Goal: Transaction & Acquisition: Subscribe to service/newsletter

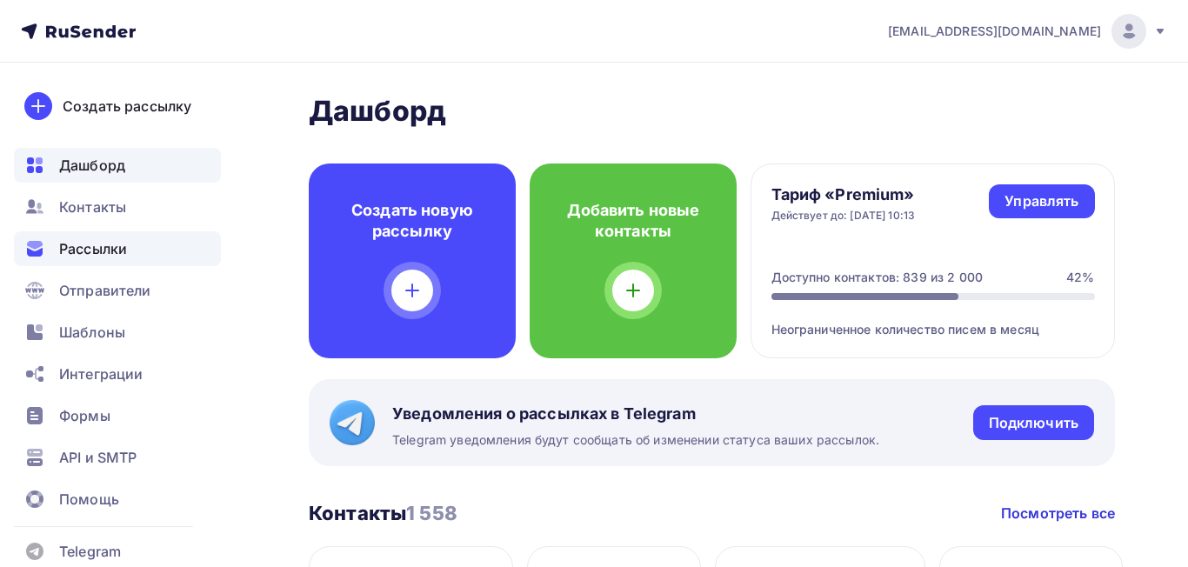
click at [144, 260] on div "Рассылки" at bounding box center [117, 248] width 207 height 35
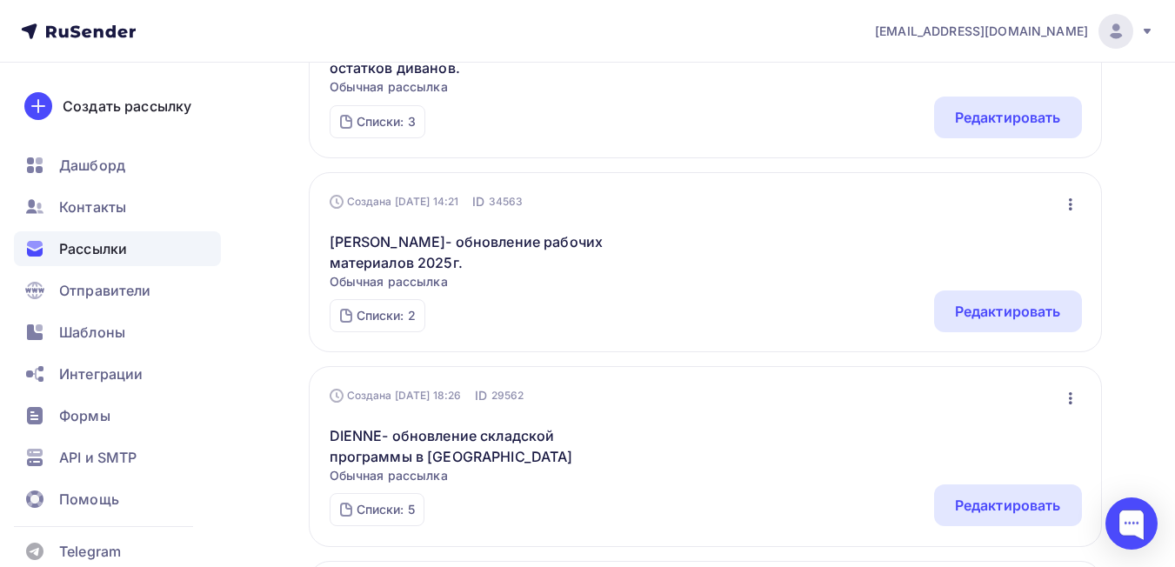
scroll to position [987, 0]
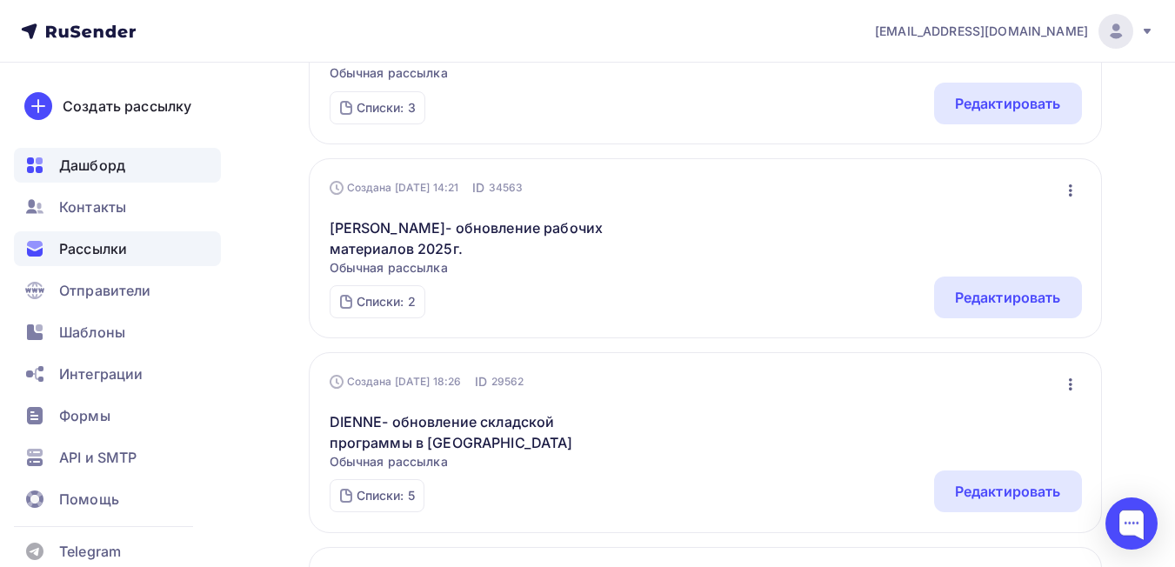
click at [137, 170] on div "Дашборд" at bounding box center [117, 165] width 207 height 35
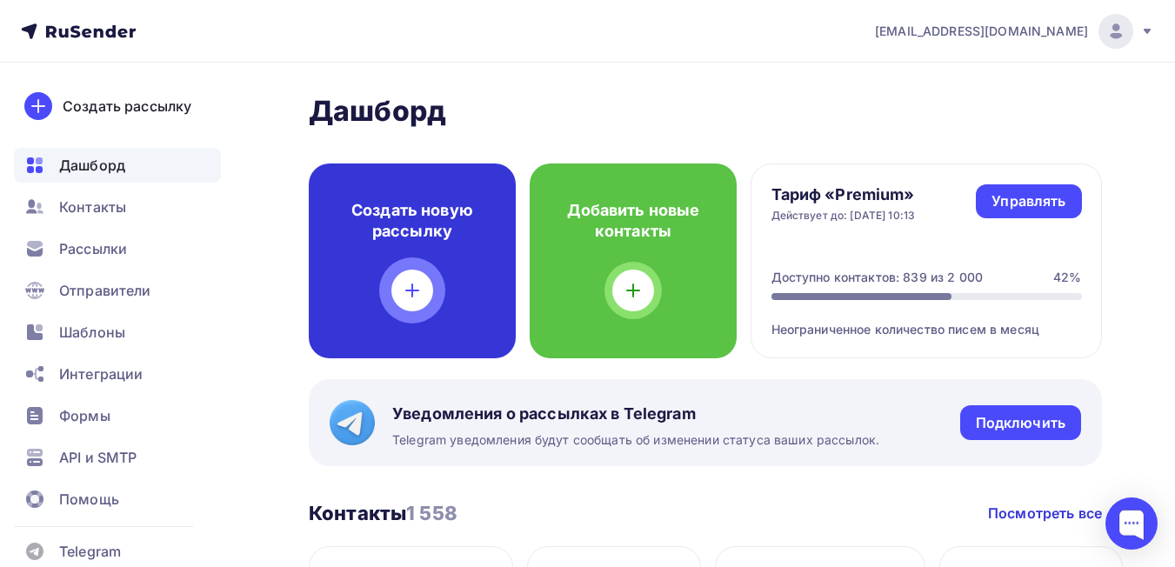
click at [414, 296] on icon at bounding box center [412, 290] width 21 height 21
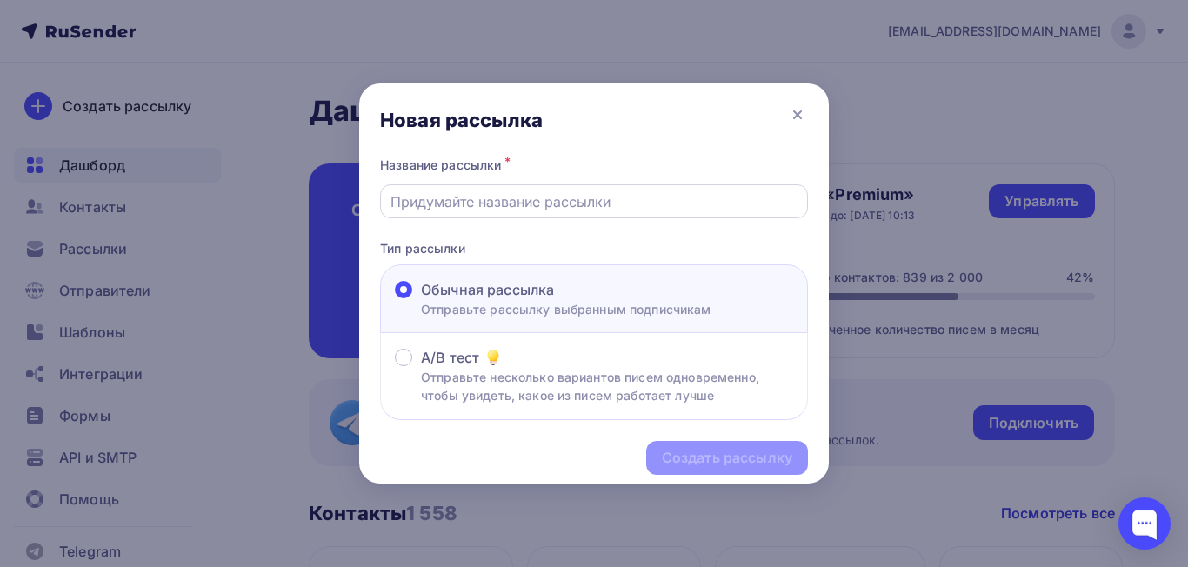
click at [571, 212] on div at bounding box center [594, 201] width 428 height 34
click at [566, 197] on input "text" at bounding box center [595, 201] width 408 height 21
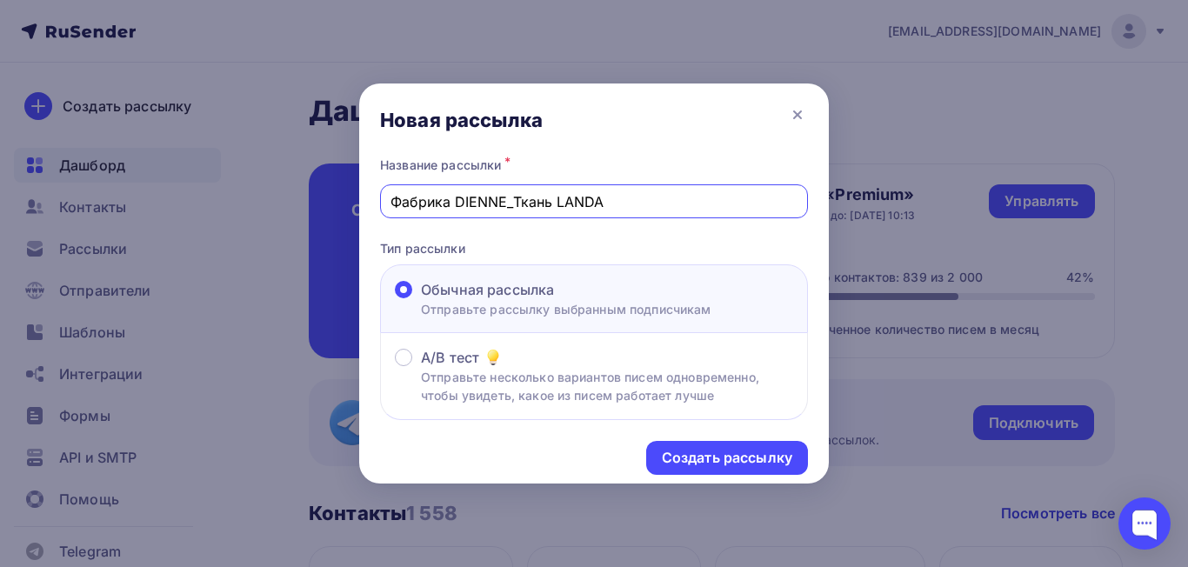
click at [611, 198] on input "Фабрика DIENNE_Ткань LANDA" at bounding box center [595, 201] width 408 height 21
click at [607, 201] on input "Фабрика DIENNE_Ткань LANDA вышла из производства" at bounding box center [595, 201] width 408 height 21
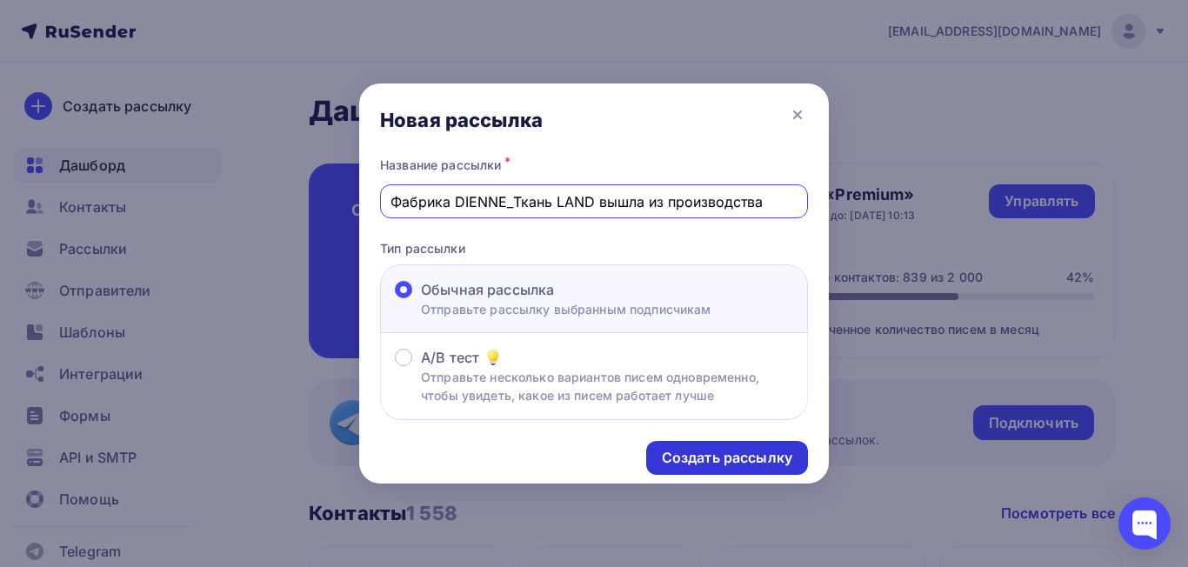
type input "Фабрика DIENNE_Ткань LAND вышла из производства"
click at [740, 465] on div "Создать рассылку" at bounding box center [727, 458] width 130 height 20
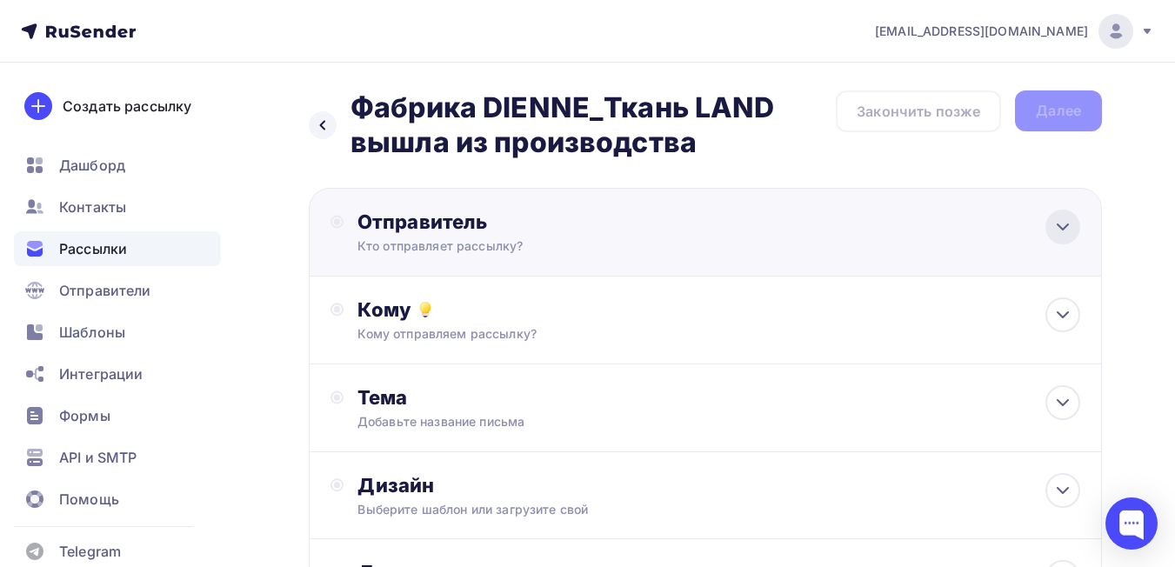
click at [1060, 234] on icon at bounding box center [1062, 227] width 21 height 21
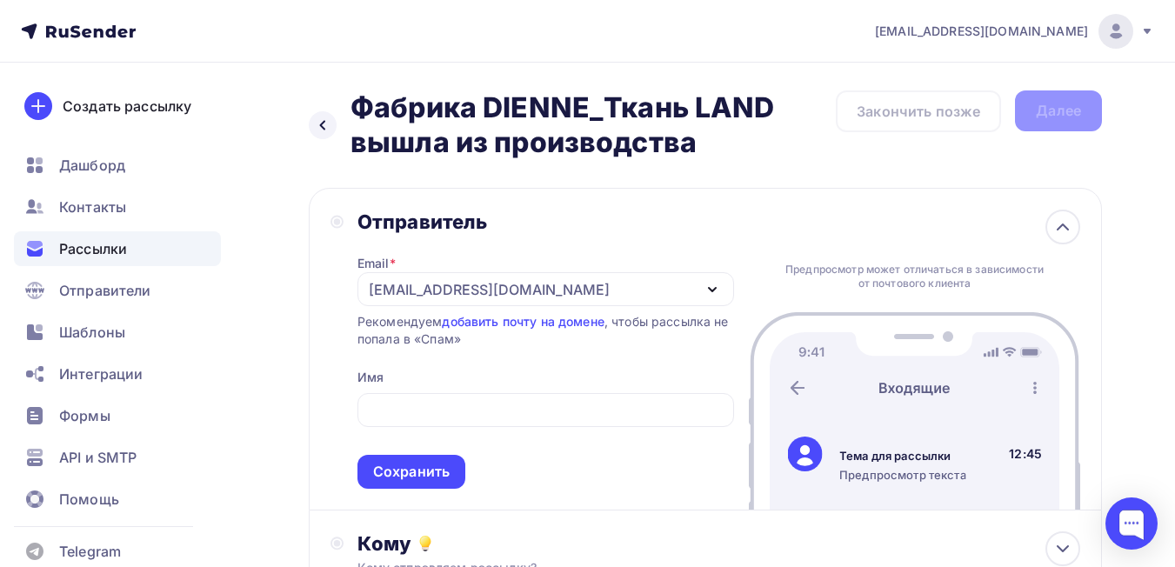
click at [713, 195] on div "Отправитель Email * dima@diennesalotti.ru busnelli@eclettica.agency dima@dienne…" at bounding box center [705, 349] width 793 height 323
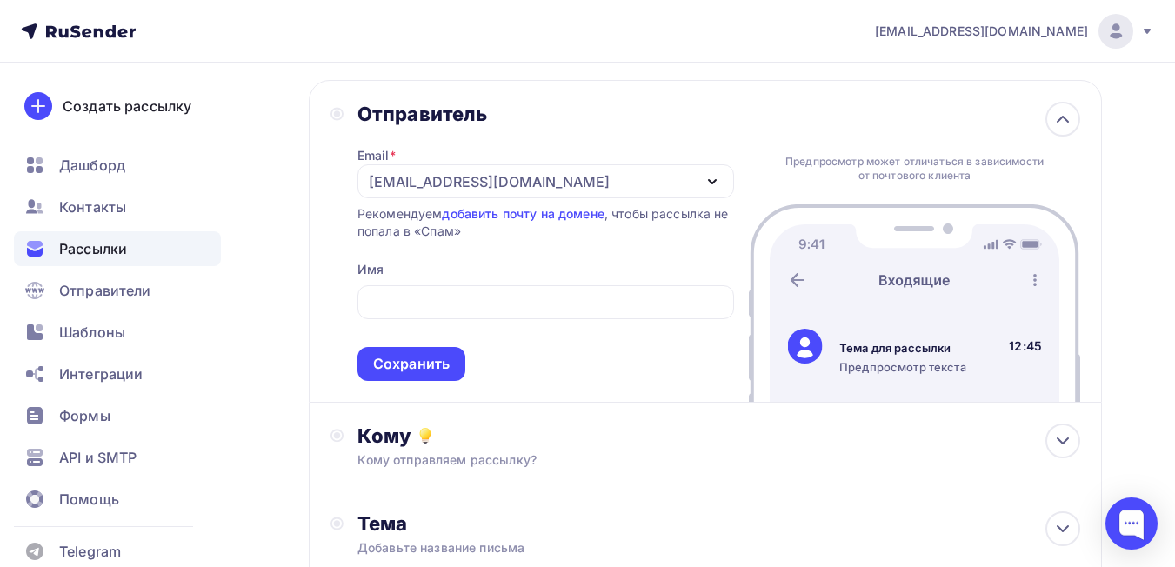
scroll to position [104, 0]
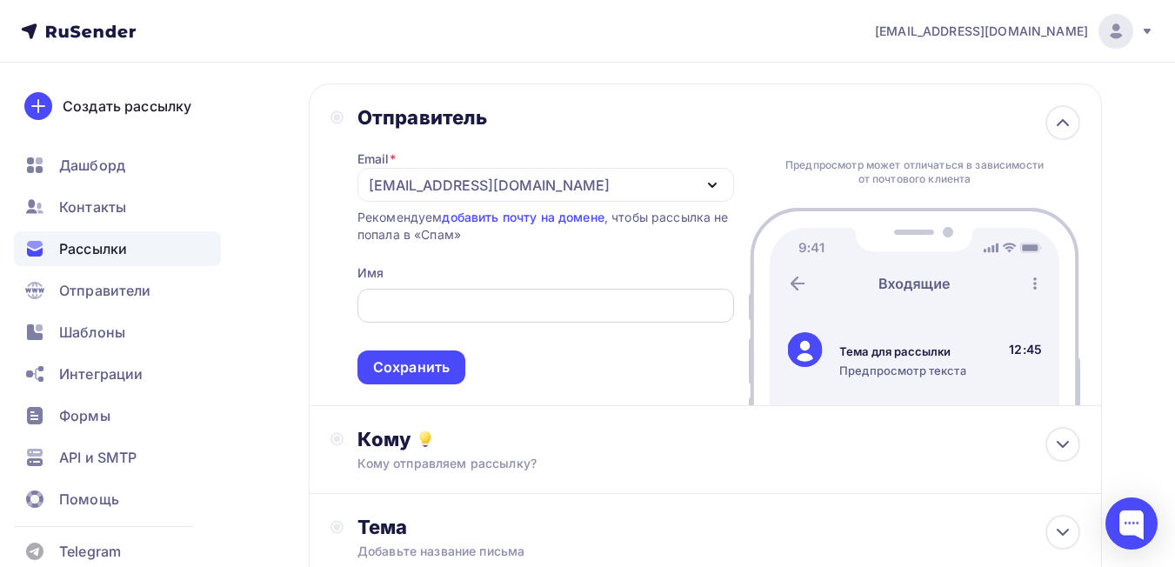
click at [684, 294] on div at bounding box center [545, 306] width 377 height 34
click at [683, 296] on input "text" at bounding box center [545, 306] width 357 height 21
type input "в"
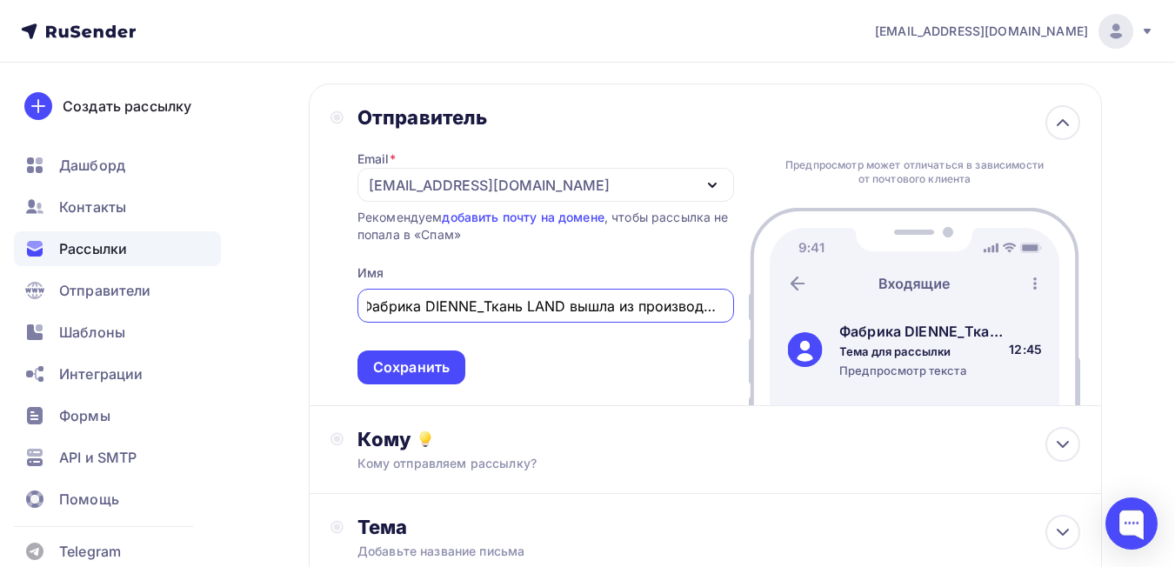
scroll to position [0, 14]
type input "Фабрика DIENNE_Ткань LAND вышла из производства"
click at [633, 471] on div "Кому отправляем рассылку?" at bounding box center [682, 463] width 651 height 17
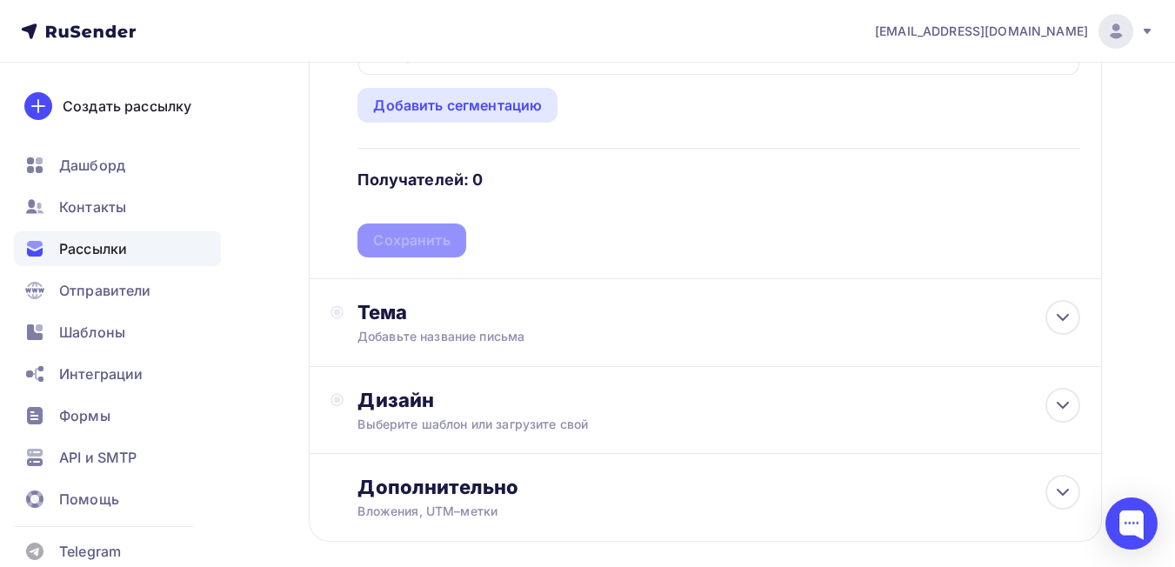
scroll to position [581, 0]
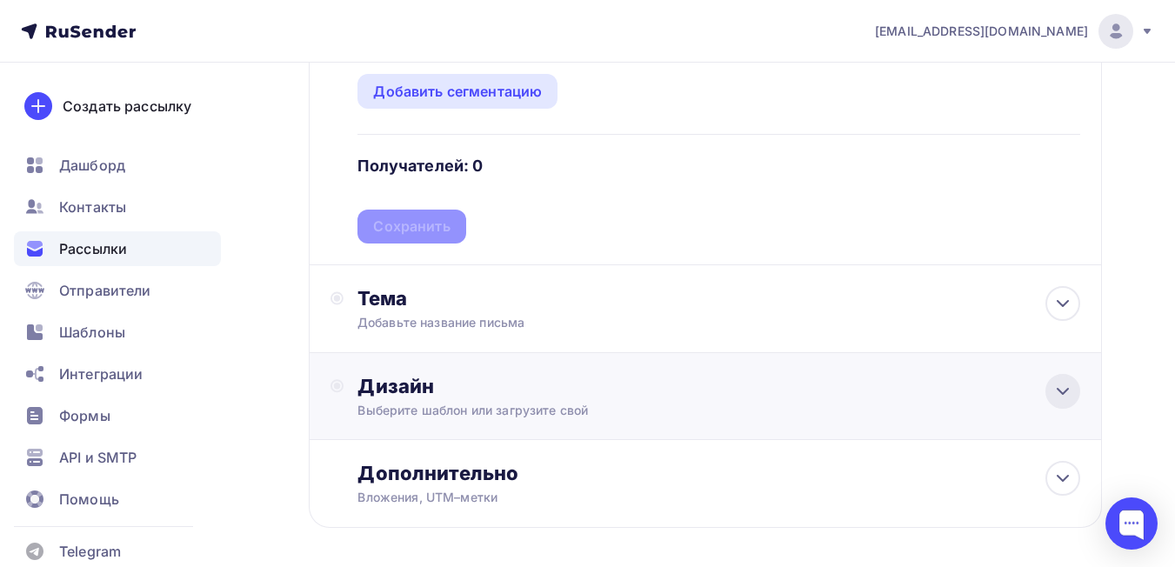
click at [1062, 399] on icon at bounding box center [1062, 391] width 21 height 21
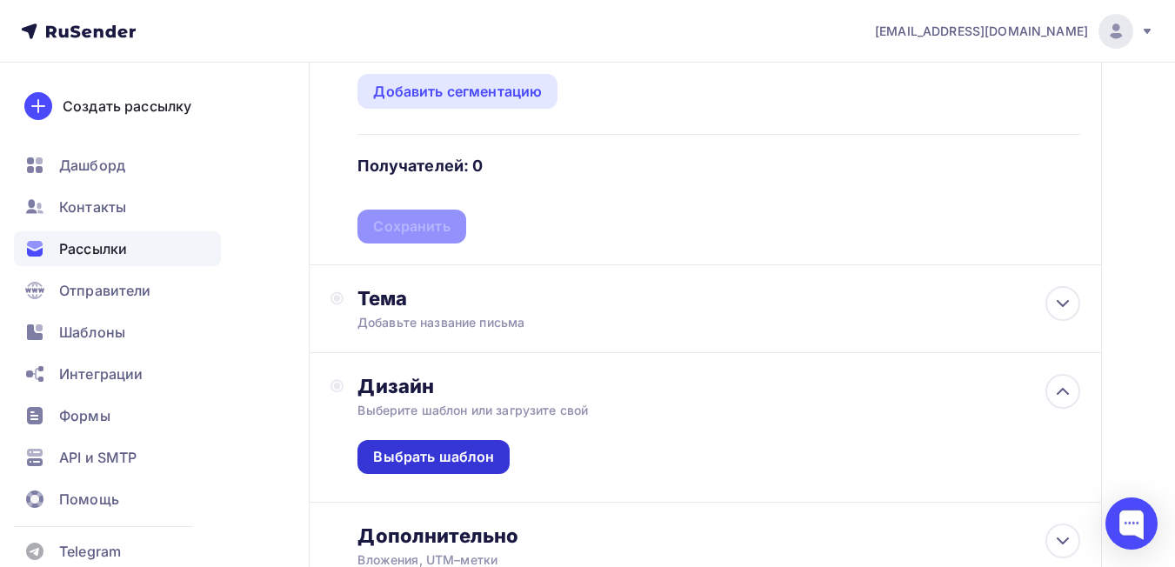
click at [473, 457] on div "Выбрать шаблон" at bounding box center [433, 457] width 121 height 20
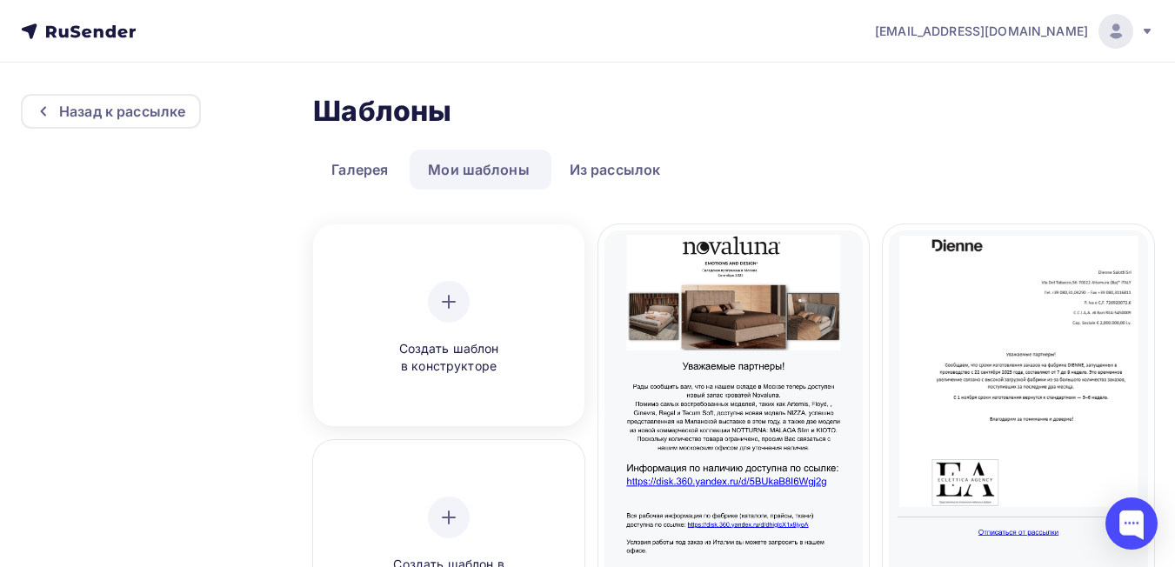
click at [529, 331] on div "Создать шаблон в конструкторе" at bounding box center [448, 328] width 165 height 95
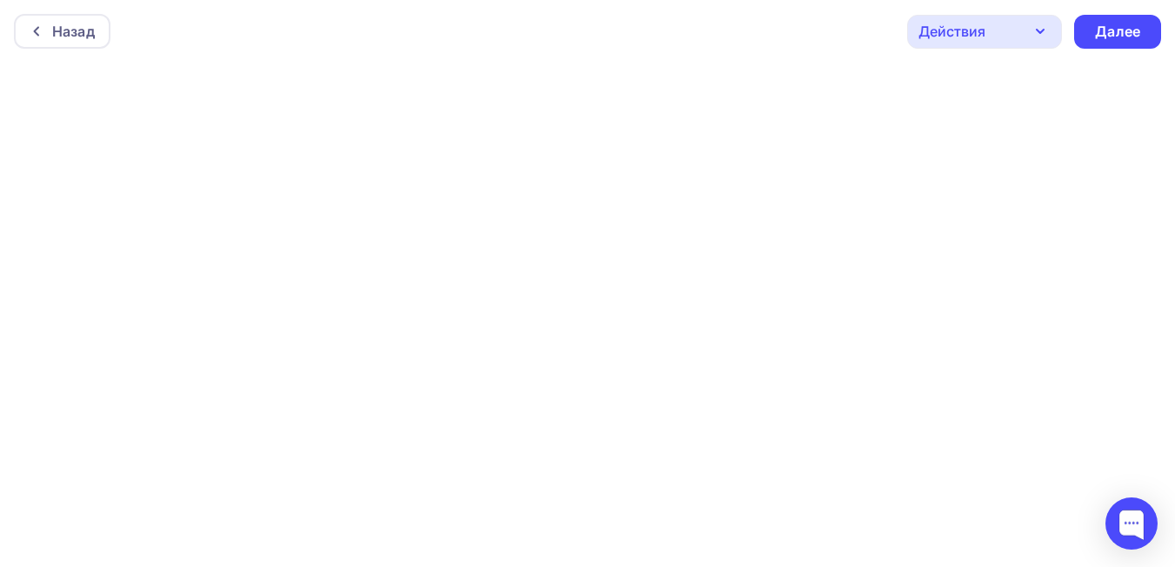
click at [1055, 28] on div "Действия" at bounding box center [984, 32] width 155 height 34
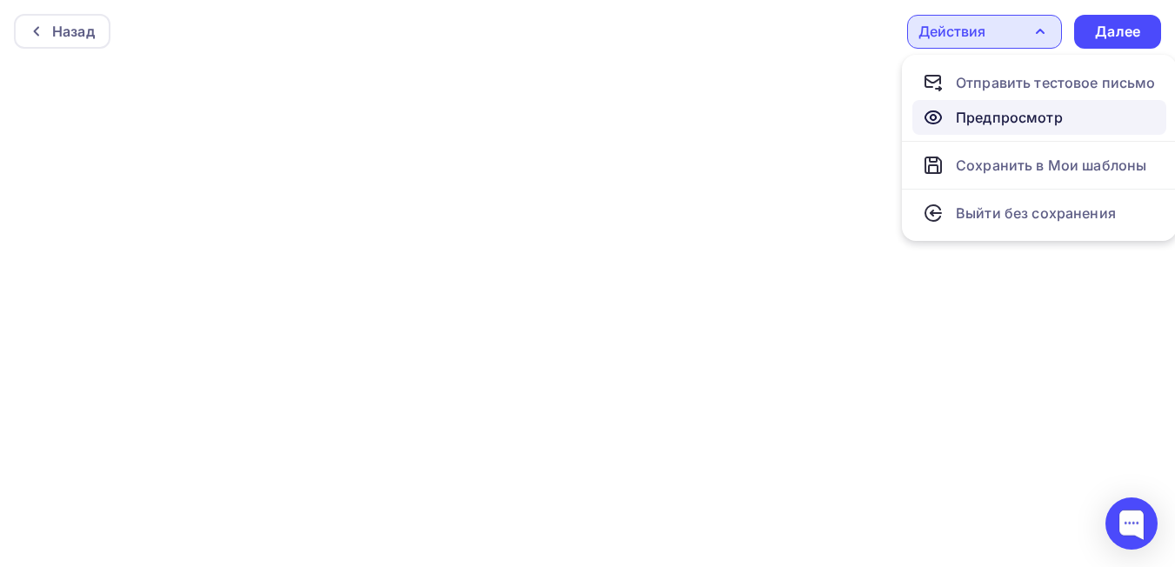
click at [1032, 116] on div "Предпросмотр" at bounding box center [1009, 117] width 107 height 21
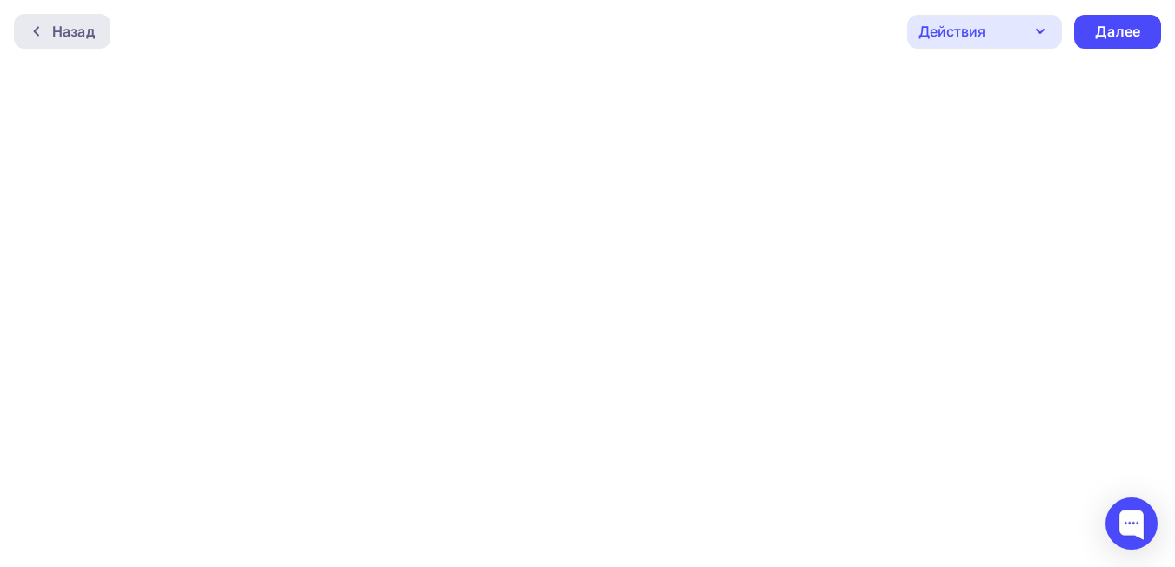
click at [67, 29] on div "Назад" at bounding box center [73, 31] width 43 height 21
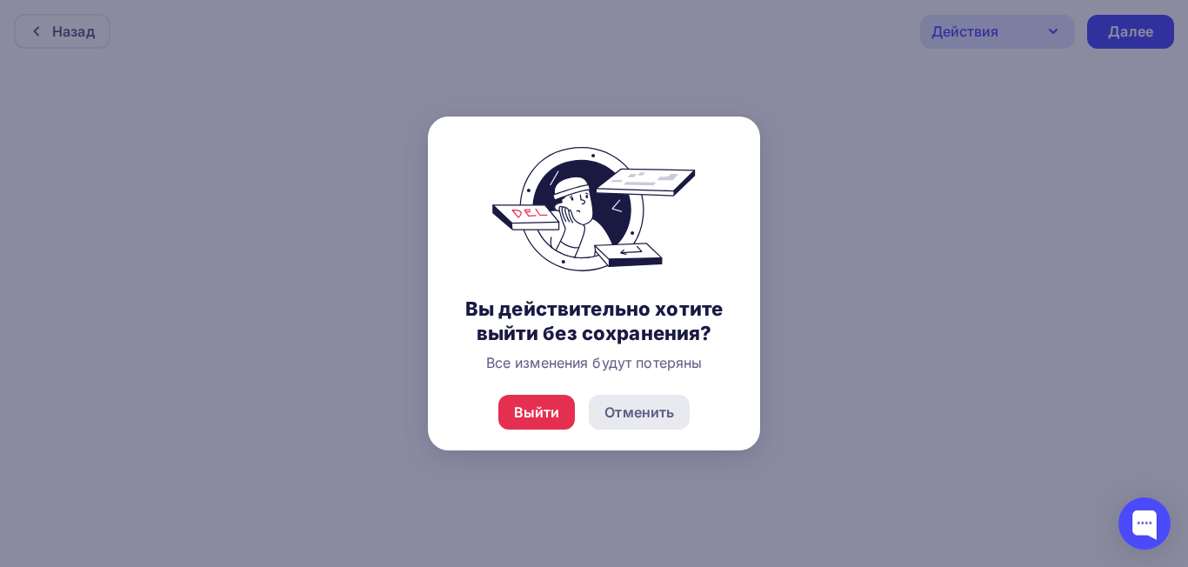
click at [663, 417] on div "Отменить" at bounding box center [639, 412] width 70 height 21
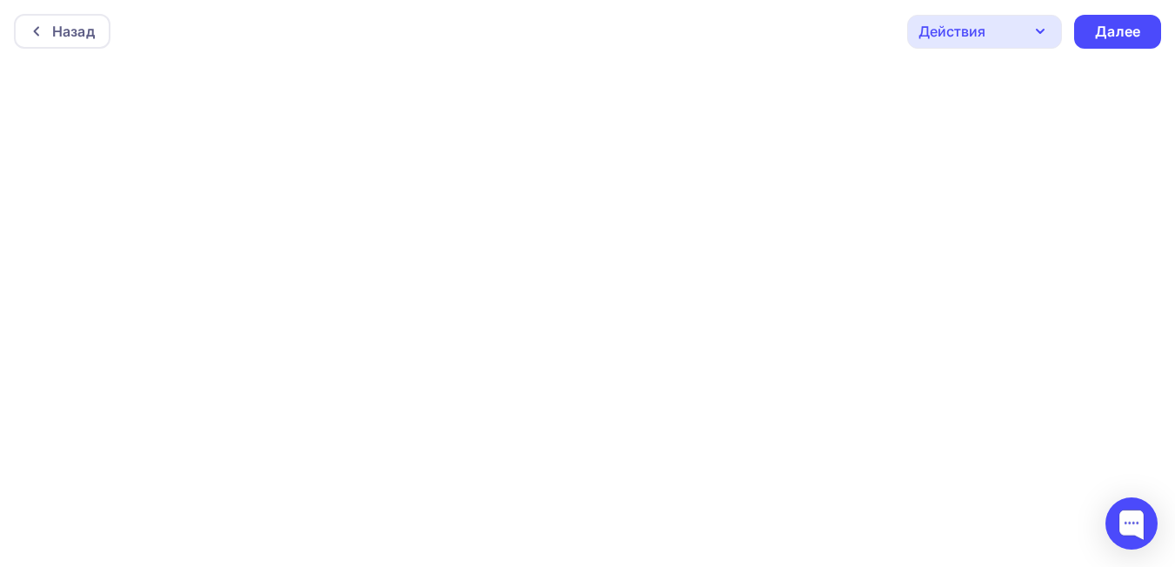
scroll to position [4, 0]
click at [1036, 35] on icon "button" at bounding box center [1040, 27] width 21 height 21
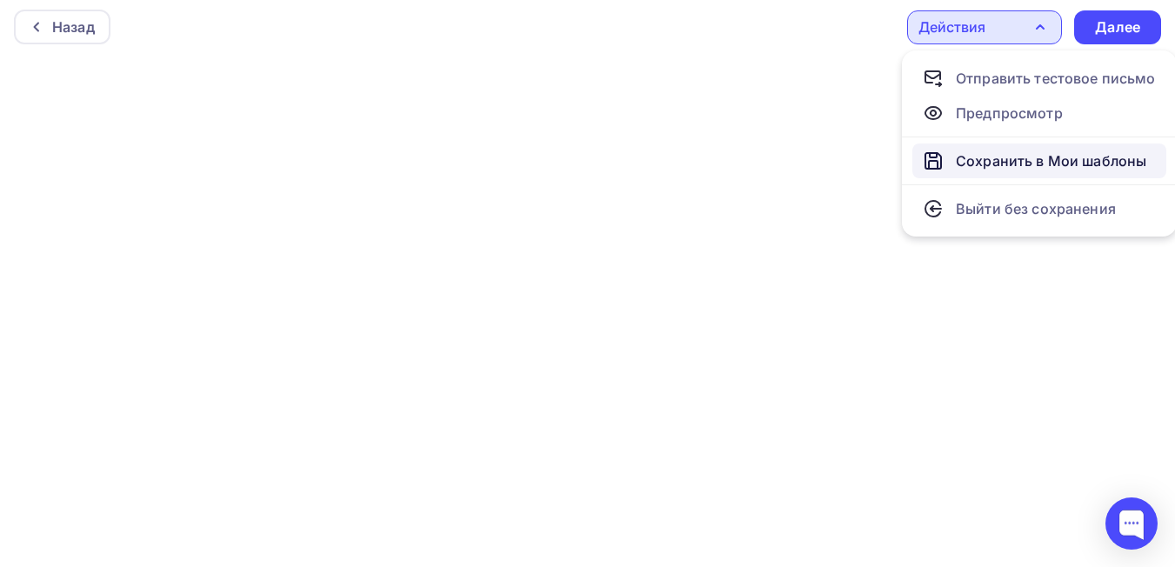
click at [1035, 157] on div "Сохранить в Мои шаблоны" at bounding box center [1051, 160] width 190 height 21
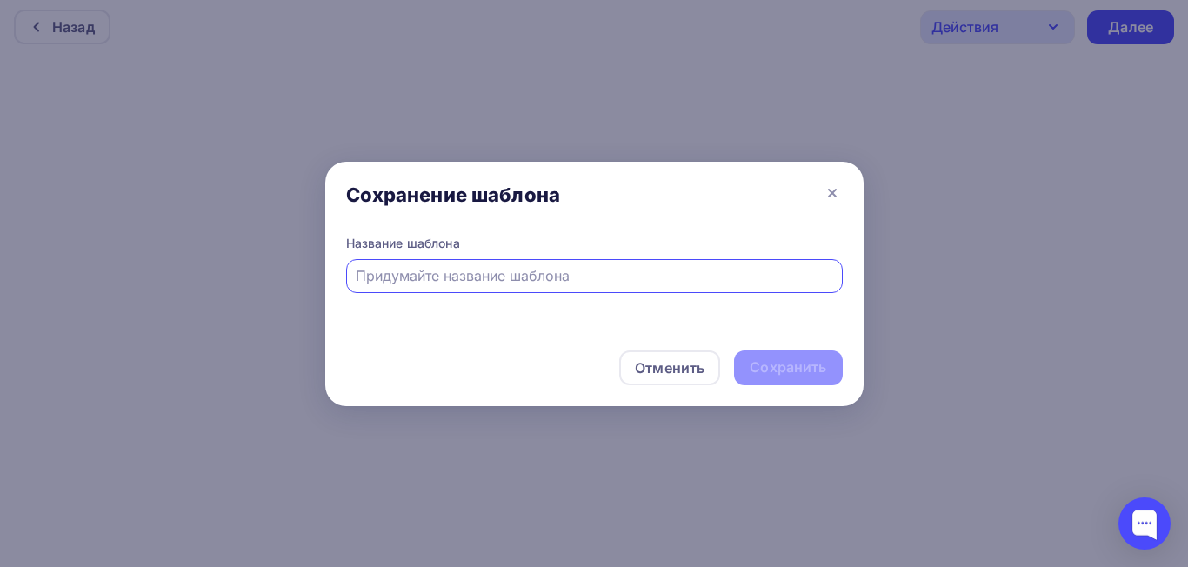
click at [628, 284] on input "text" at bounding box center [594, 275] width 477 height 21
click at [836, 191] on icon at bounding box center [832, 193] width 21 height 21
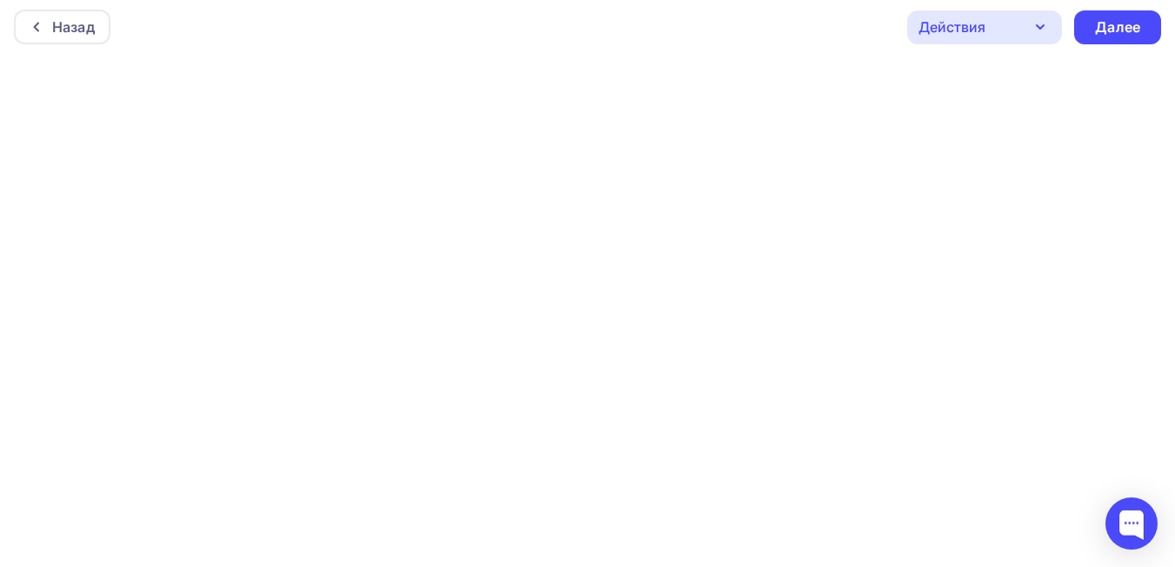
click at [1042, 28] on icon "button" at bounding box center [1040, 26] width 7 height 3
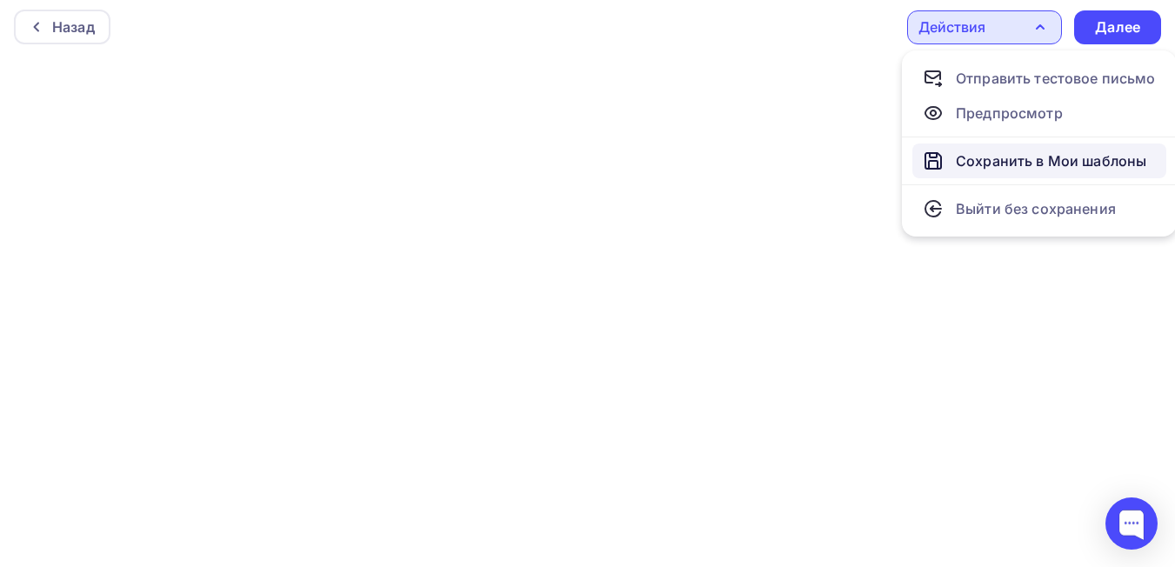
click at [1030, 160] on div "Сохранить в Мои шаблоны" at bounding box center [1051, 160] width 190 height 21
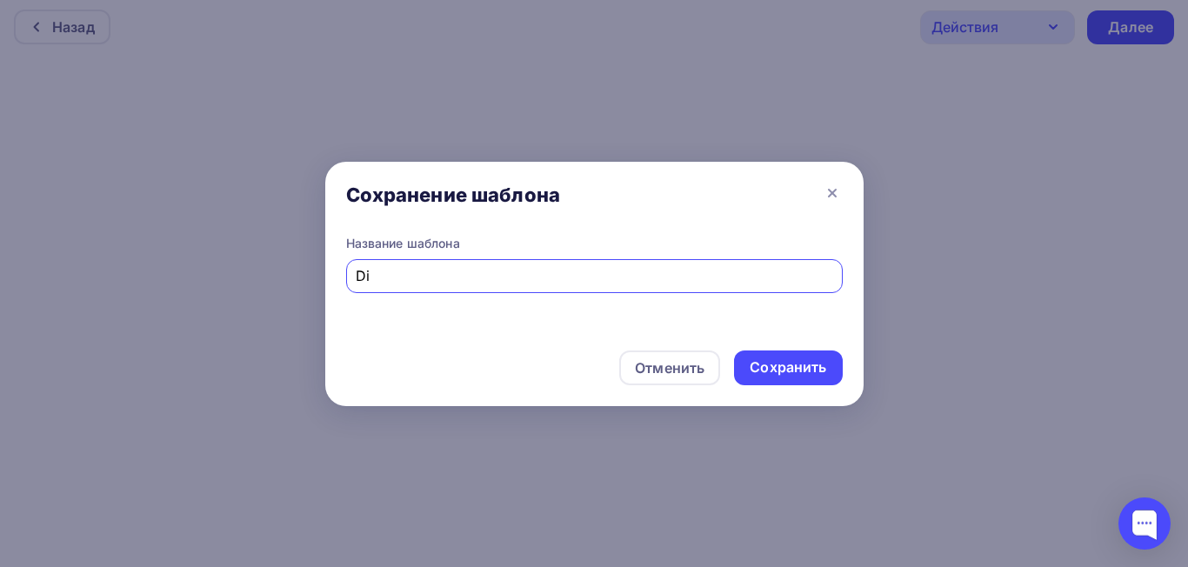
type input "D"
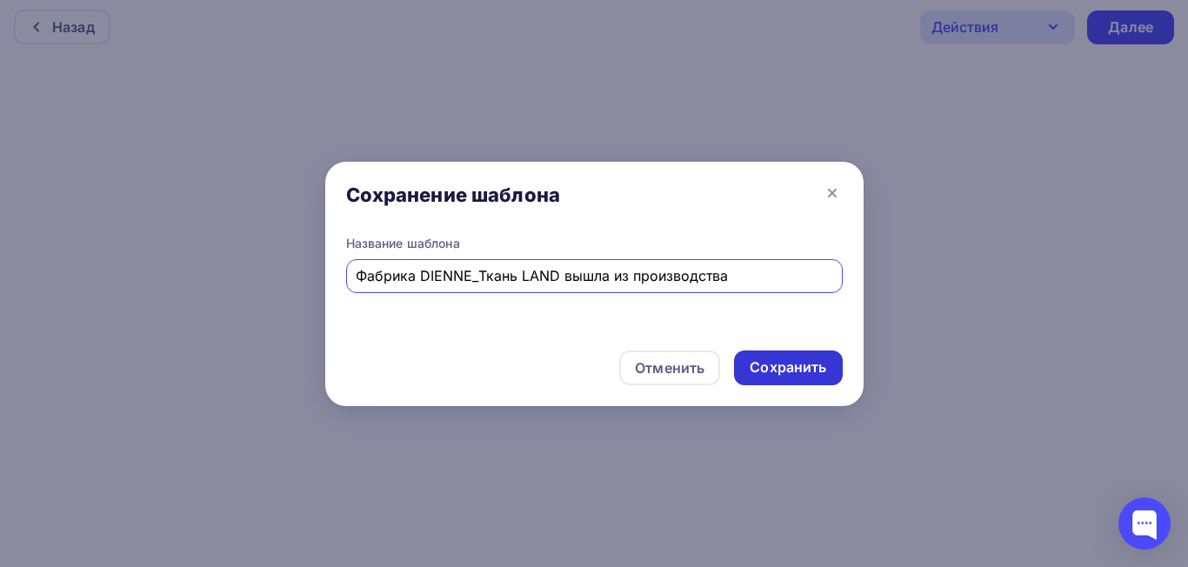
type input "Фабрика DIENNE_Ткань LAND вышла из производства"
click at [811, 362] on div "Сохранить" at bounding box center [788, 367] width 77 height 20
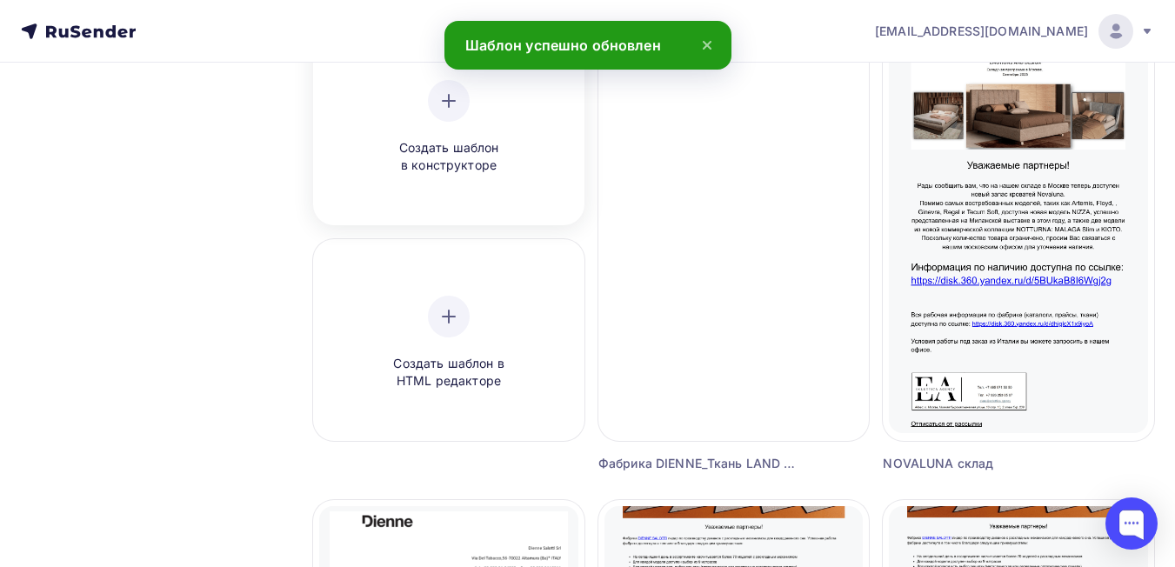
scroll to position [261, 0]
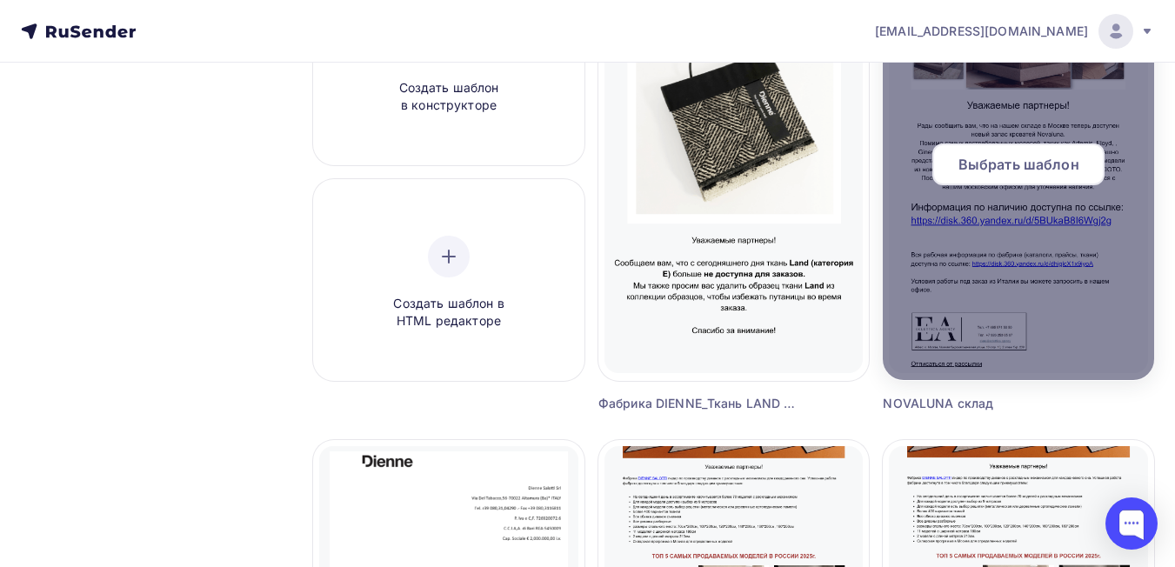
click at [994, 324] on div at bounding box center [1018, 171] width 271 height 417
click at [997, 165] on span "Выбрать шаблон" at bounding box center [1018, 164] width 121 height 21
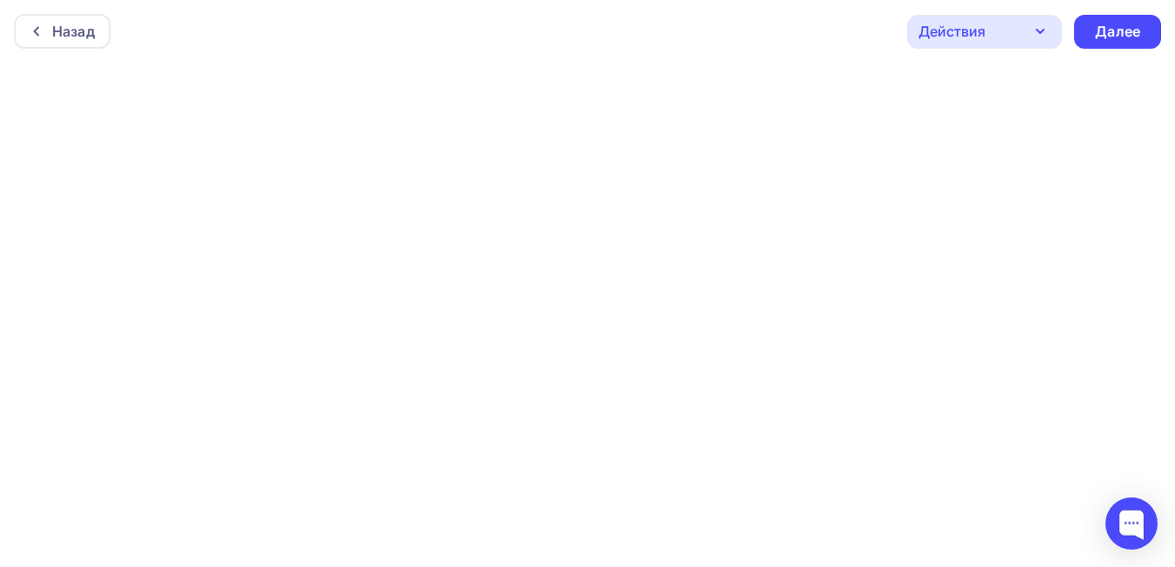
scroll to position [4, 0]
click at [50, 24] on div at bounding box center [41, 27] width 23 height 14
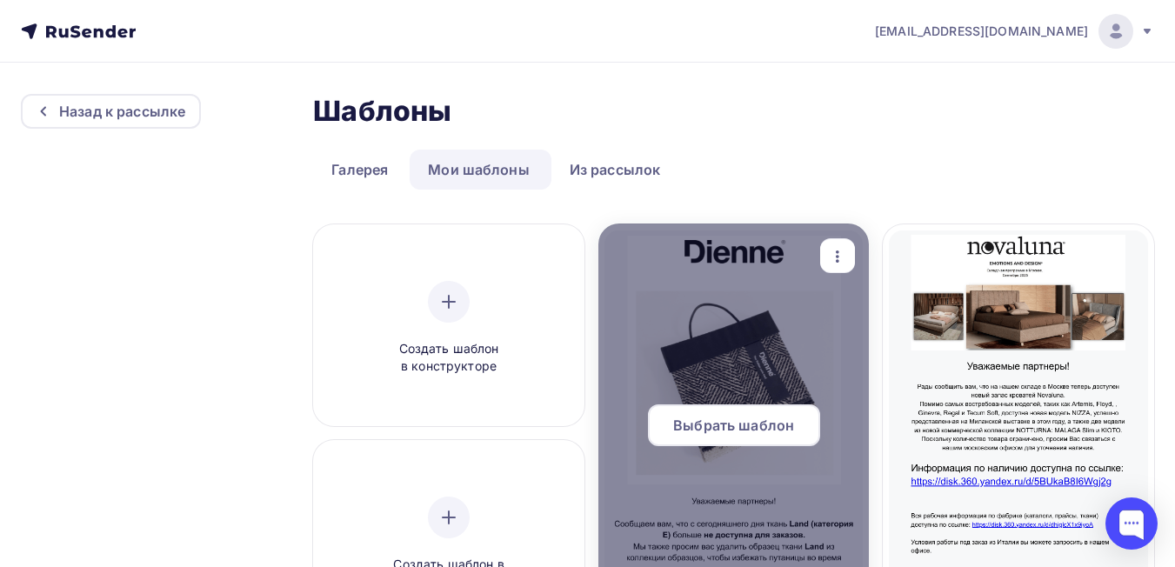
click at [738, 384] on div at bounding box center [733, 432] width 271 height 417
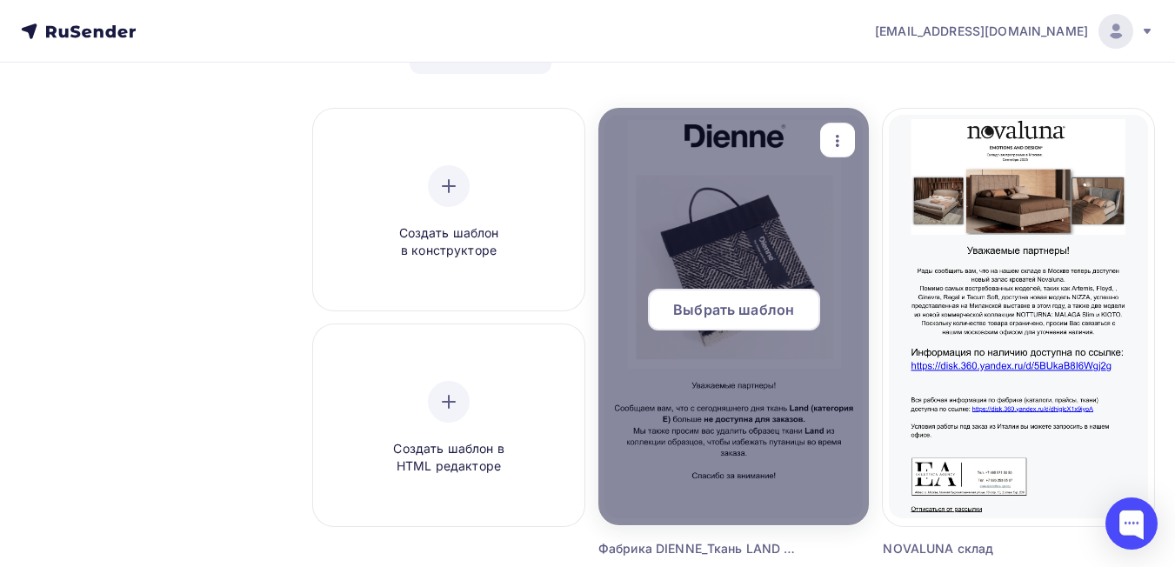
scroll to position [174, 0]
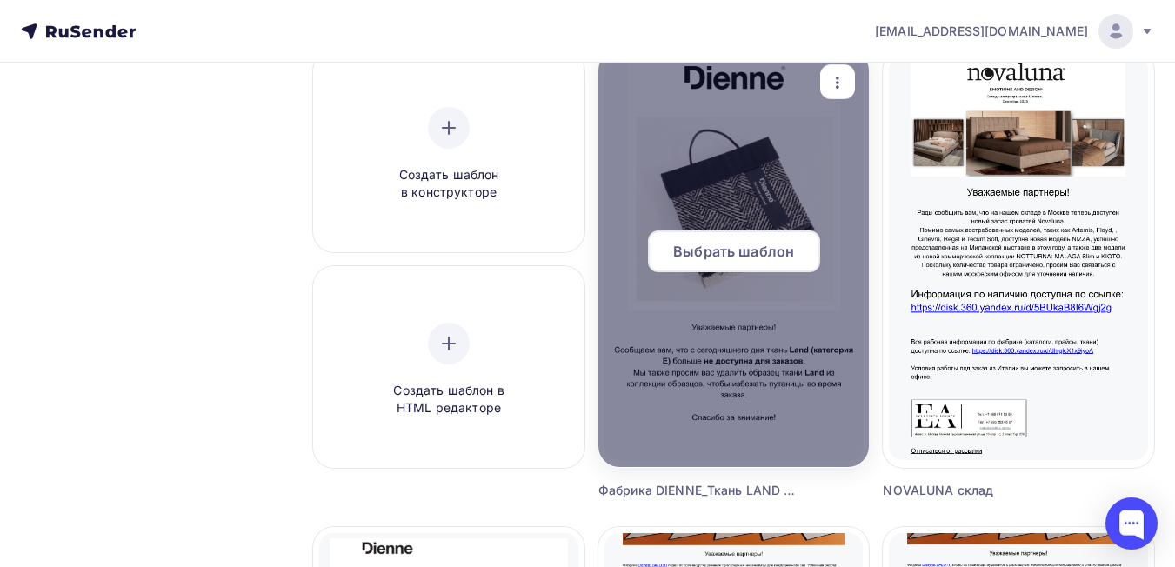
click at [742, 390] on div at bounding box center [733, 258] width 271 height 417
click at [731, 253] on span "Выбрать шаблон" at bounding box center [733, 251] width 121 height 21
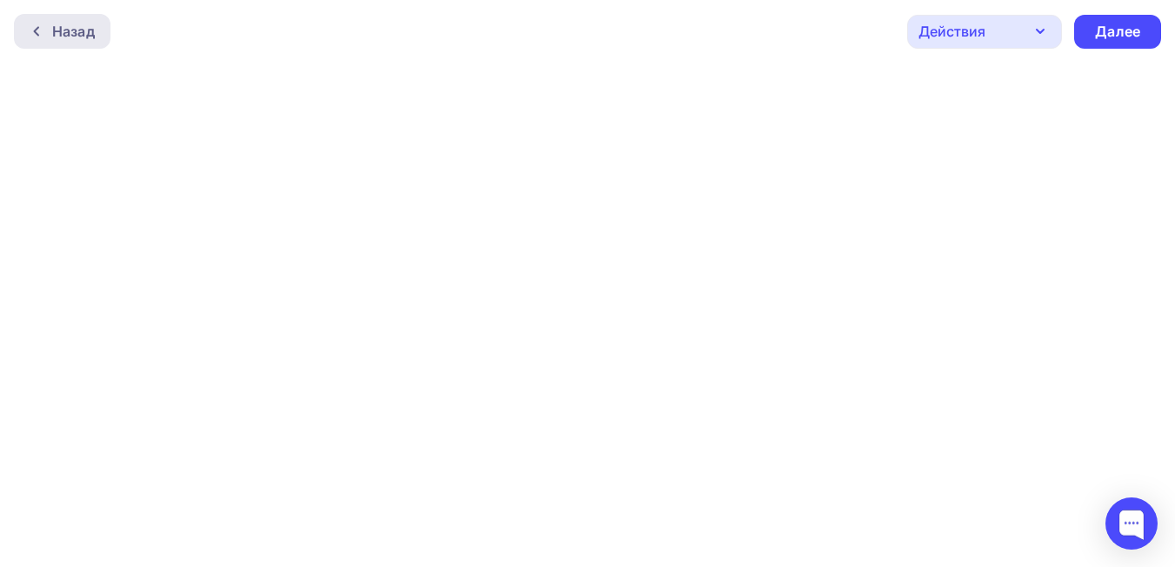
click at [24, 37] on div "Назад" at bounding box center [62, 31] width 97 height 35
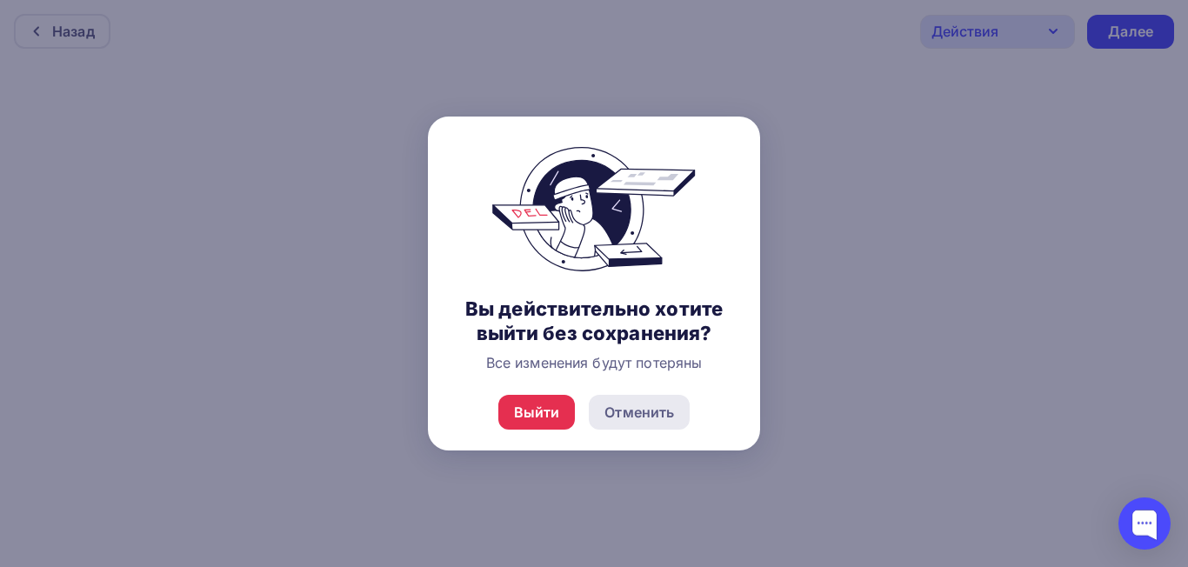
click at [651, 414] on div "Отменить" at bounding box center [639, 412] width 70 height 21
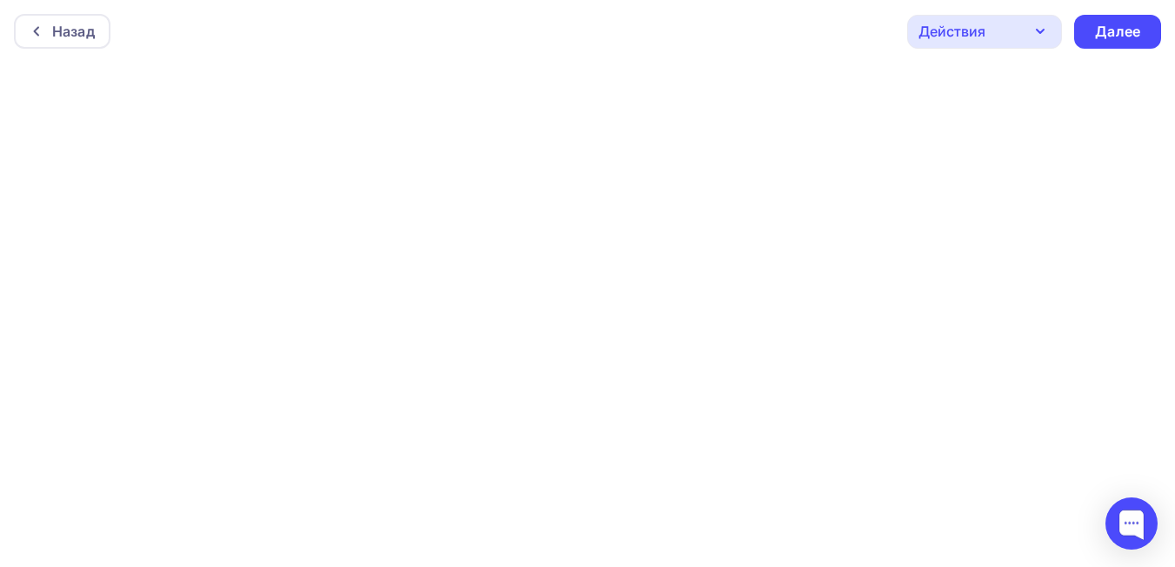
click at [1007, 21] on div "Действия" at bounding box center [984, 32] width 155 height 34
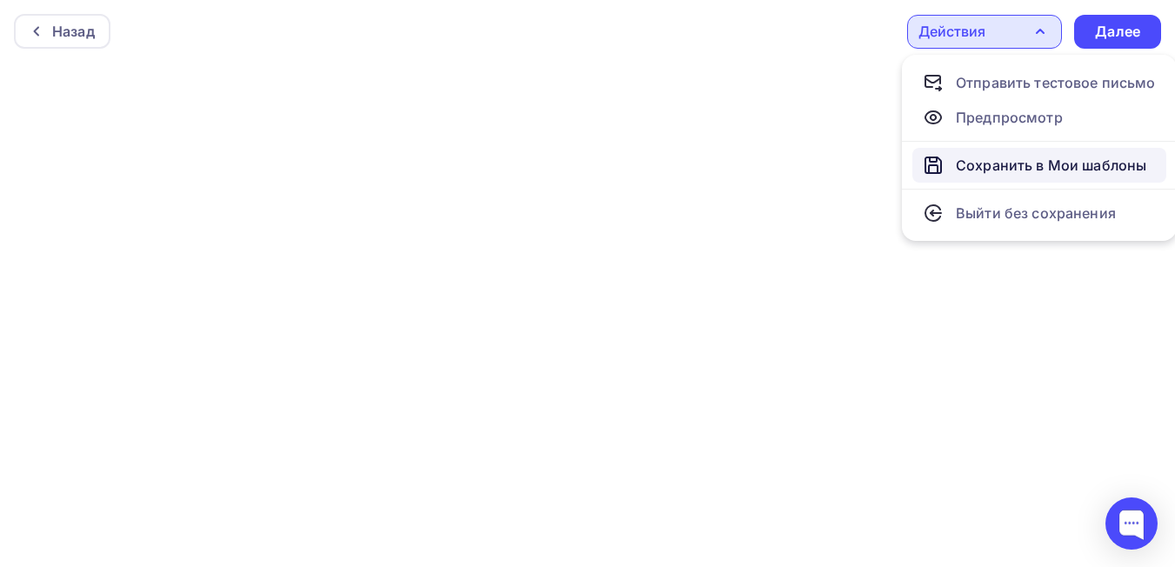
click at [1059, 169] on div "Сохранить в Мои шаблоны" at bounding box center [1051, 165] width 190 height 21
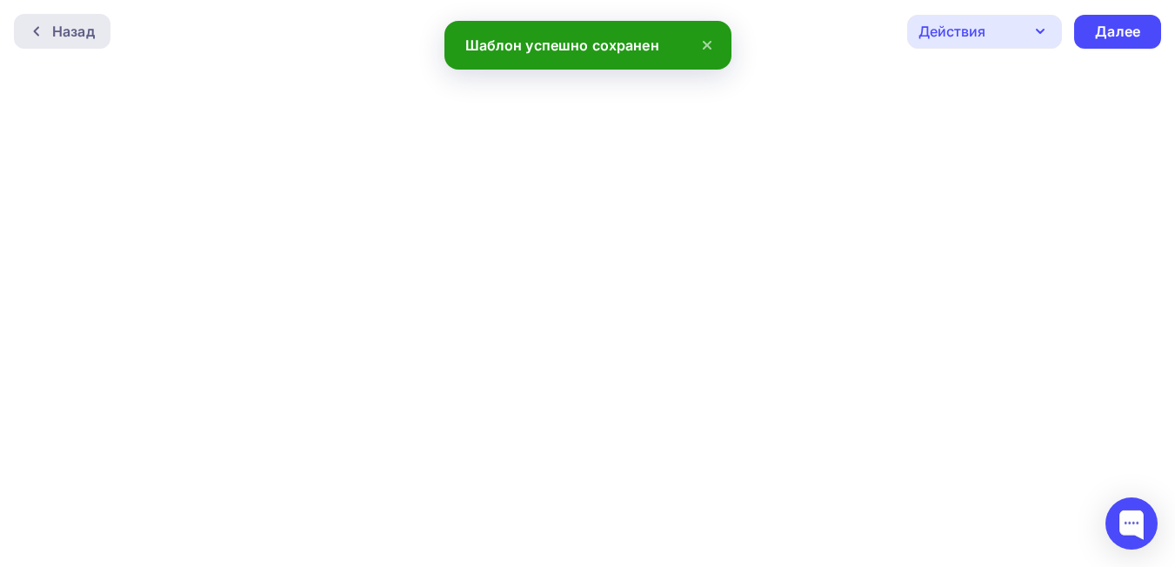
click at [81, 23] on div "Назад" at bounding box center [73, 31] width 43 height 21
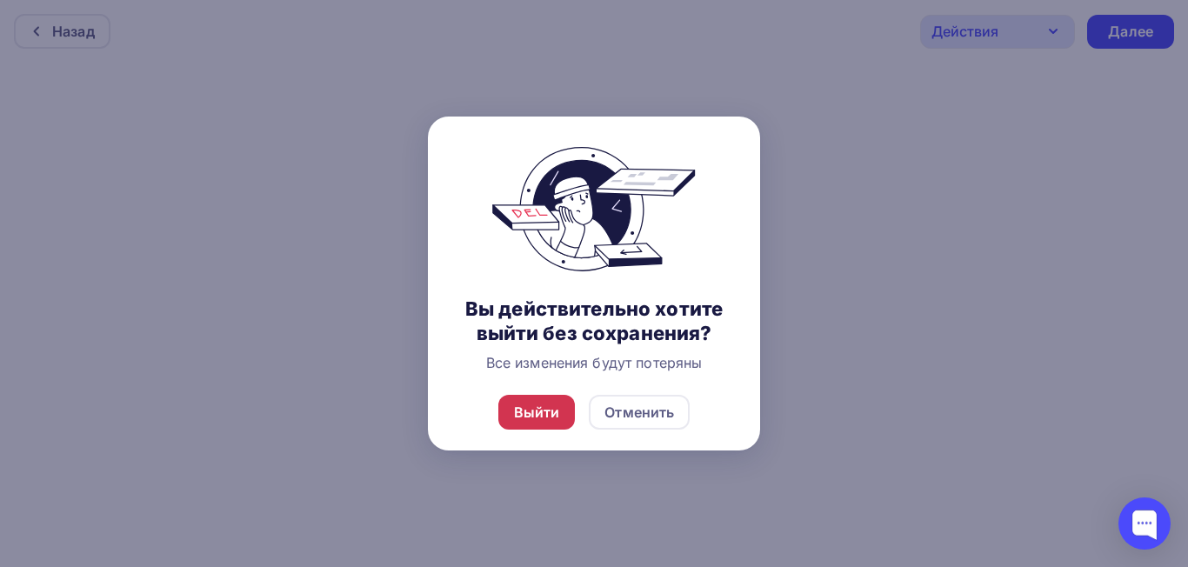
click at [544, 414] on div "Выйти" at bounding box center [537, 412] width 46 height 21
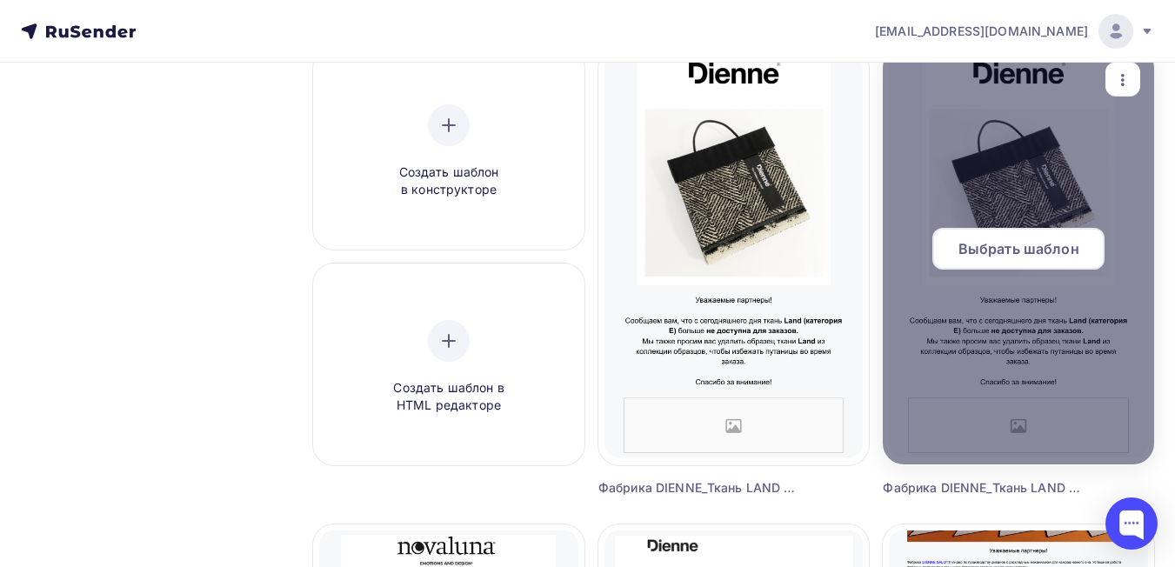
scroll to position [174, 0]
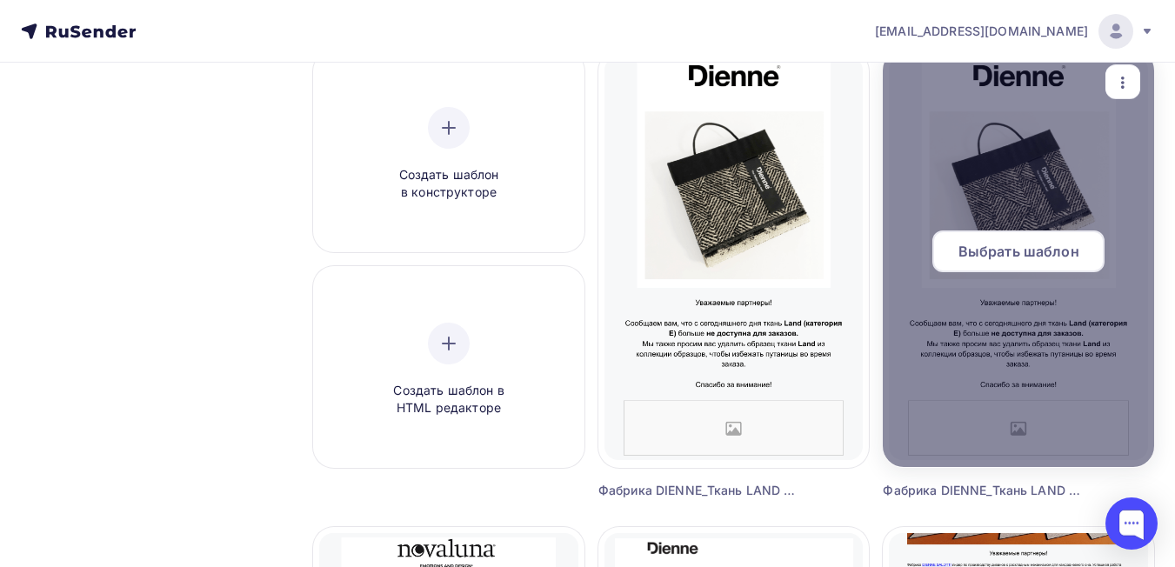
click at [1131, 77] on icon "button" at bounding box center [1122, 82] width 21 height 21
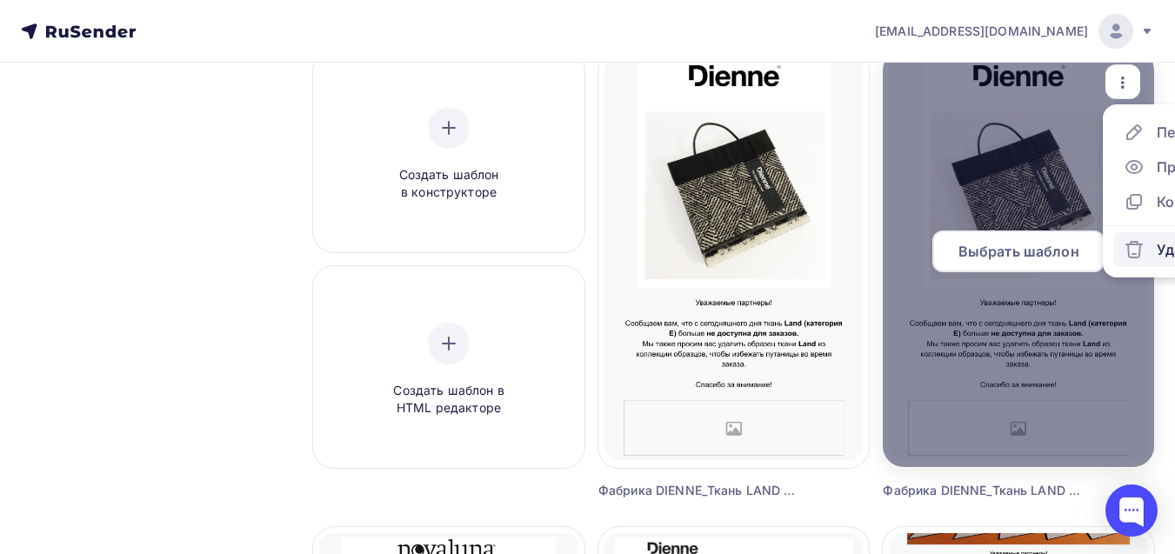
click at [1158, 251] on div "Удалить" at bounding box center [1185, 249] width 57 height 21
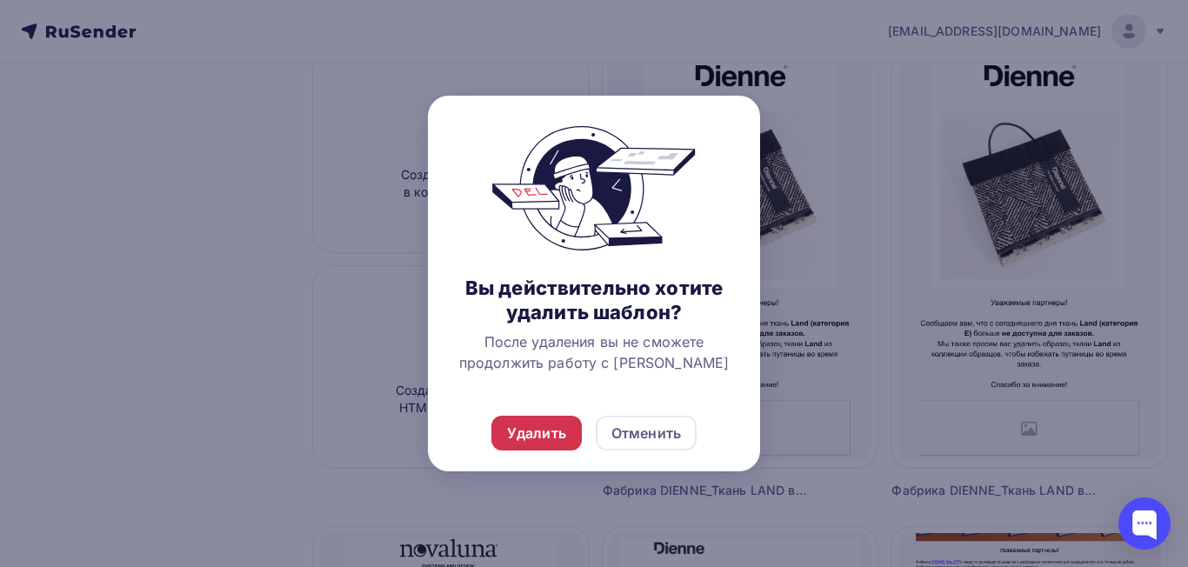
click at [522, 431] on div "Удалить" at bounding box center [536, 433] width 59 height 21
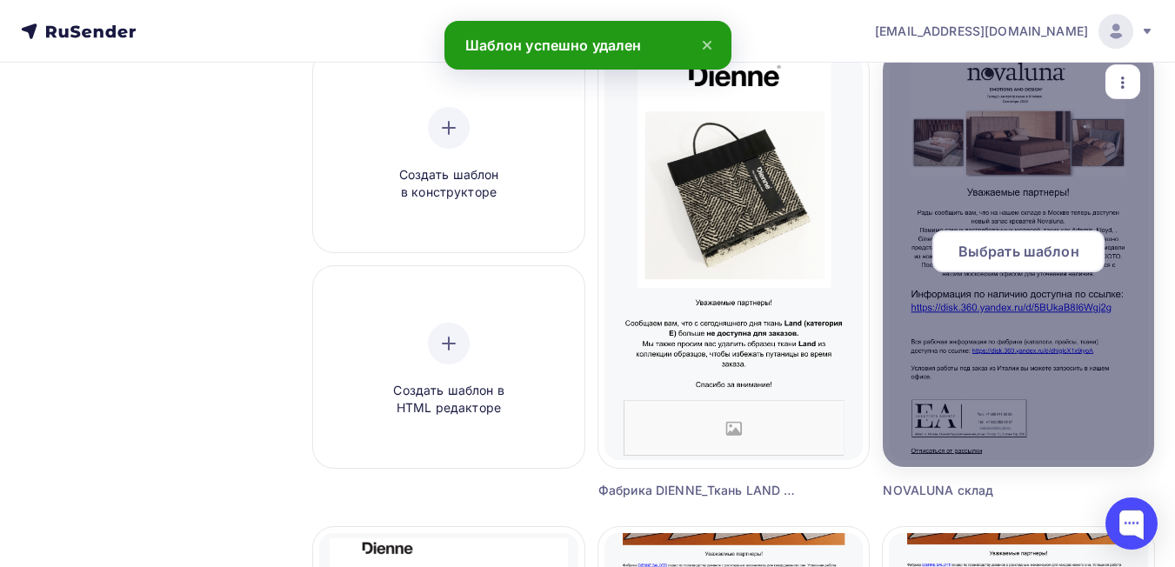
click at [989, 380] on div at bounding box center [1018, 258] width 271 height 417
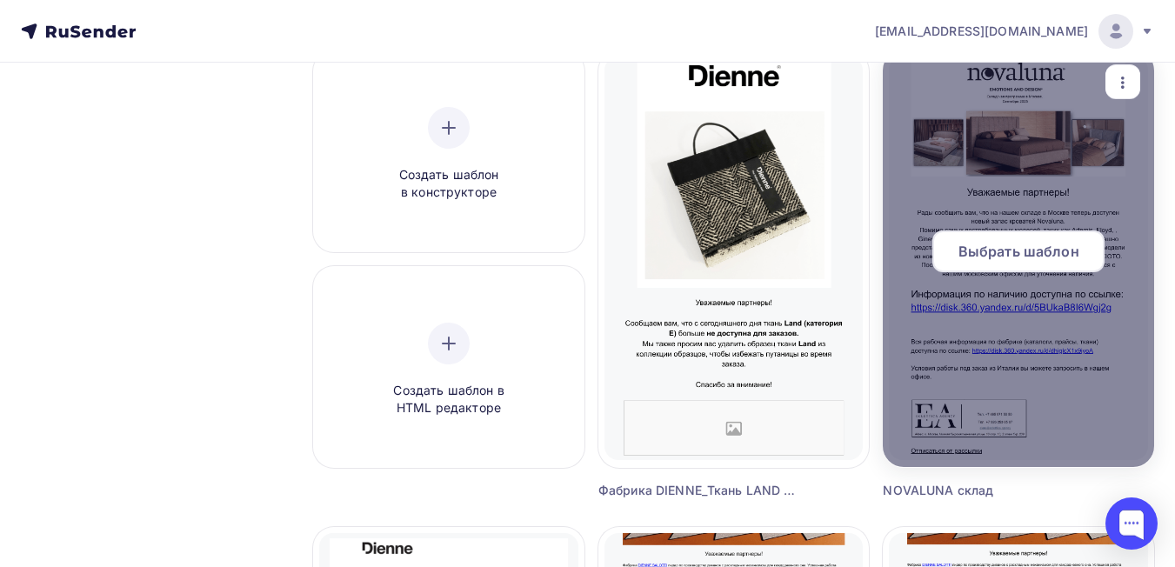
click at [996, 254] on span "Выбрать шаблон" at bounding box center [1018, 251] width 121 height 21
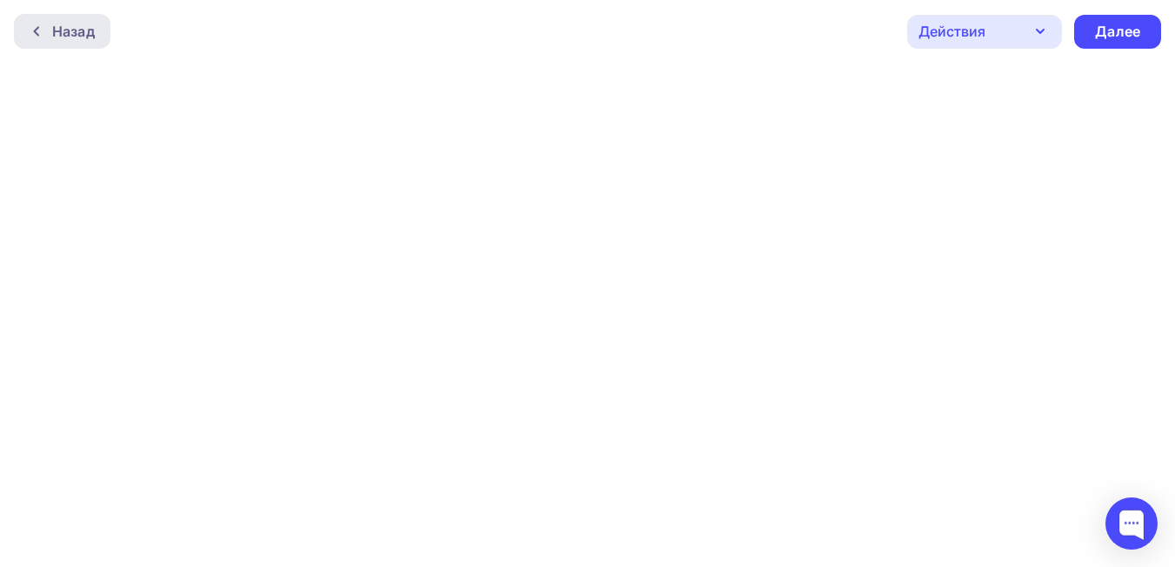
click at [56, 28] on div "Назад" at bounding box center [73, 31] width 43 height 21
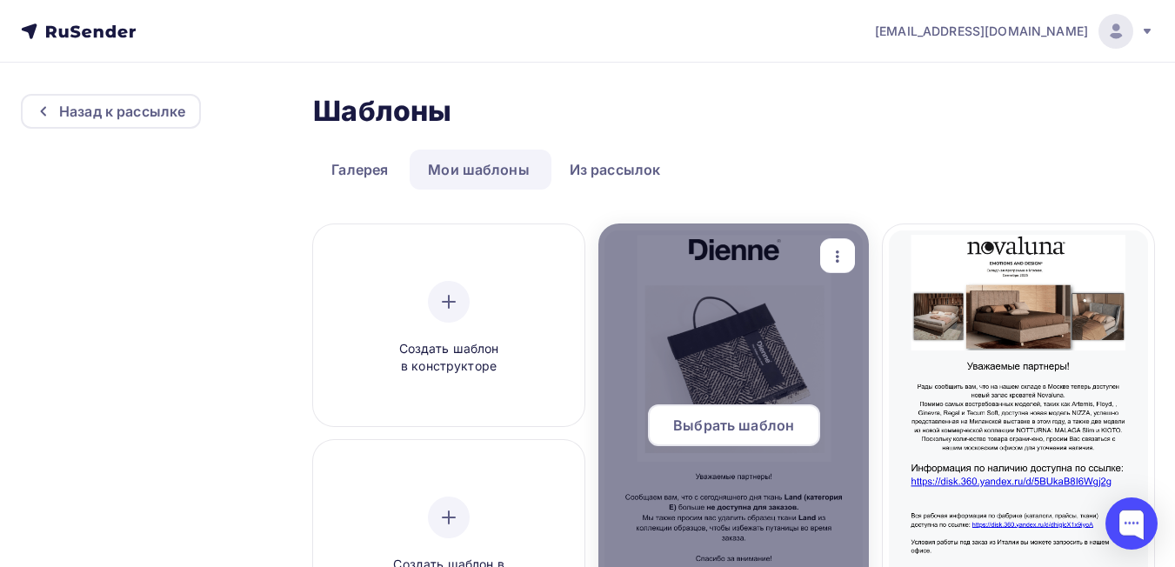
click at [748, 418] on span "Выбрать шаблон" at bounding box center [733, 425] width 121 height 21
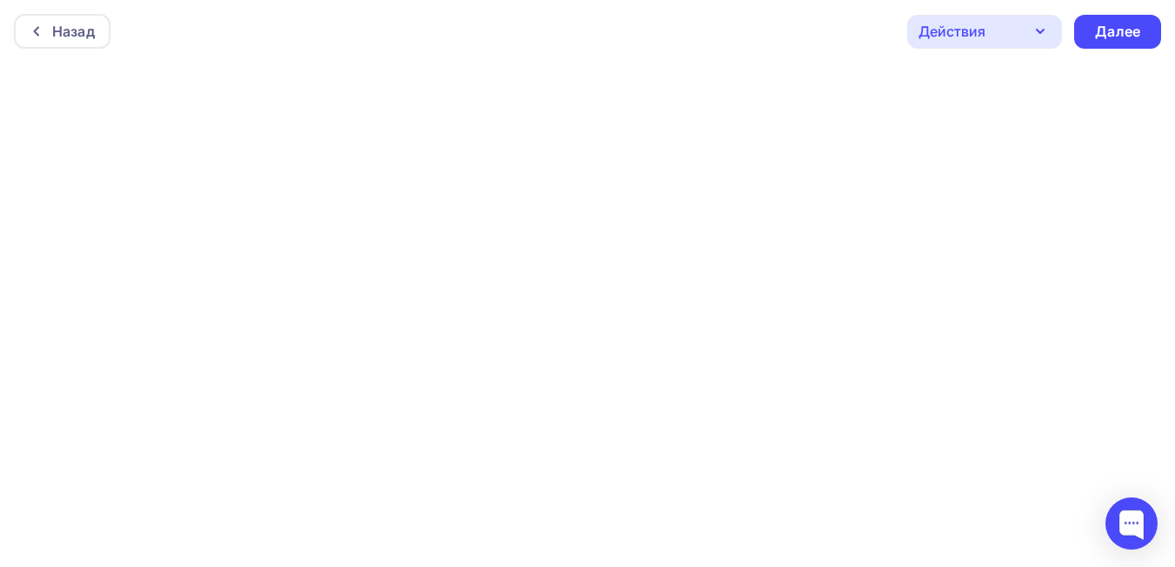
scroll to position [4, 0]
click at [949, 29] on div "Действия" at bounding box center [951, 27] width 67 height 21
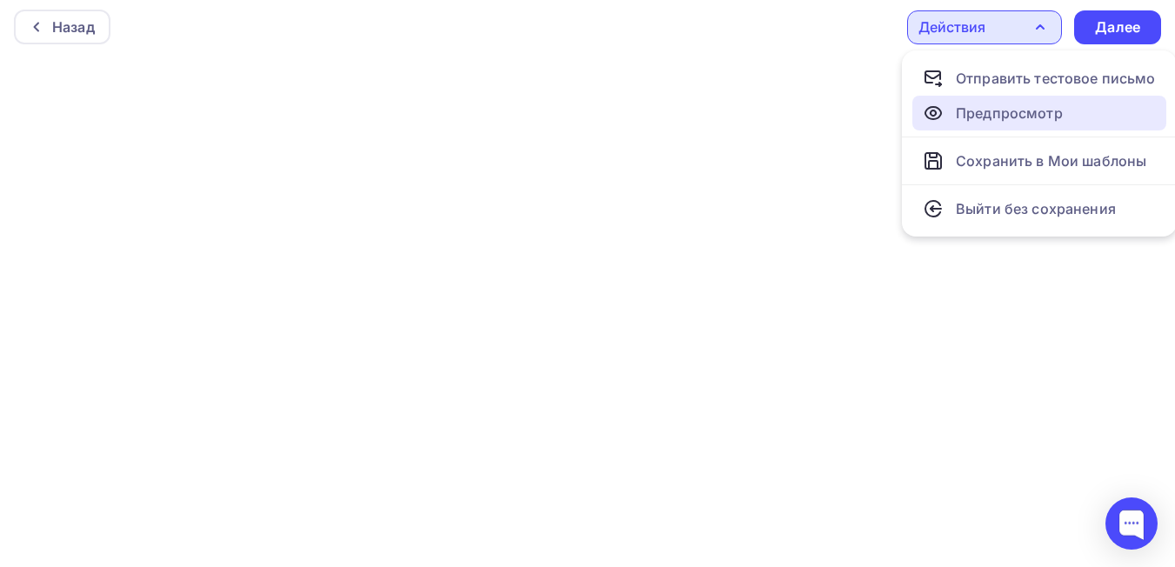
click at [966, 117] on div "Предпросмотр" at bounding box center [1009, 113] width 107 height 21
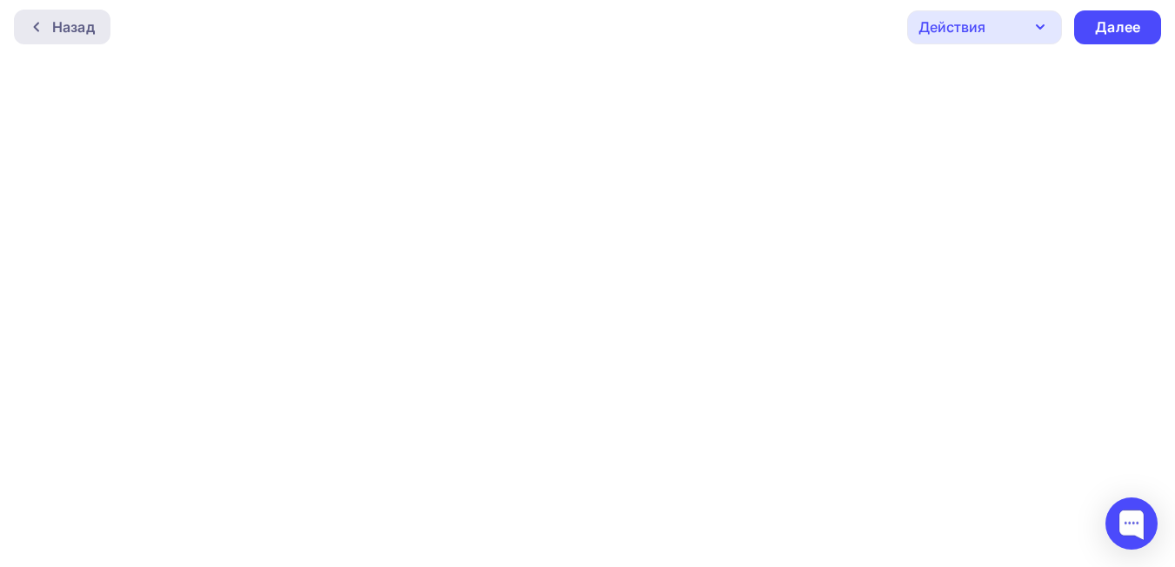
click at [65, 30] on div "Назад" at bounding box center [73, 27] width 43 height 21
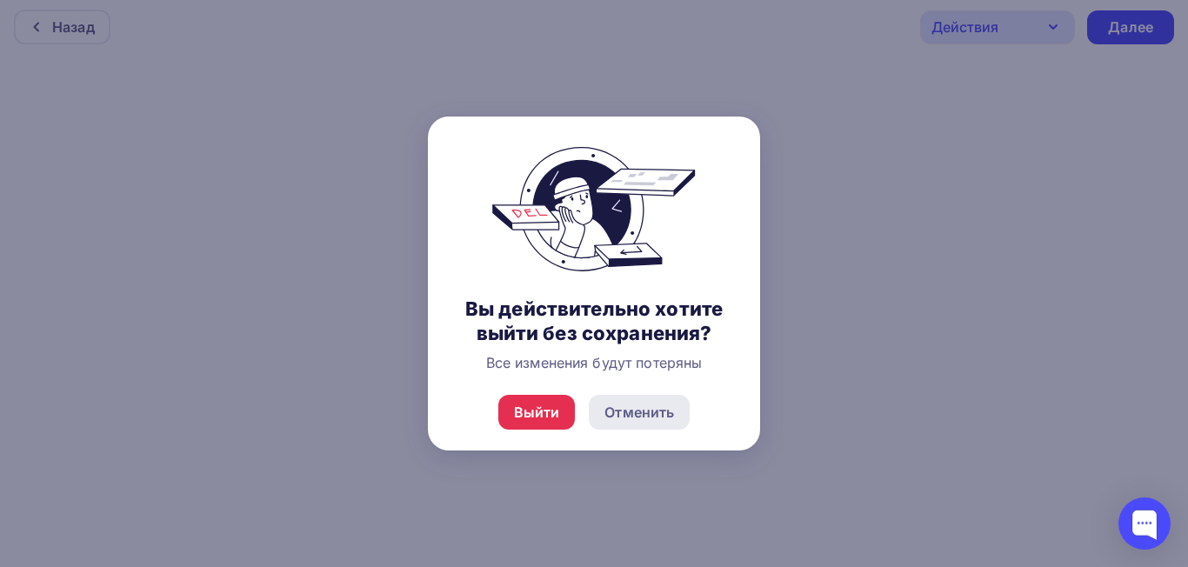
click at [631, 409] on div "Отменить" at bounding box center [639, 412] width 70 height 21
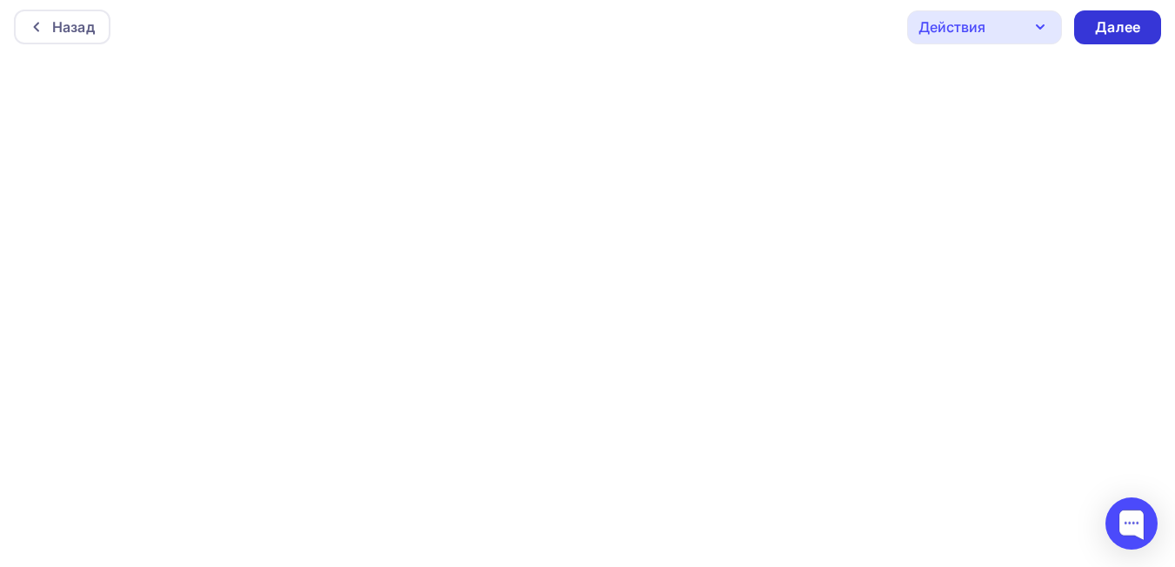
click at [1116, 29] on div "Далее" at bounding box center [1117, 27] width 45 height 20
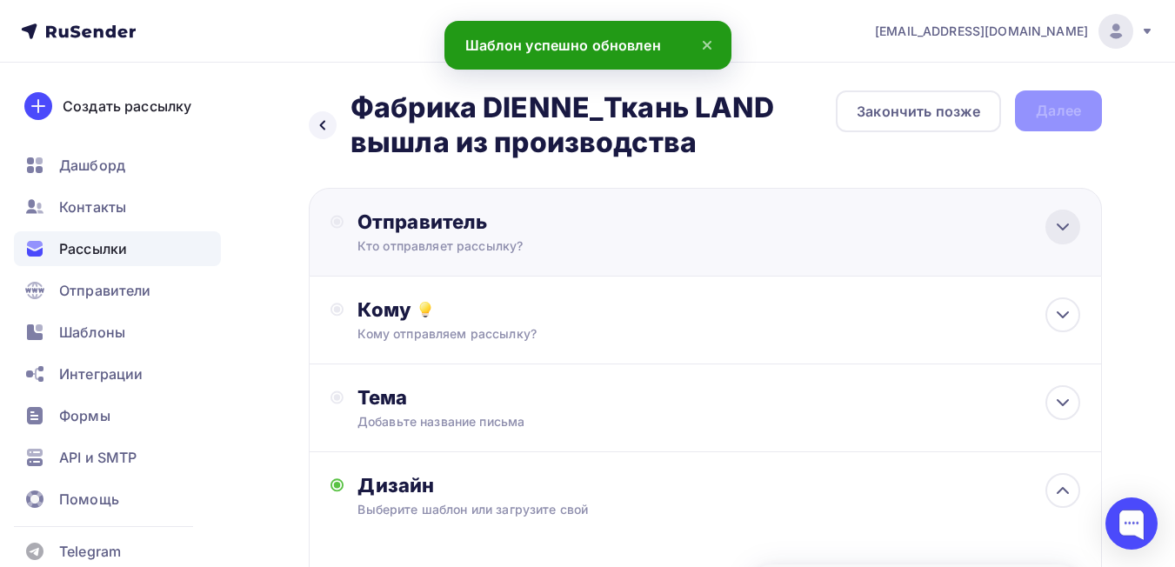
click at [1071, 224] on icon at bounding box center [1062, 227] width 21 height 21
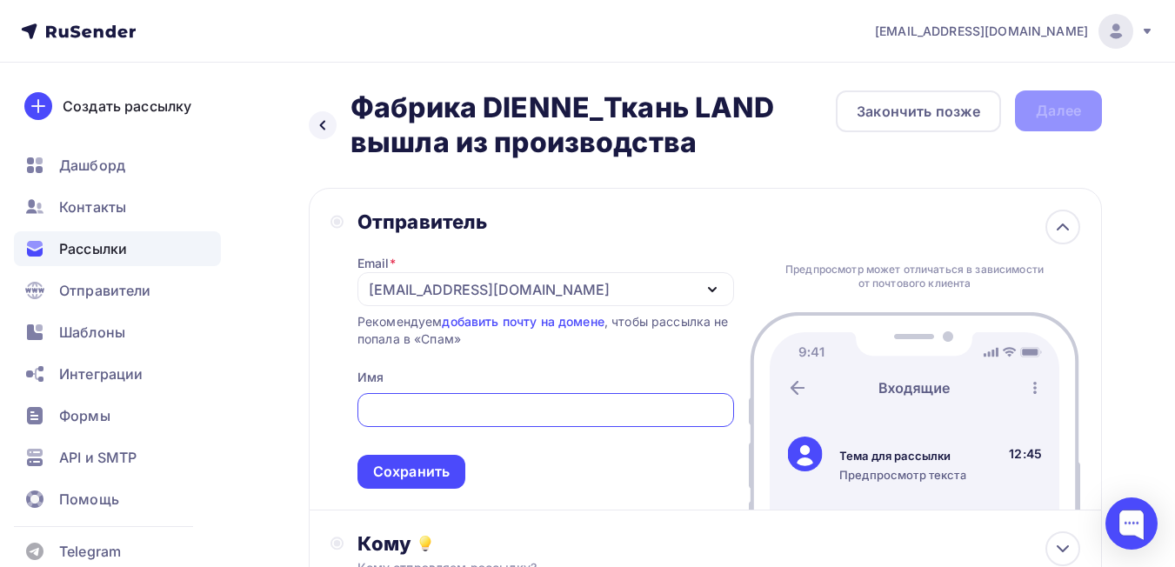
click at [398, 406] on input "text" at bounding box center [545, 410] width 357 height 21
drag, startPoint x: 364, startPoint y: 104, endPoint x: 747, endPoint y: 134, distance: 383.9
click at [747, 134] on h2 "Фабрика DIENNE_Ткань LAND вышла из производства" at bounding box center [593, 125] width 485 height 70
click at [426, 127] on h2 "Фабрика DIENNE_Ткань LAND вышла из производства" at bounding box center [593, 125] width 485 height 70
drag, startPoint x: 355, startPoint y: 104, endPoint x: 715, endPoint y: 142, distance: 362.0
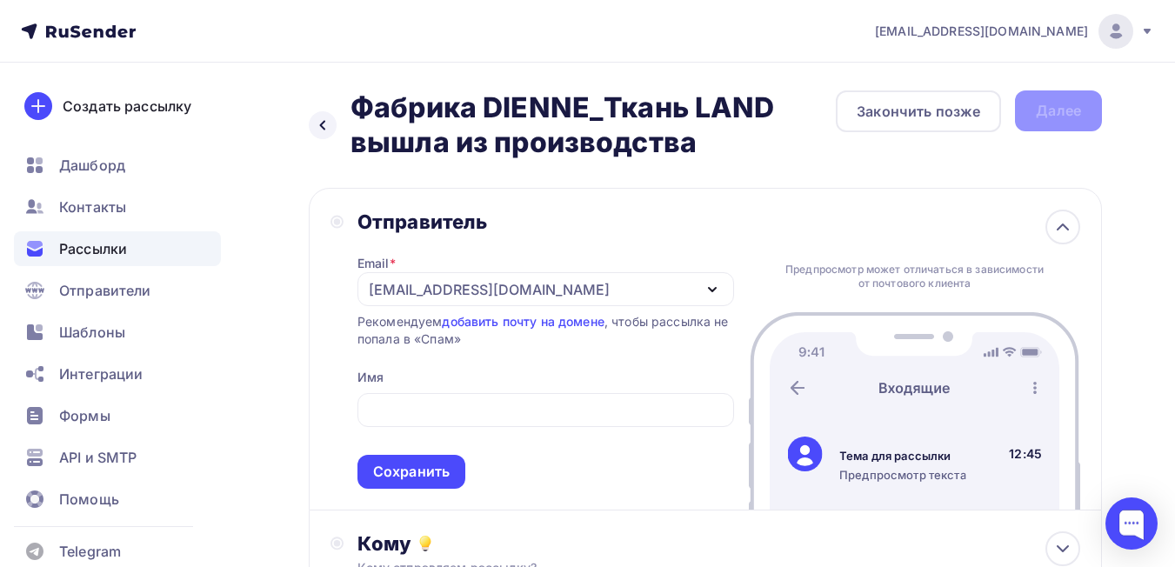
click at [715, 142] on h2 "Фабрика DIENNE_Ткань LAND вышла из производства" at bounding box center [593, 125] width 485 height 70
copy h2 "Фабрика DIENNE_Ткань LAND вышла из производства"
click at [417, 410] on input "text" at bounding box center [545, 410] width 357 height 21
paste input "Фабрика DIENNE_Ткань LAND вышла из производства"
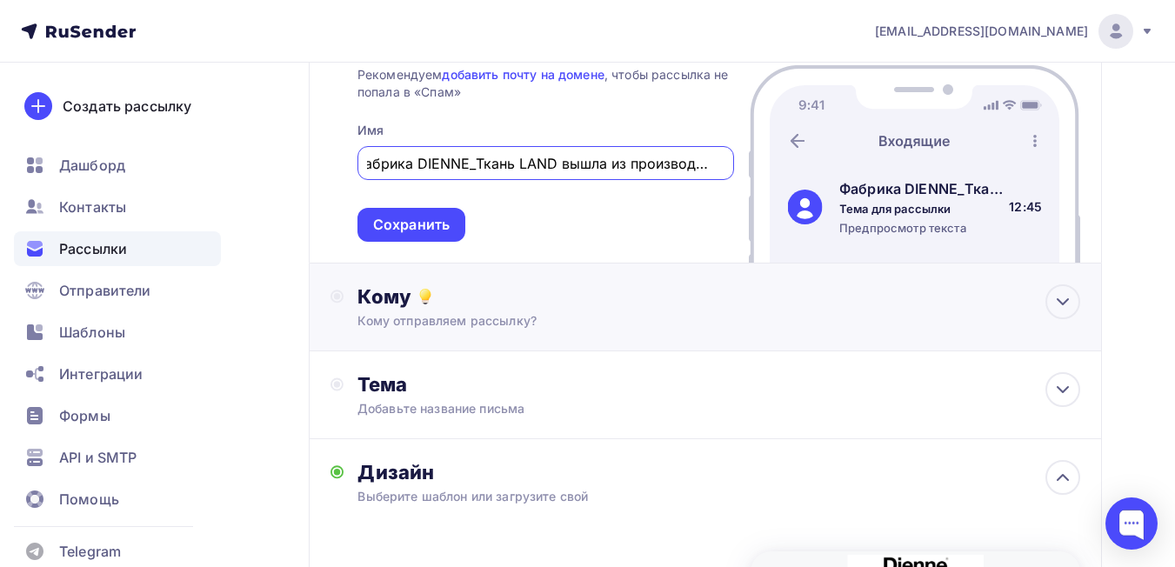
scroll to position [348, 0]
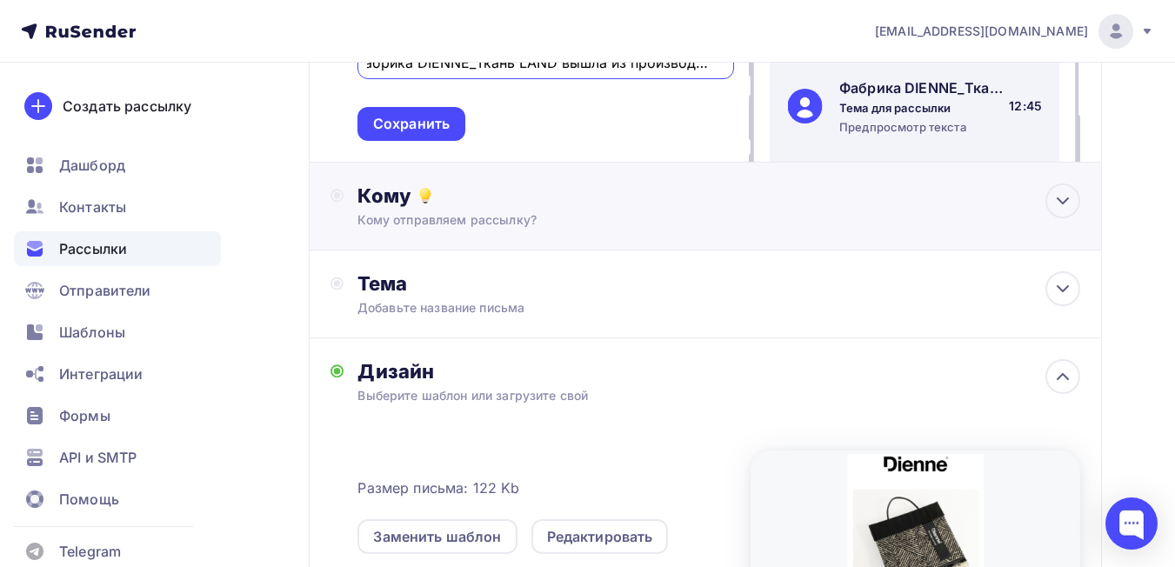
type input "Фабрика DIENNE_Ткань LAND вышла из производства"
click at [885, 190] on div "Кому" at bounding box center [718, 196] width 723 height 24
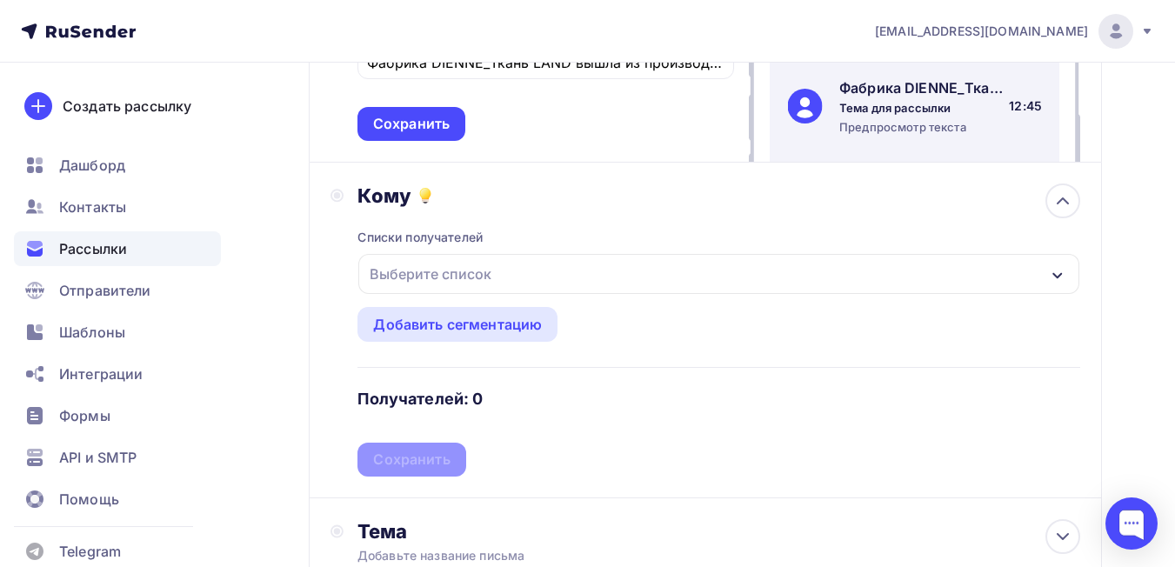
click at [1059, 275] on icon "button" at bounding box center [1057, 275] width 10 height 6
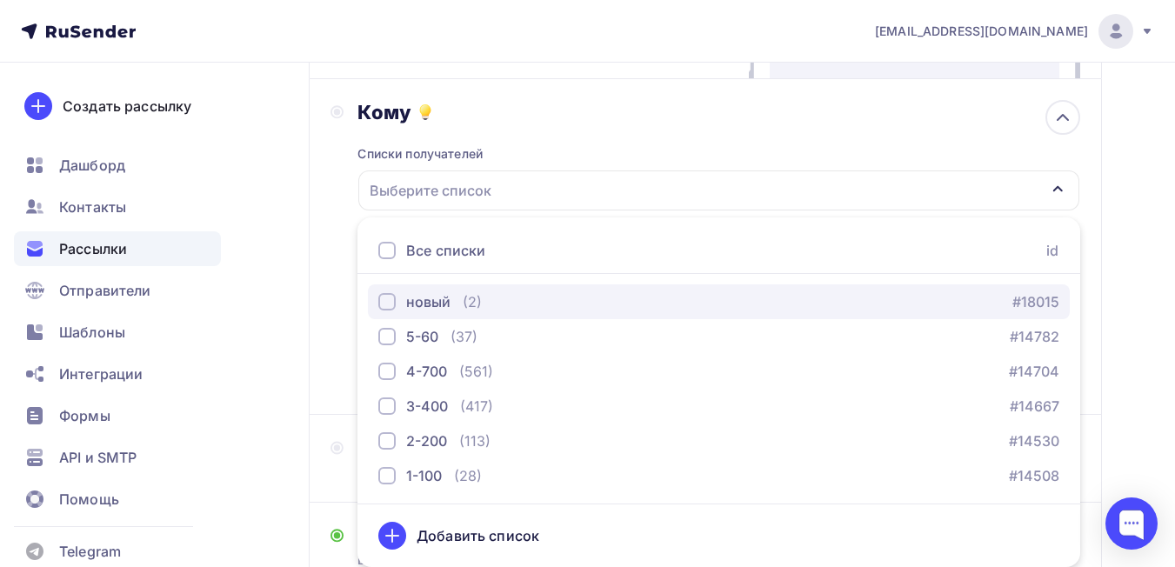
click at [425, 296] on div "новый" at bounding box center [428, 301] width 44 height 21
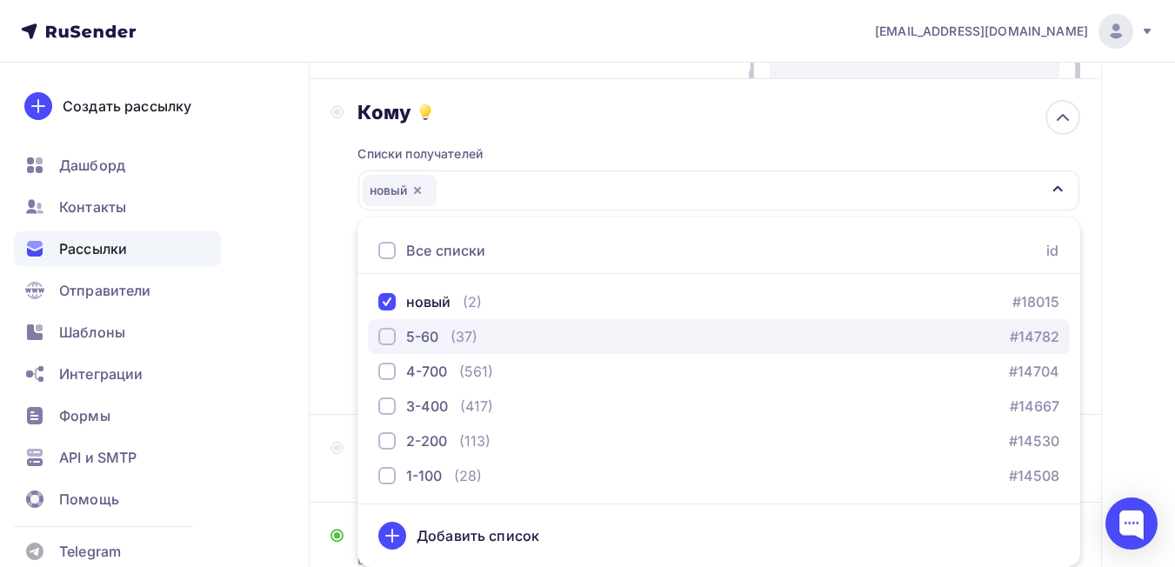
click at [424, 335] on div "5-60" at bounding box center [422, 336] width 32 height 21
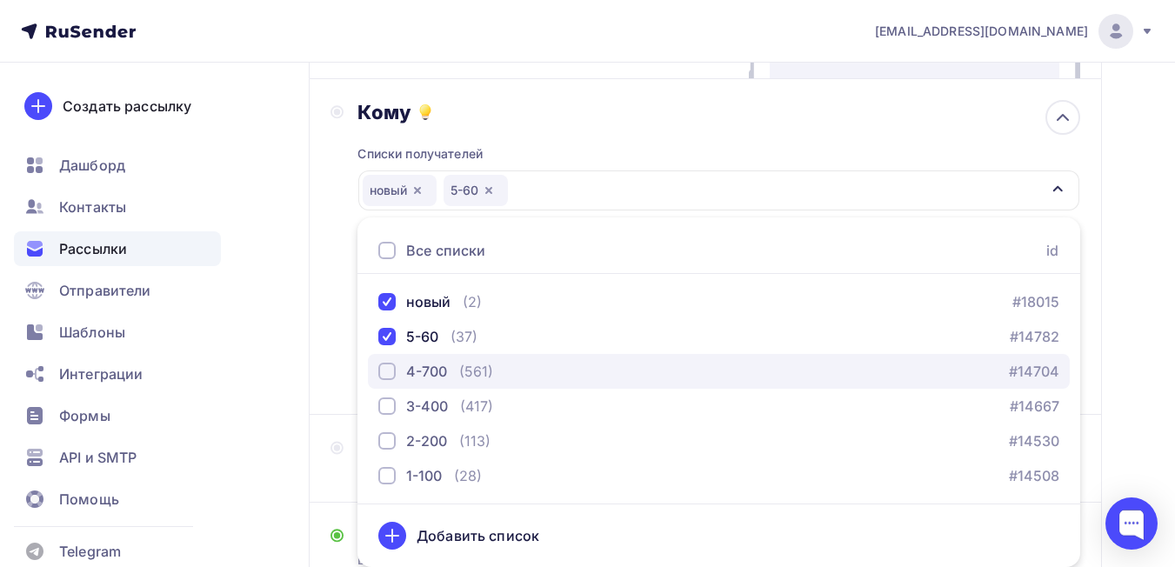
click at [424, 380] on div "4-700" at bounding box center [426, 371] width 41 height 21
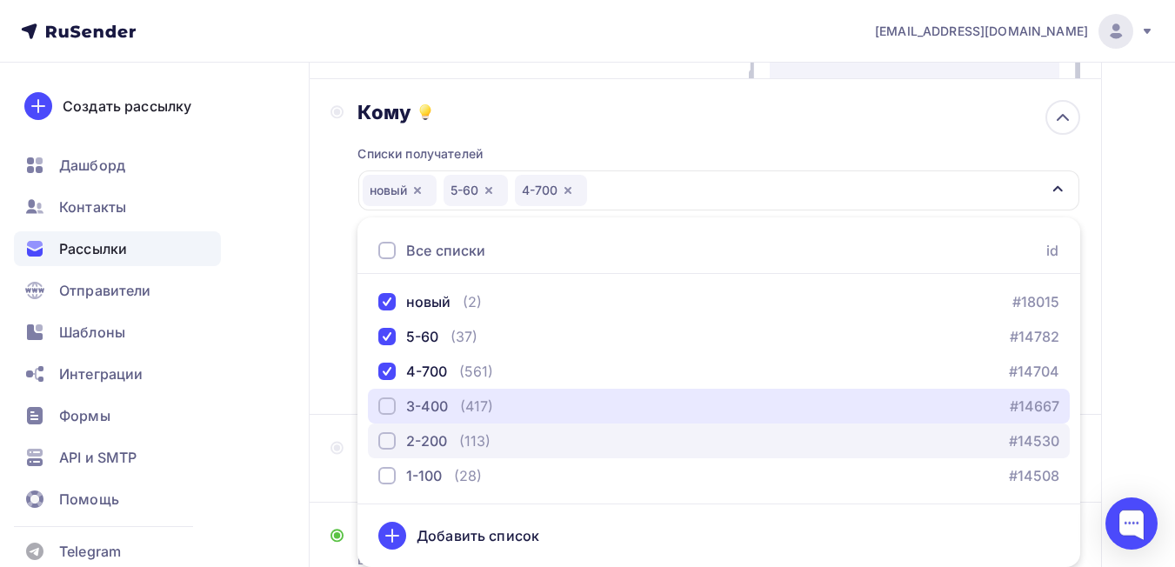
drag, startPoint x: 423, startPoint y: 402, endPoint x: 423, endPoint y: 426, distance: 24.4
click at [423, 404] on div "3-400" at bounding box center [427, 406] width 42 height 21
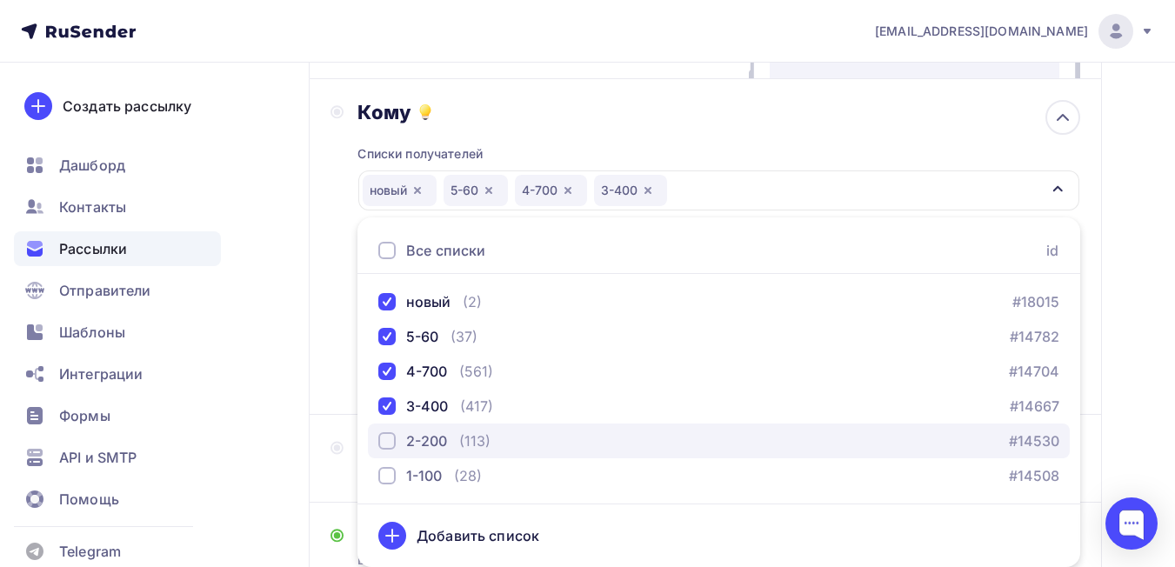
click at [423, 444] on div "2-200" at bounding box center [426, 441] width 41 height 21
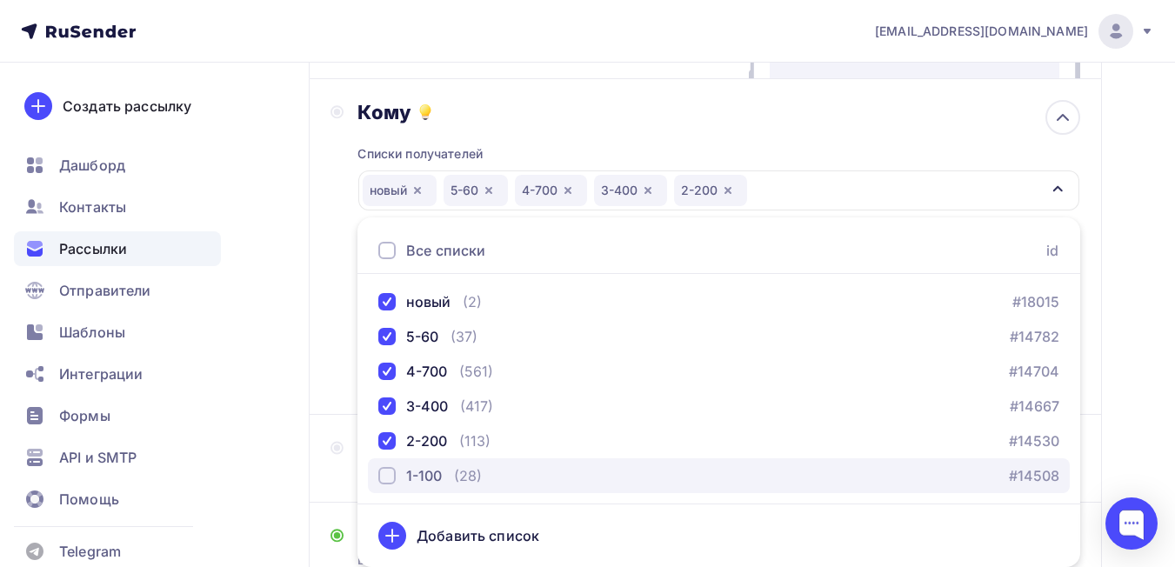
click at [425, 483] on div "1-100" at bounding box center [424, 475] width 36 height 21
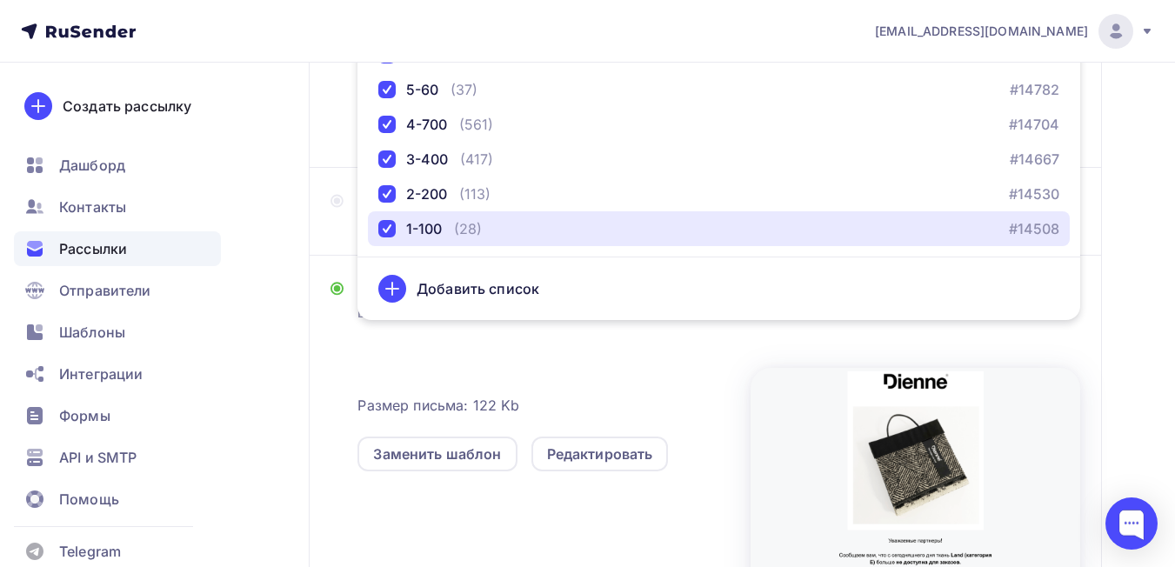
scroll to position [692, 0]
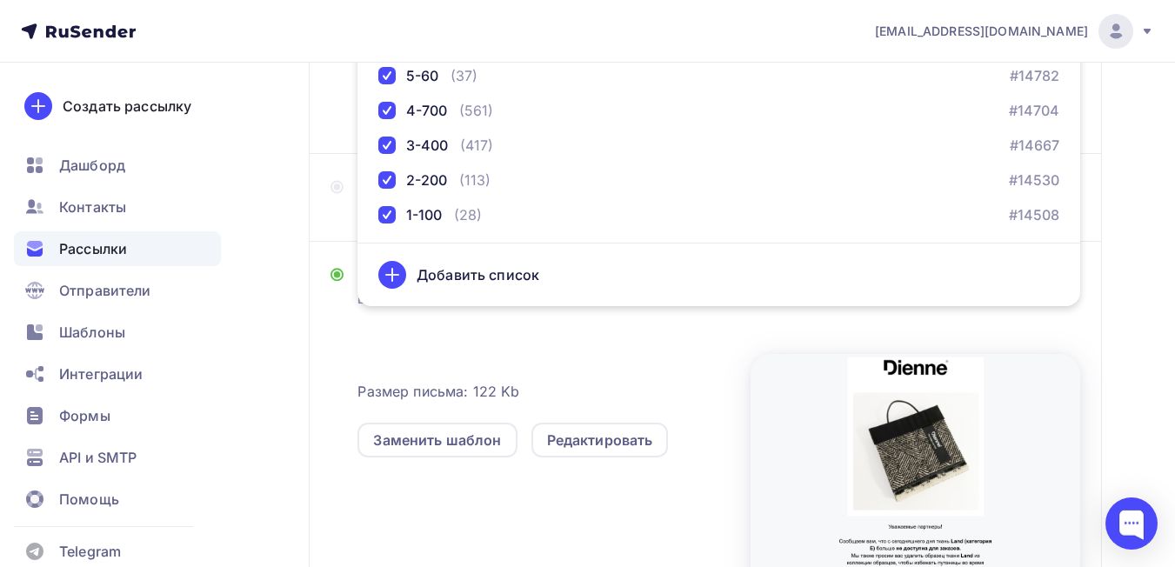
click at [311, 328] on div "Дизайн Выберите шаблон или загрузите свой Размер письма: 122 Kb Заменить шаблон…" at bounding box center [705, 434] width 793 height 384
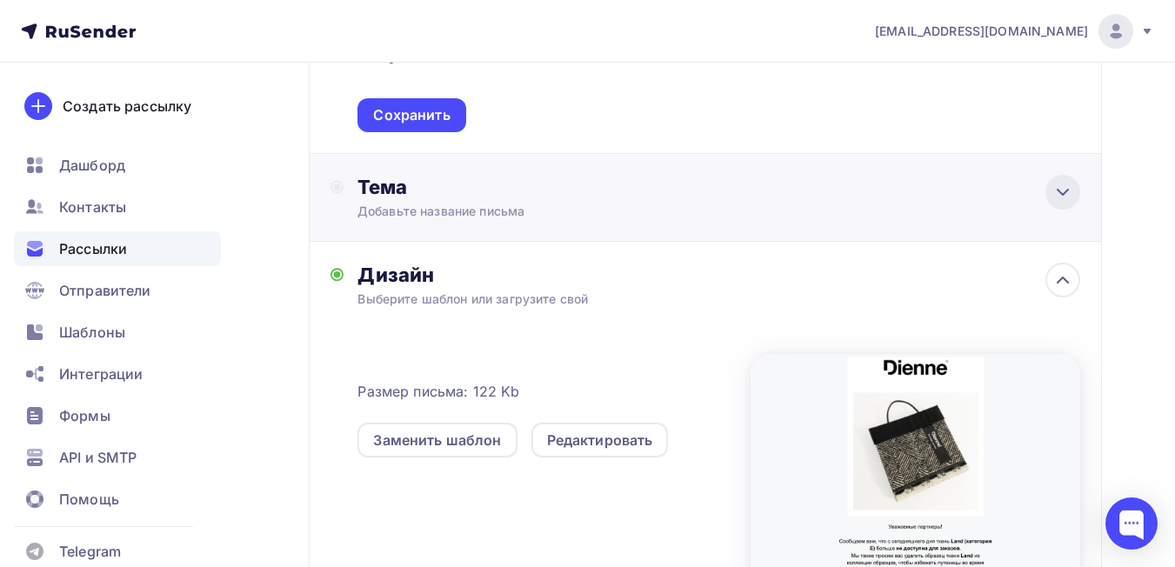
click at [1057, 190] on icon at bounding box center [1062, 192] width 21 height 21
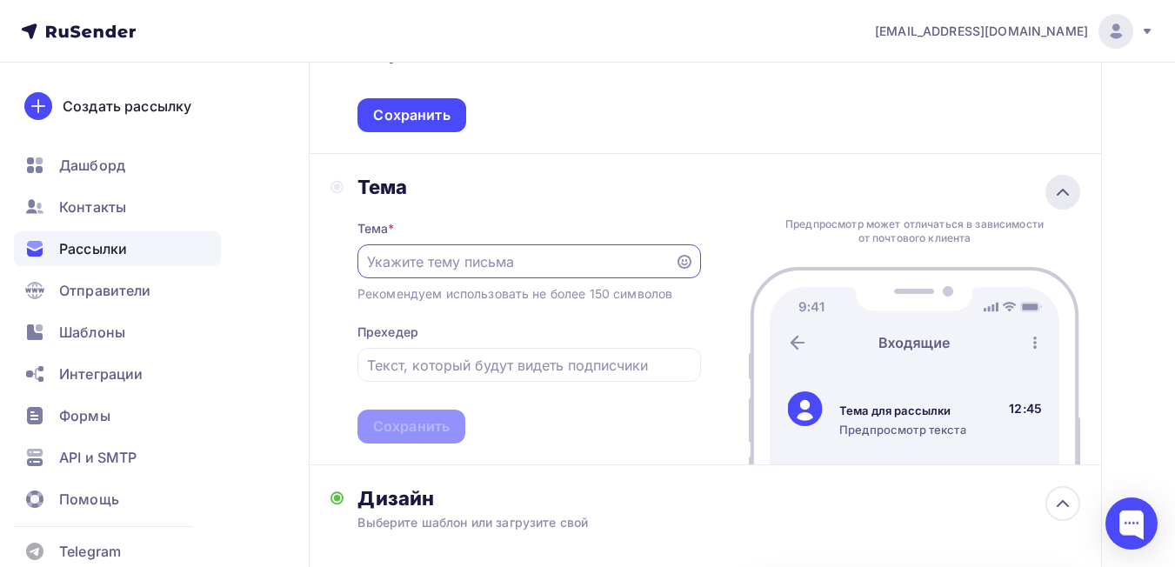
scroll to position [0, 0]
paste input "Фабрика DIENNE_Ткань LAND вышла из производства"
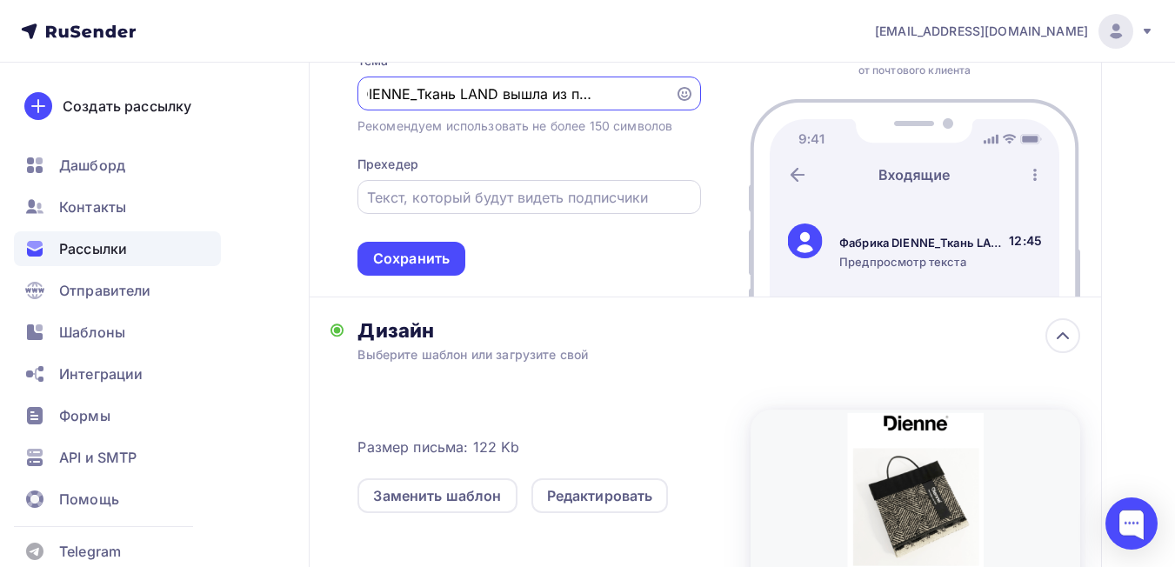
scroll to position [866, 0]
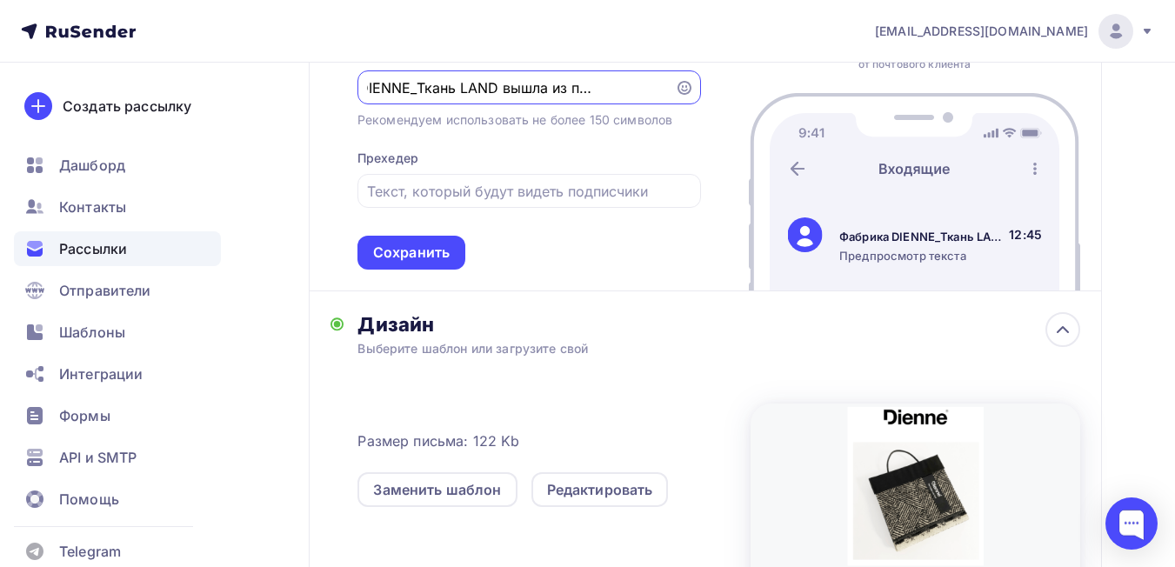
drag, startPoint x: 417, startPoint y: 83, endPoint x: 497, endPoint y: 83, distance: 80.0
click at [497, 83] on input "Фабрика DIENNE_Ткань LAND вышла из производства" at bounding box center [515, 87] width 297 height 21
type input "Фабрика DIENNE_Ткань LAND вышла из производства"
click at [388, 191] on input "text" at bounding box center [529, 191] width 324 height 21
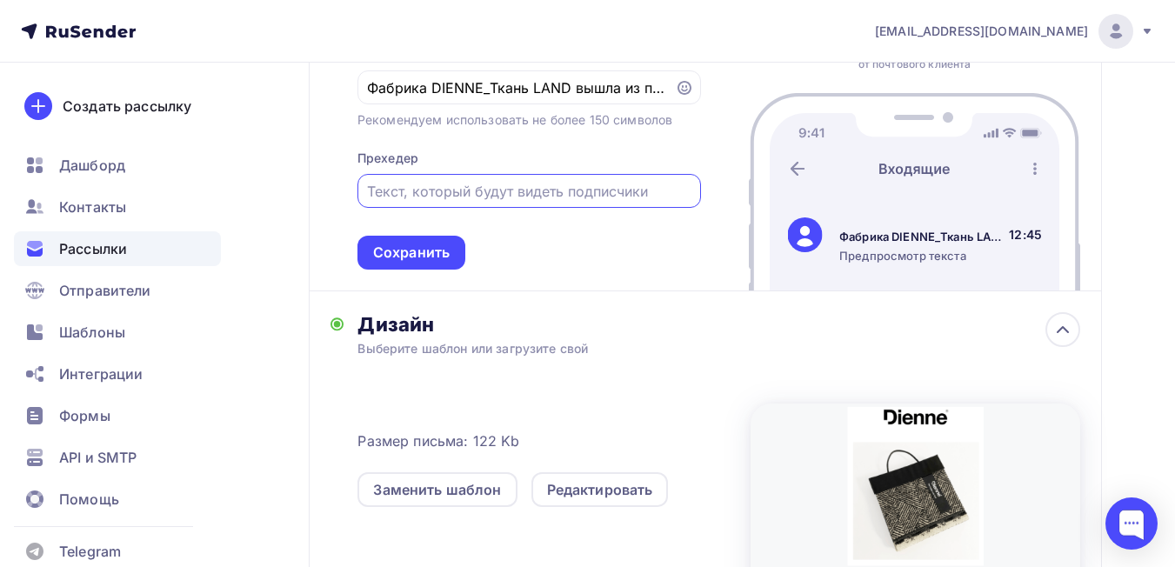
paste input "Ткань LAND"
type input "Ткань LAND не доступна для заказов"
click at [445, 254] on div "Сохранить" at bounding box center [411, 253] width 77 height 20
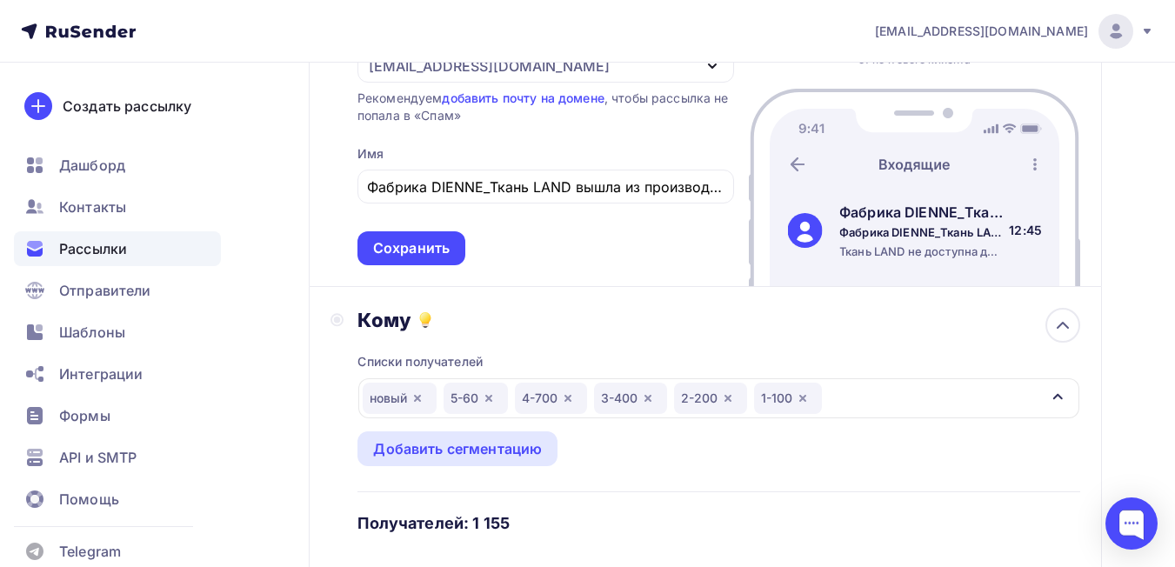
scroll to position [117, 0]
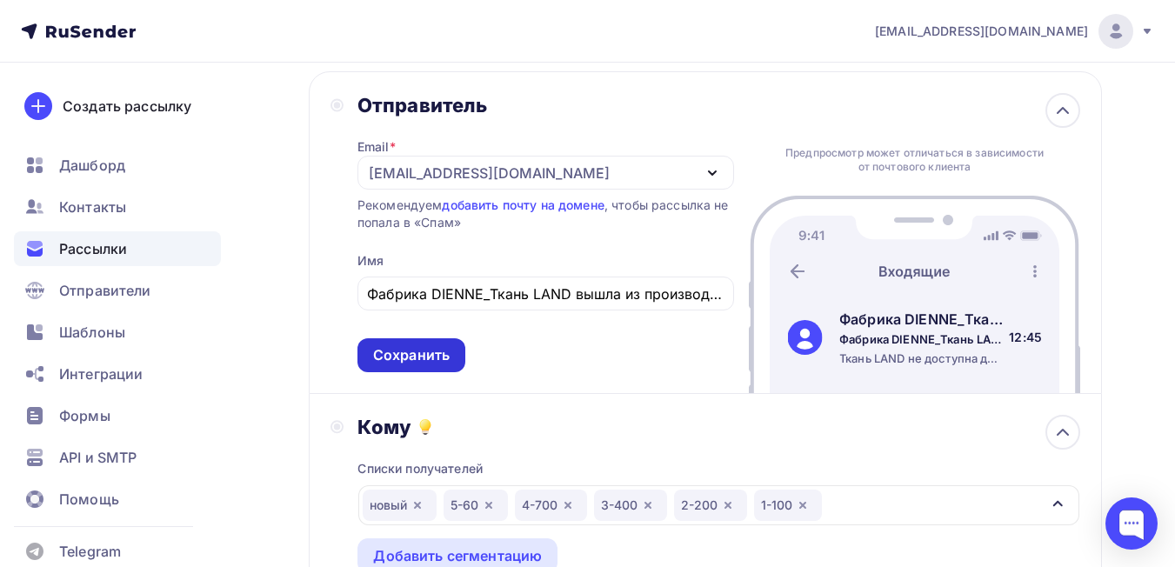
click at [423, 351] on div "Сохранить" at bounding box center [411, 355] width 77 height 20
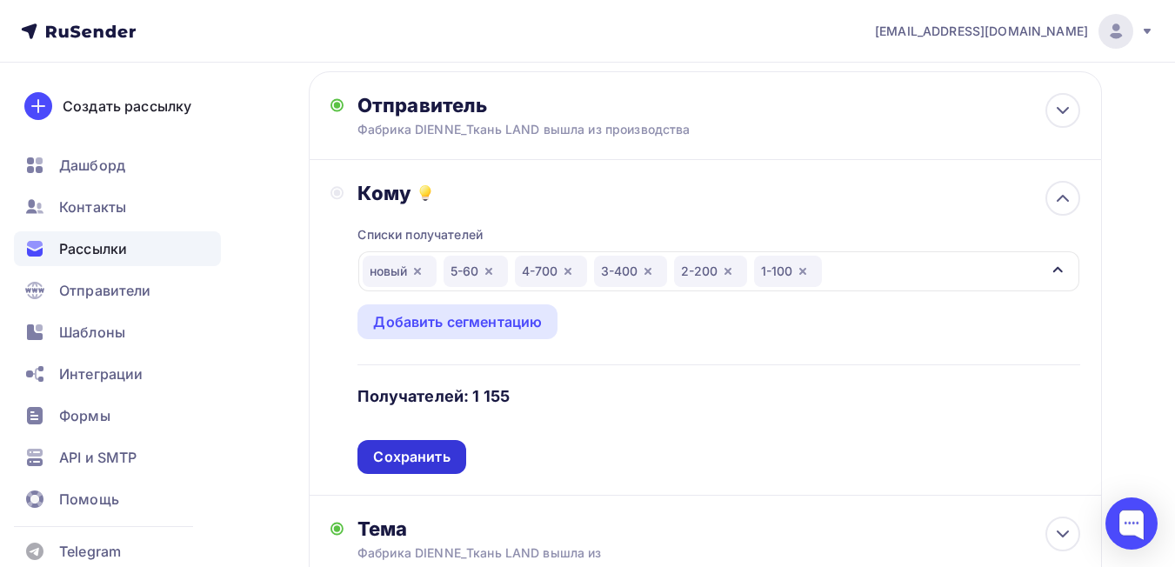
click at [438, 458] on div "Сохранить" at bounding box center [411, 457] width 77 height 20
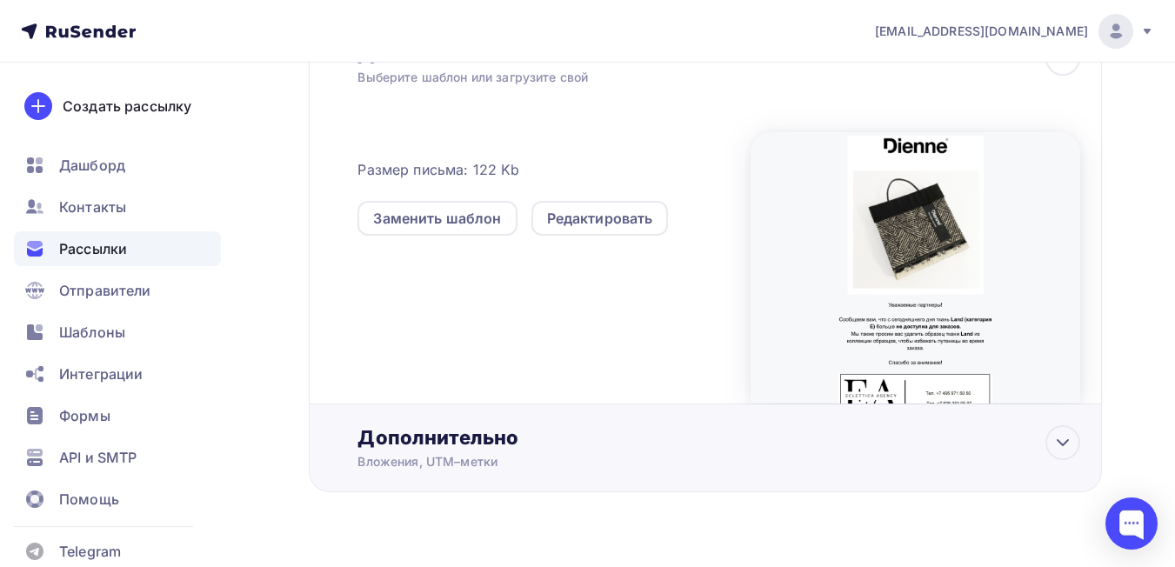
scroll to position [504, 0]
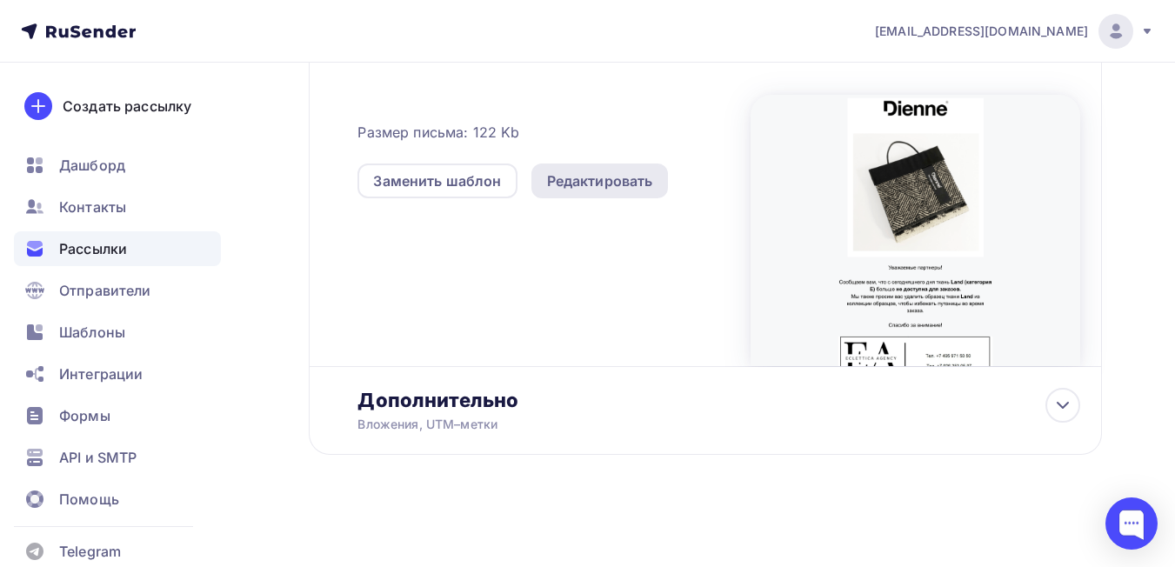
click at [619, 187] on div "Редактировать" at bounding box center [600, 180] width 106 height 21
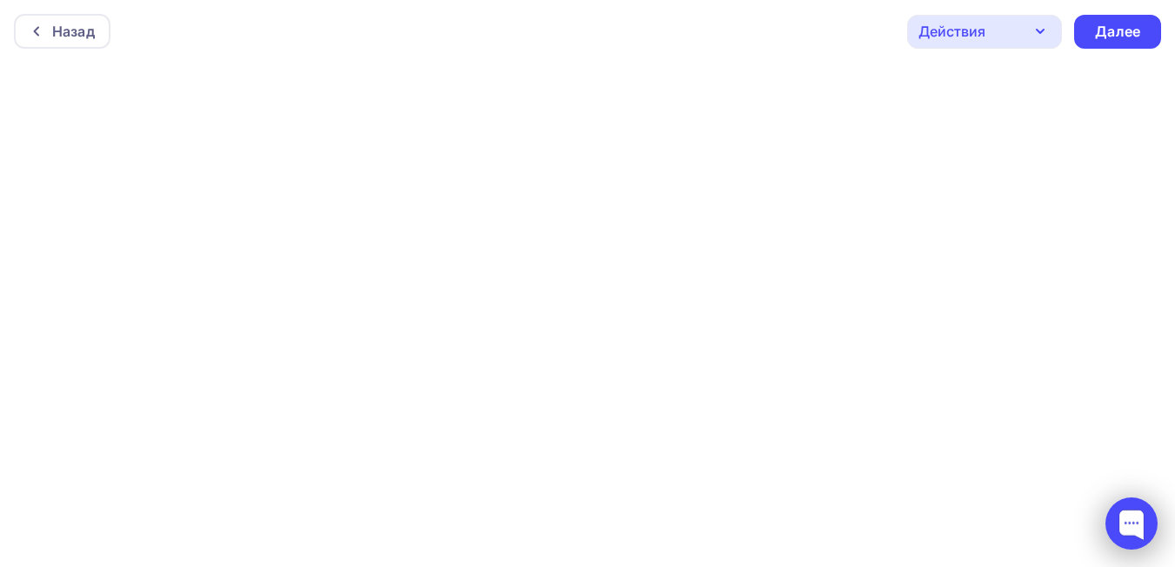
click at [1109, 499] on div at bounding box center [1131, 523] width 52 height 52
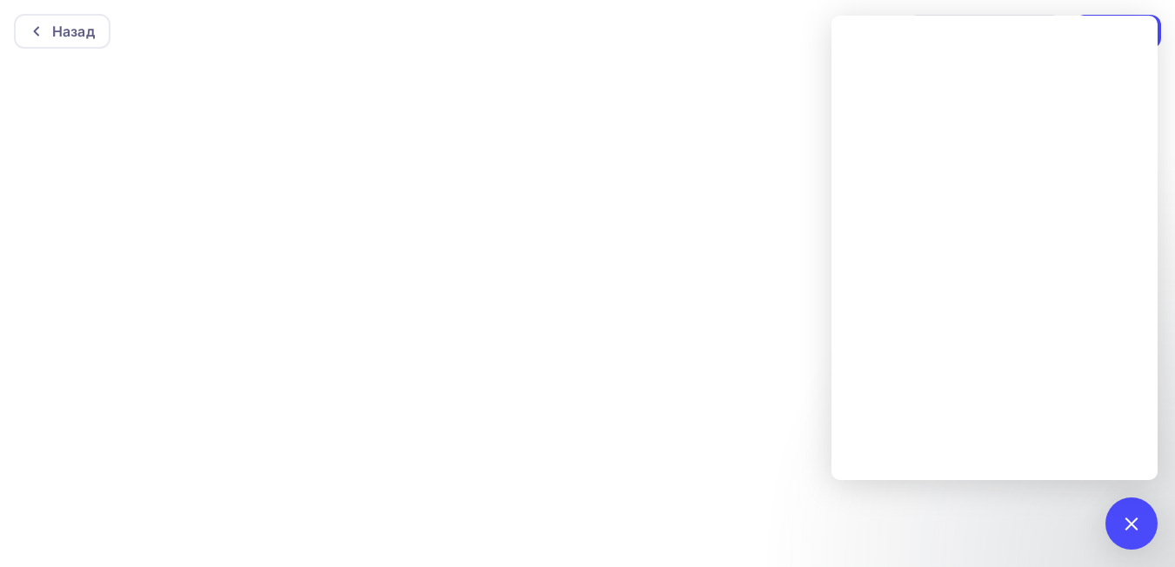
click at [811, 31] on div "Назад Действия Отправить тестовое письмо Предпросмотр Сохранить в Мои шаблоны В…" at bounding box center [587, 31] width 1175 height 63
click at [1130, 526] on div at bounding box center [1130, 522] width 23 height 23
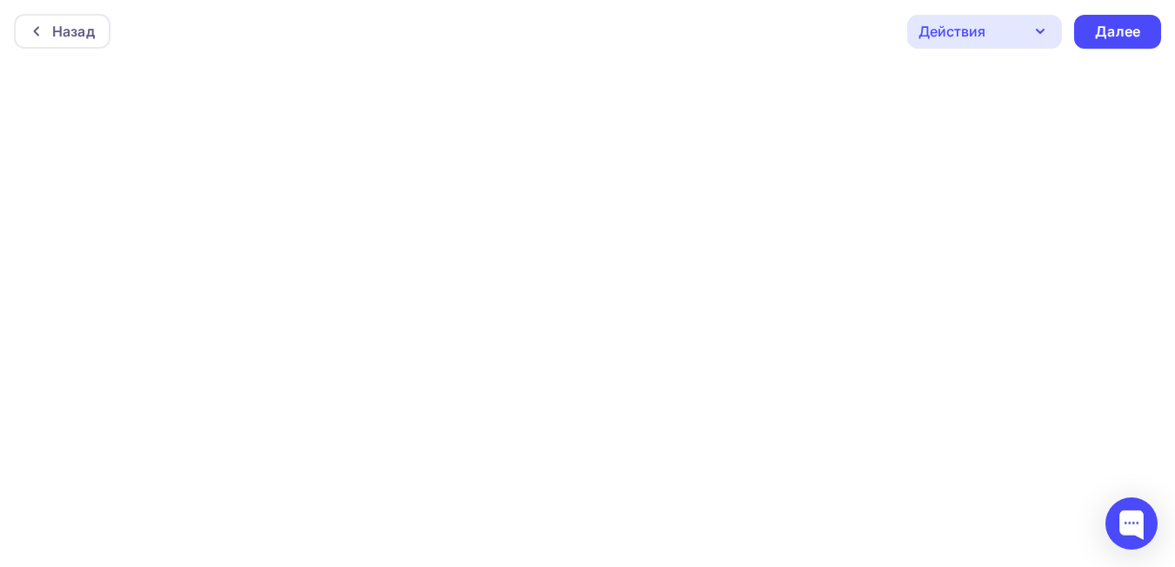
click at [1047, 43] on div "Действия" at bounding box center [984, 32] width 155 height 34
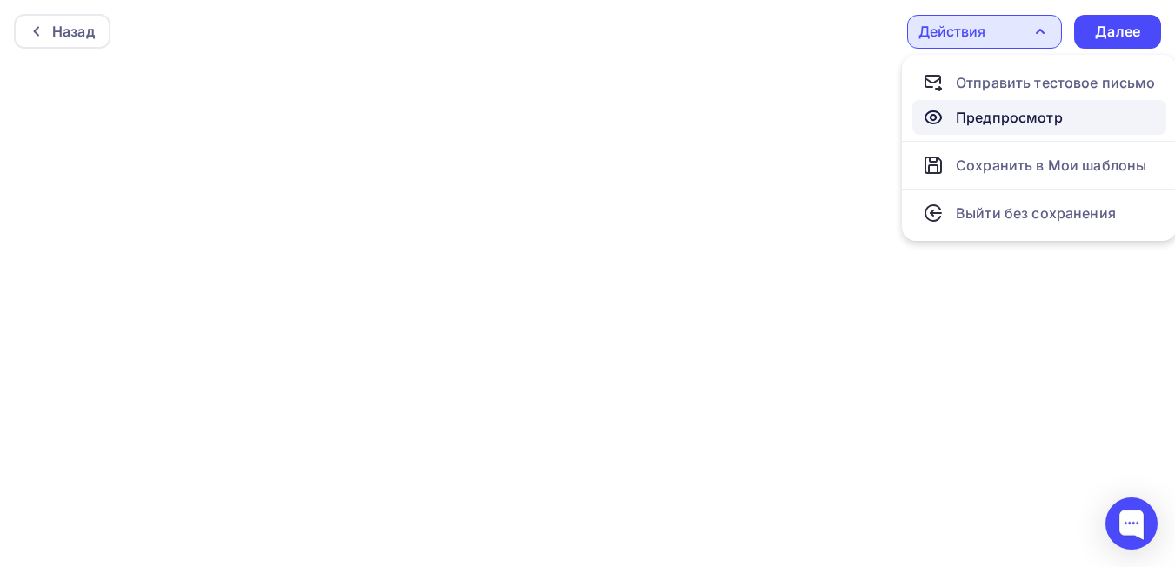
click at [1033, 120] on div "Предпросмотр" at bounding box center [1009, 117] width 107 height 21
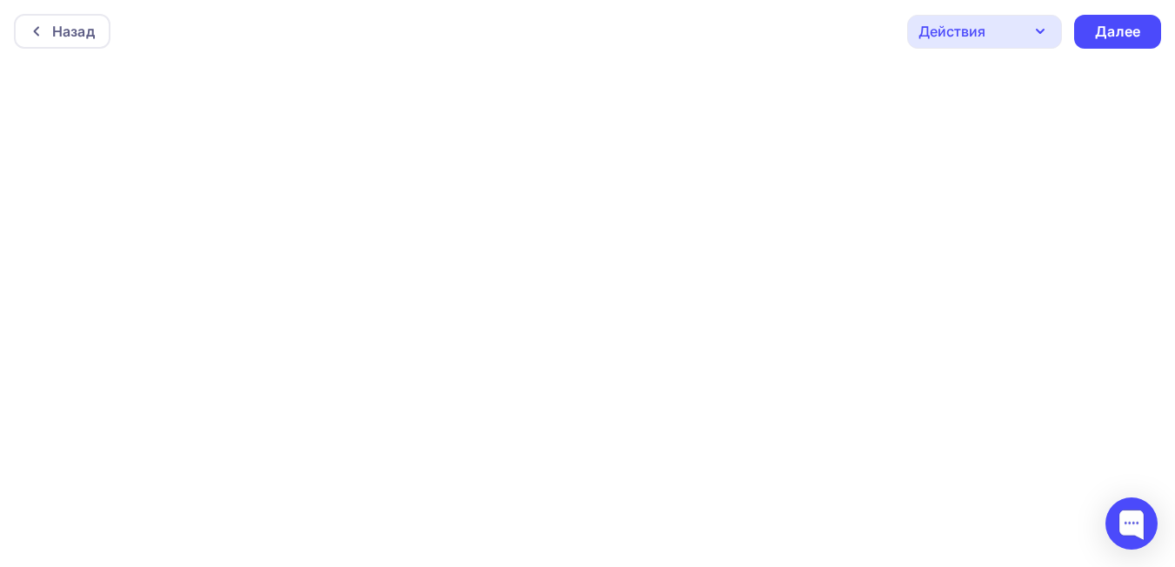
click at [1042, 33] on icon "button" at bounding box center [1040, 31] width 21 height 21
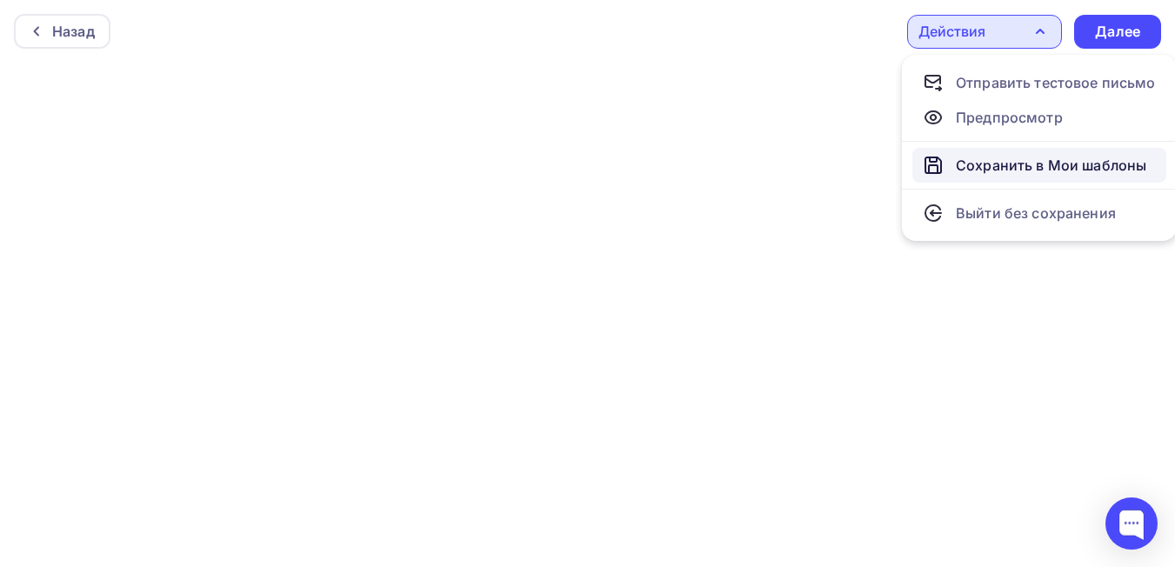
click at [1047, 165] on div "Сохранить в Мои шаблоны" at bounding box center [1051, 165] width 190 height 21
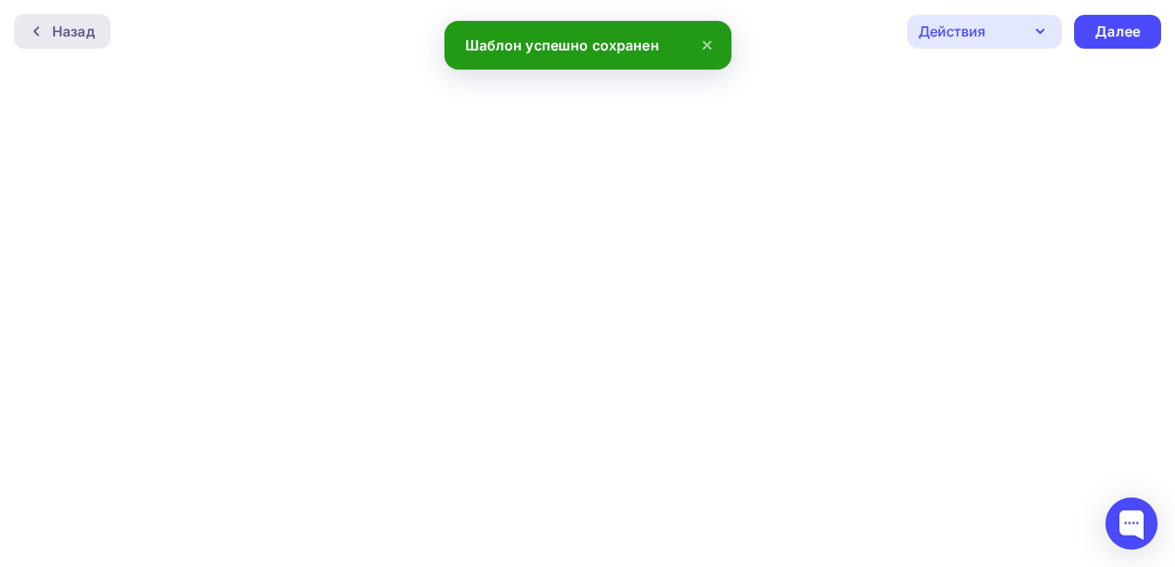
click at [51, 32] on div at bounding box center [41, 31] width 23 height 14
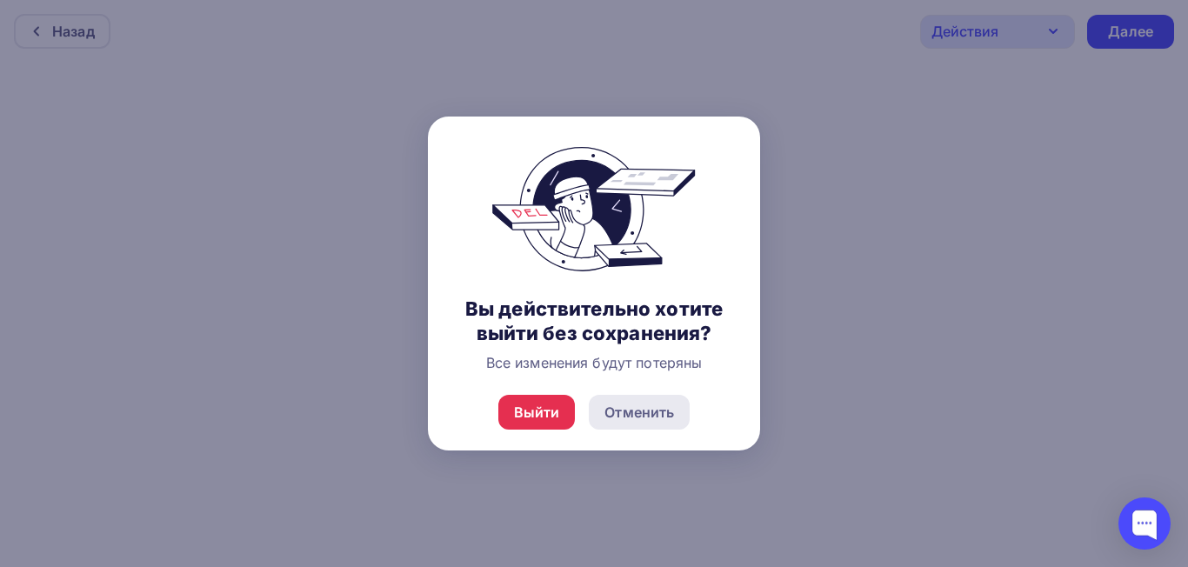
click at [638, 424] on div "Отменить" at bounding box center [639, 412] width 101 height 35
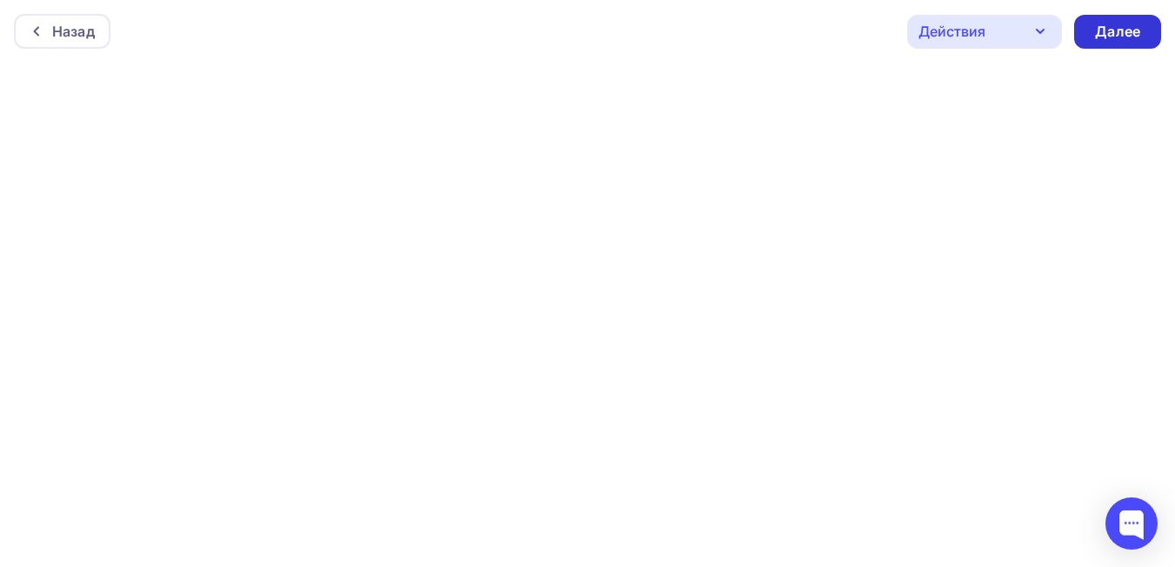
click at [1138, 31] on div "Далее" at bounding box center [1117, 32] width 45 height 20
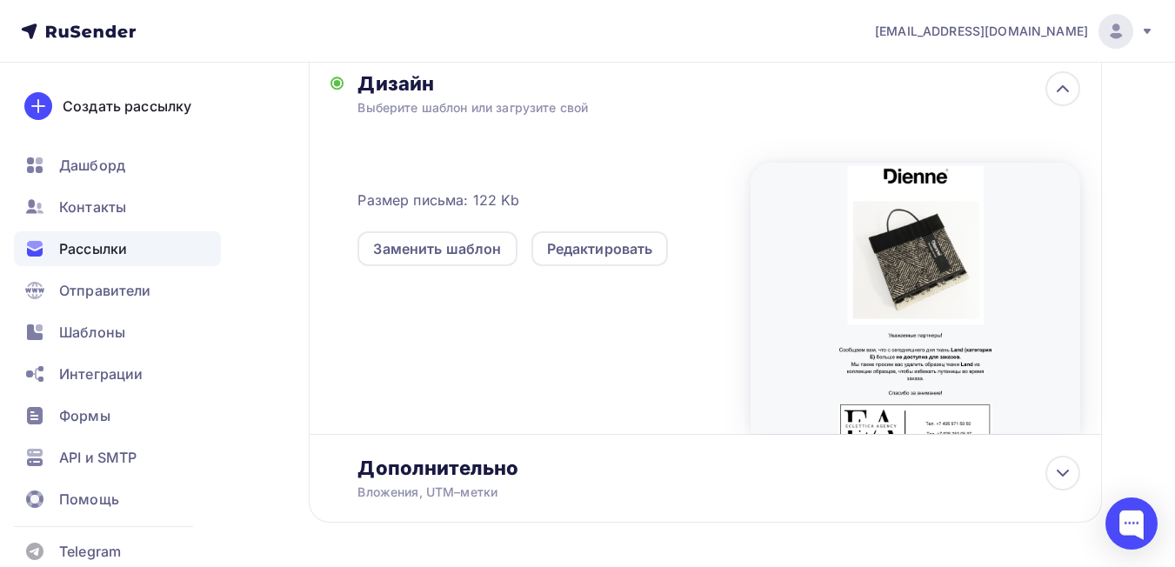
scroll to position [417, 0]
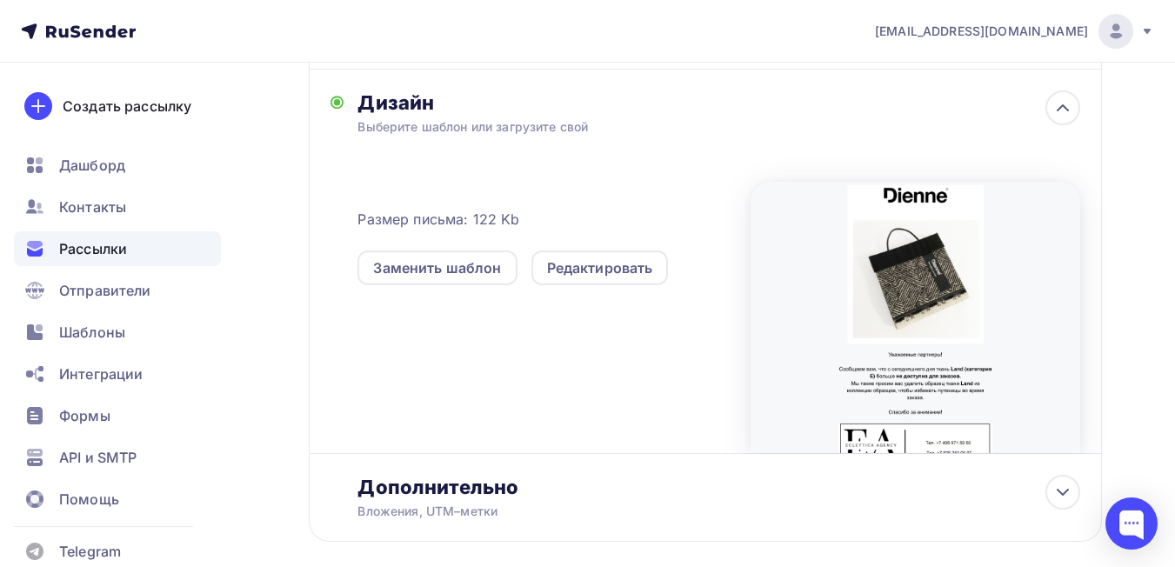
click at [940, 328] on div at bounding box center [916, 317] width 330 height 271
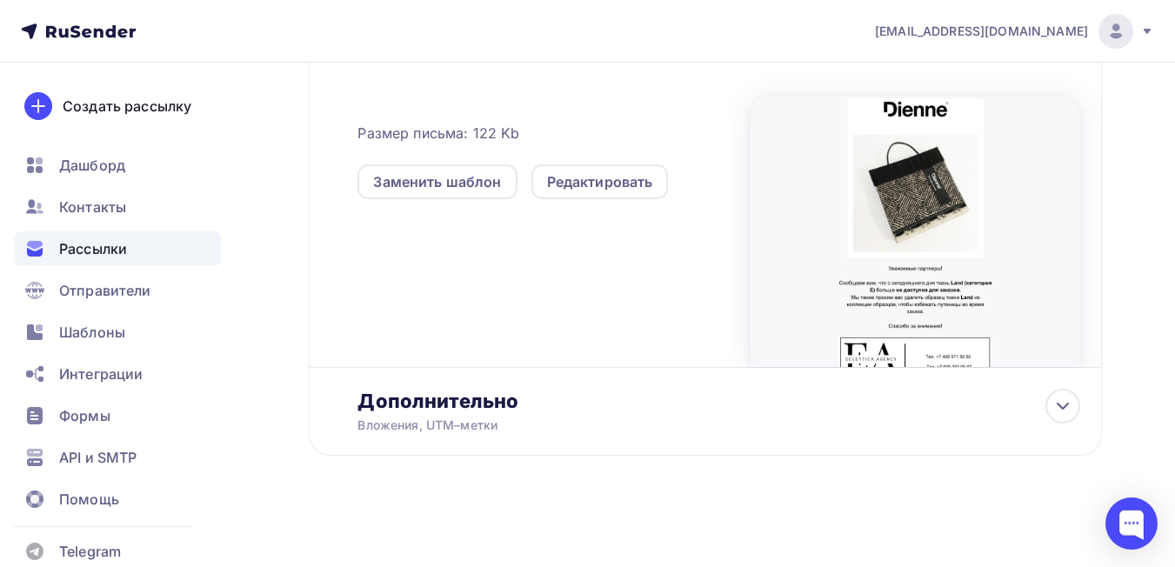
scroll to position [504, 0]
click at [842, 251] on div at bounding box center [916, 230] width 330 height 271
click at [810, 347] on div at bounding box center [916, 230] width 330 height 271
click at [1067, 393] on div at bounding box center [1062, 405] width 35 height 35
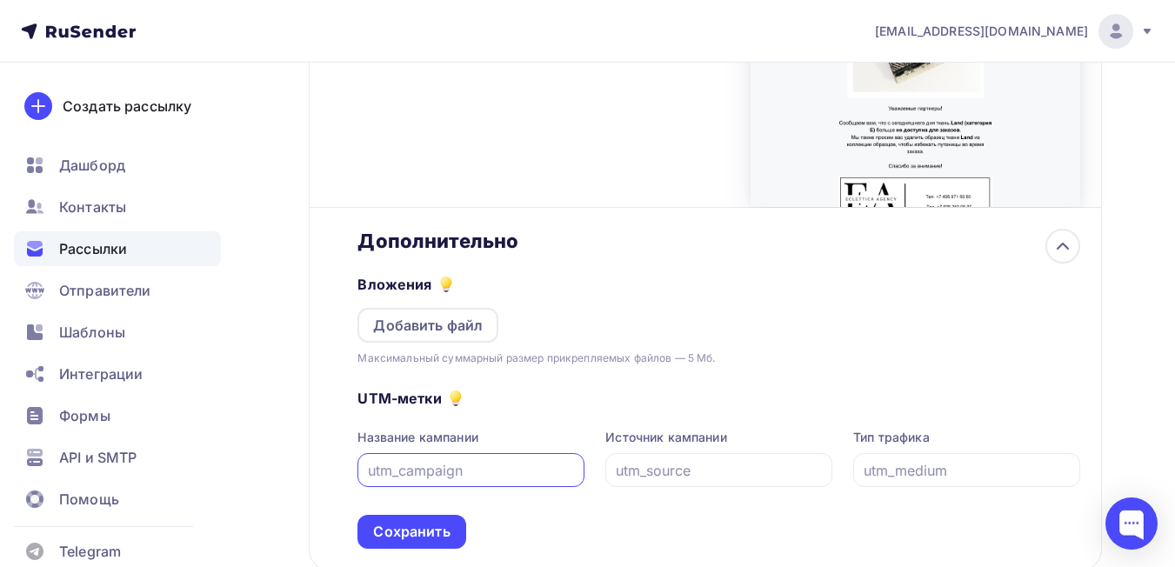
scroll to position [605, 0]
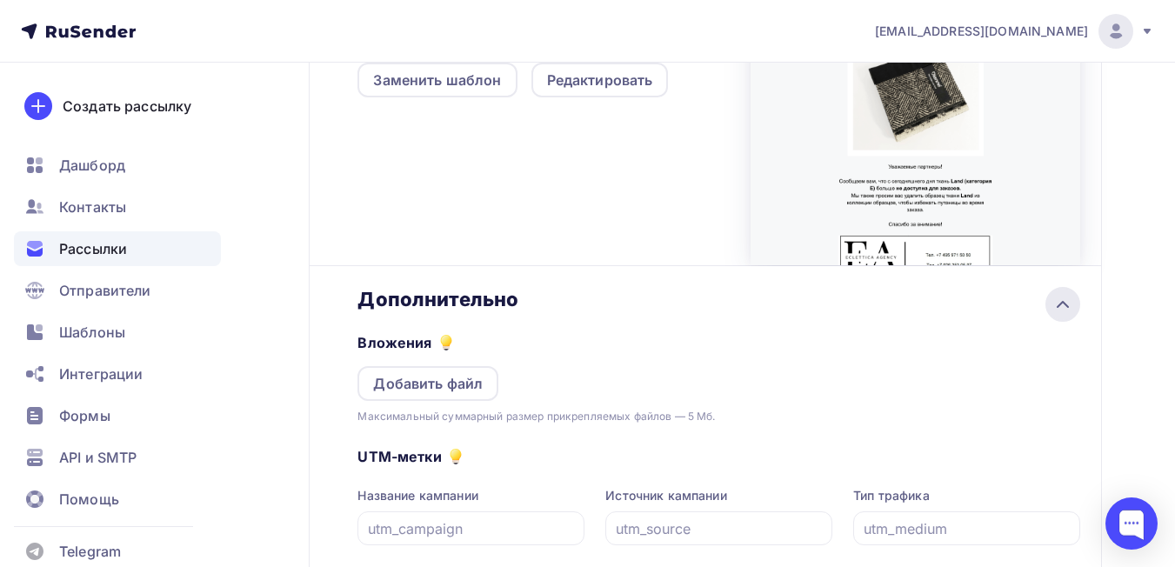
click at [1058, 300] on icon at bounding box center [1062, 304] width 21 height 21
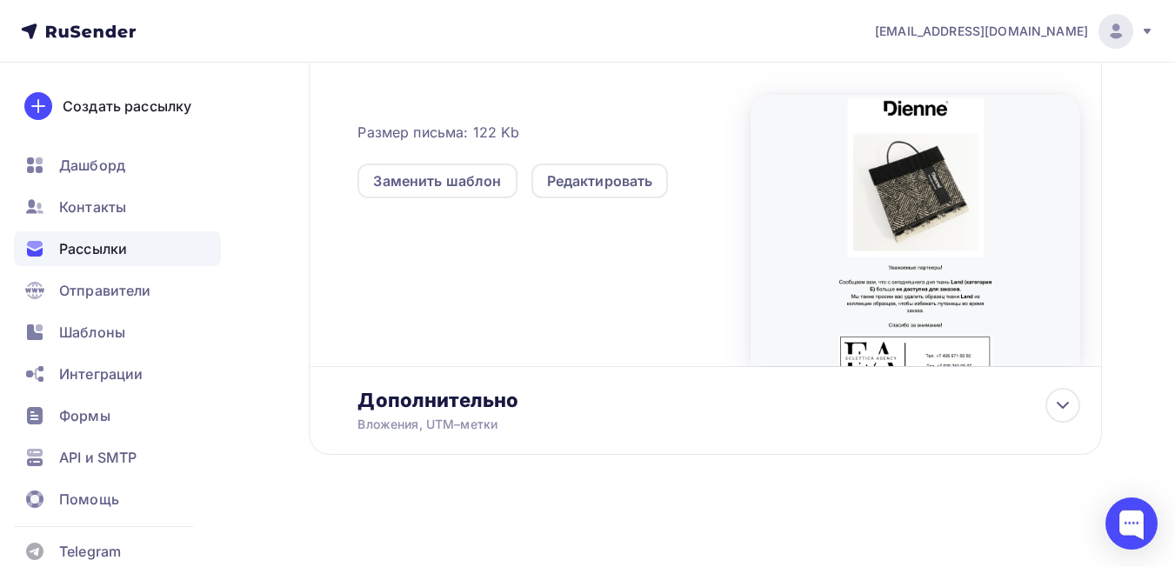
scroll to position [504, 0]
click at [607, 177] on div "Редактировать" at bounding box center [600, 180] width 106 height 21
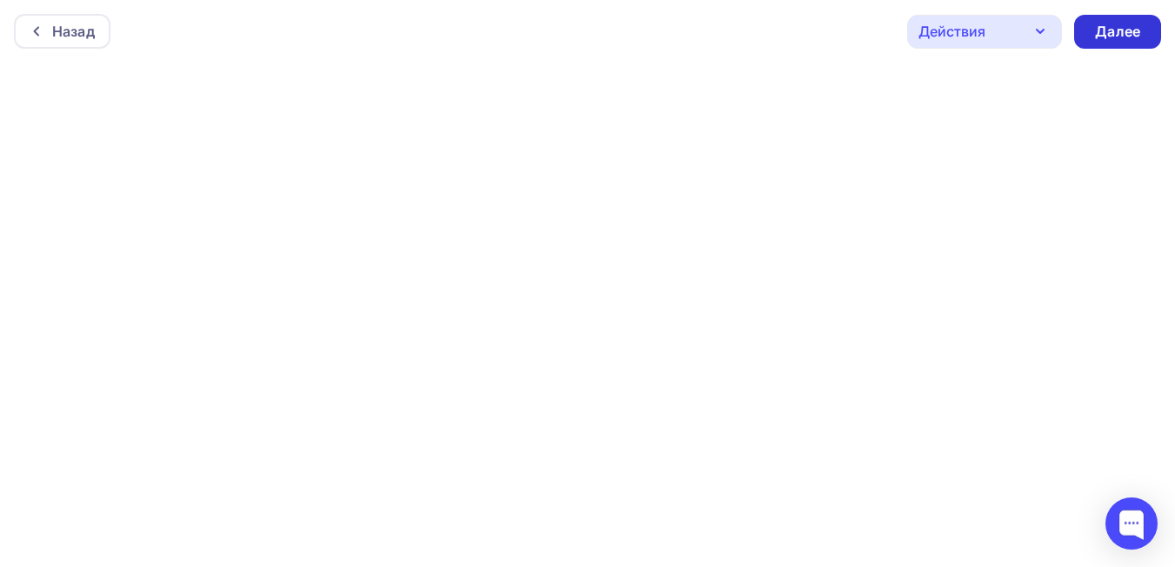
click at [1118, 27] on div "Далее" at bounding box center [1117, 32] width 45 height 20
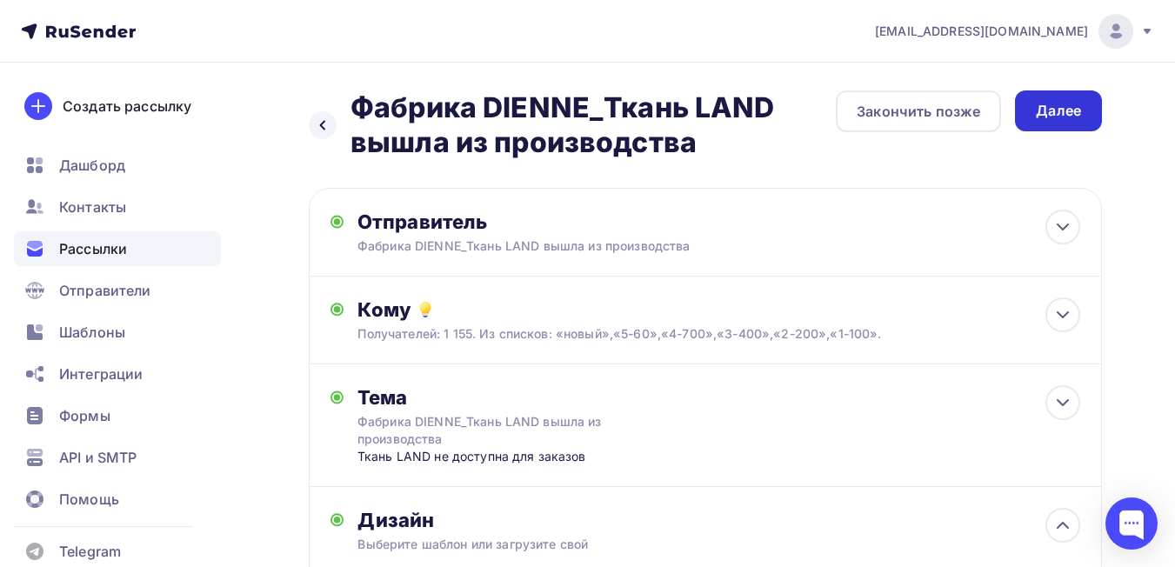
click at [1057, 114] on div "Далее" at bounding box center [1058, 111] width 45 height 20
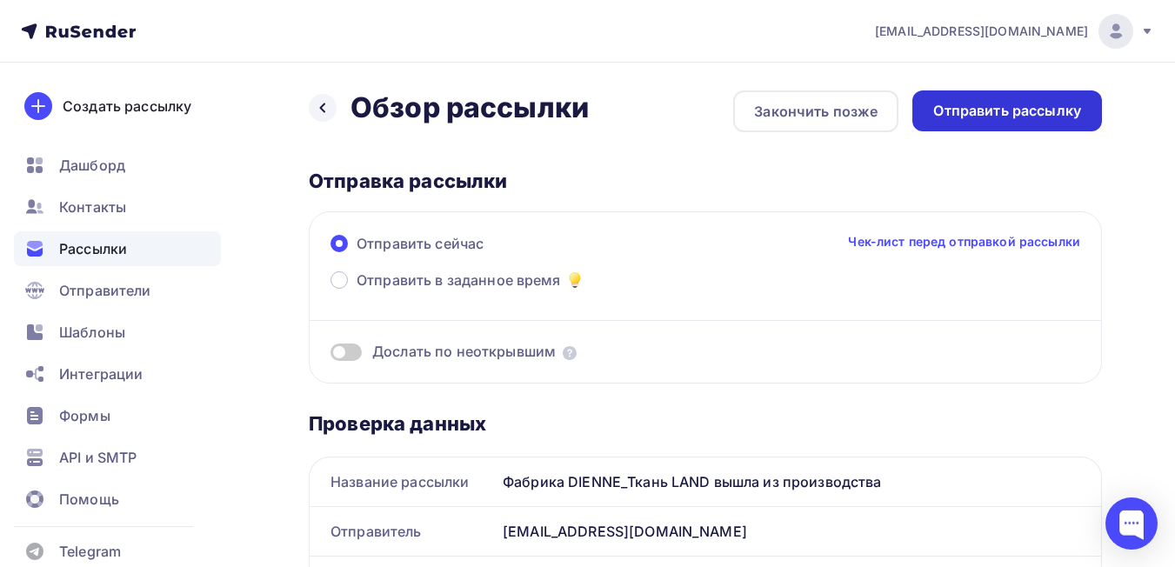
click at [1032, 112] on div "Отправить рассылку" at bounding box center [1007, 111] width 148 height 20
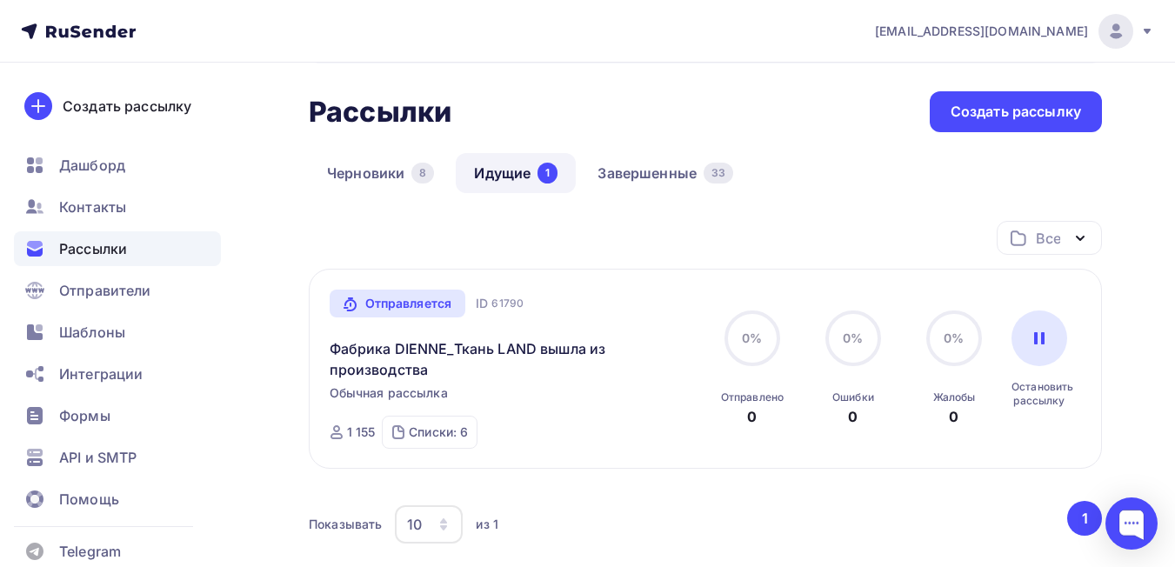
scroll to position [87, 0]
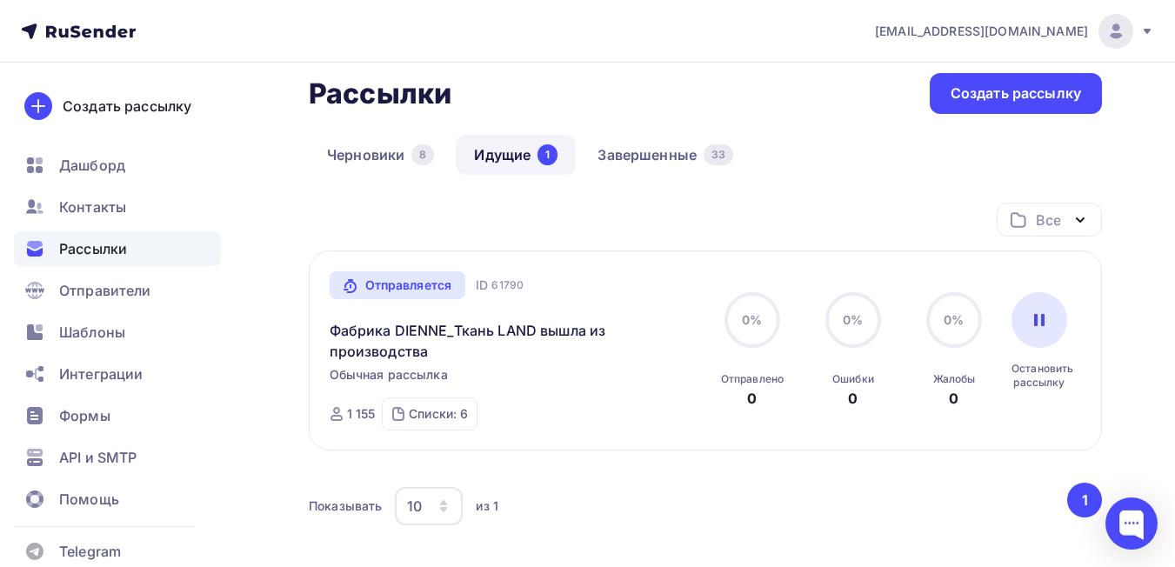
click at [1088, 501] on button "1" at bounding box center [1084, 500] width 35 height 35
click at [1133, 523] on div at bounding box center [1131, 523] width 52 height 52
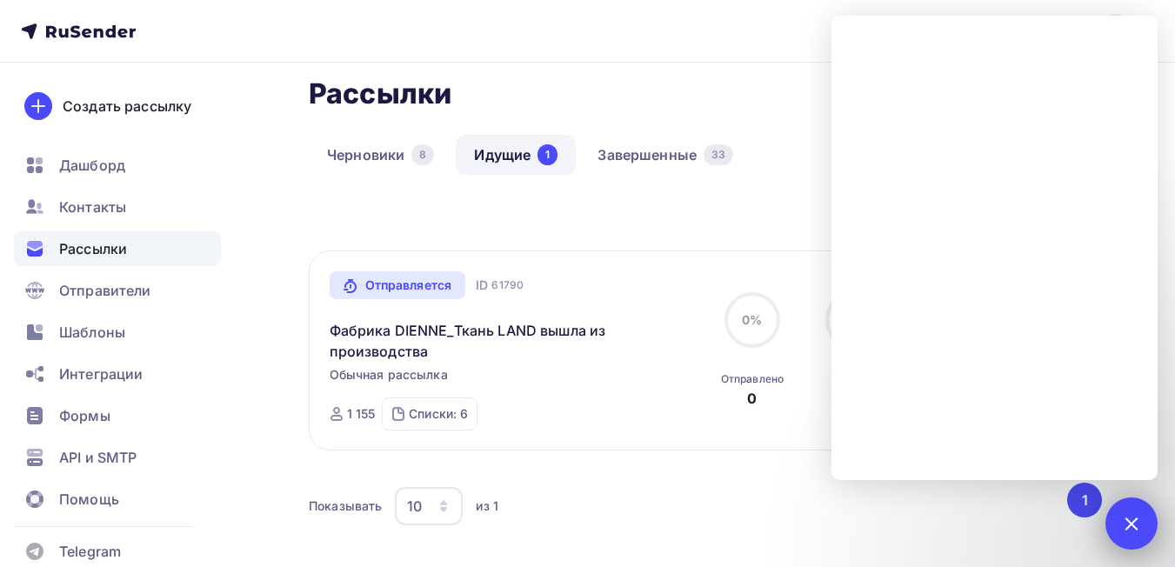
click at [1125, 518] on div at bounding box center [1130, 522] width 23 height 23
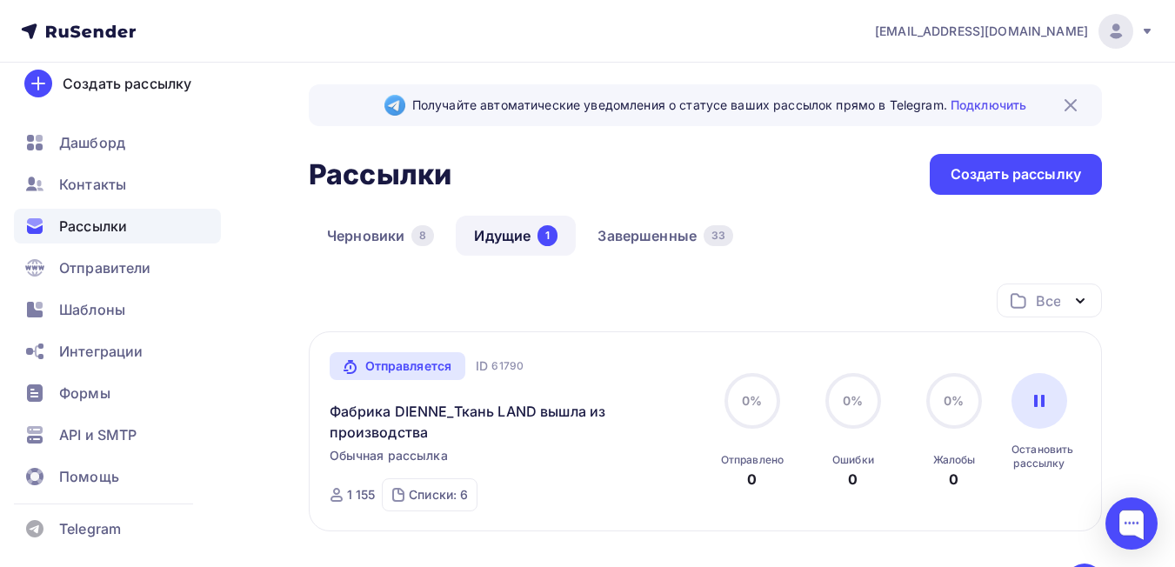
scroll to position [0, 0]
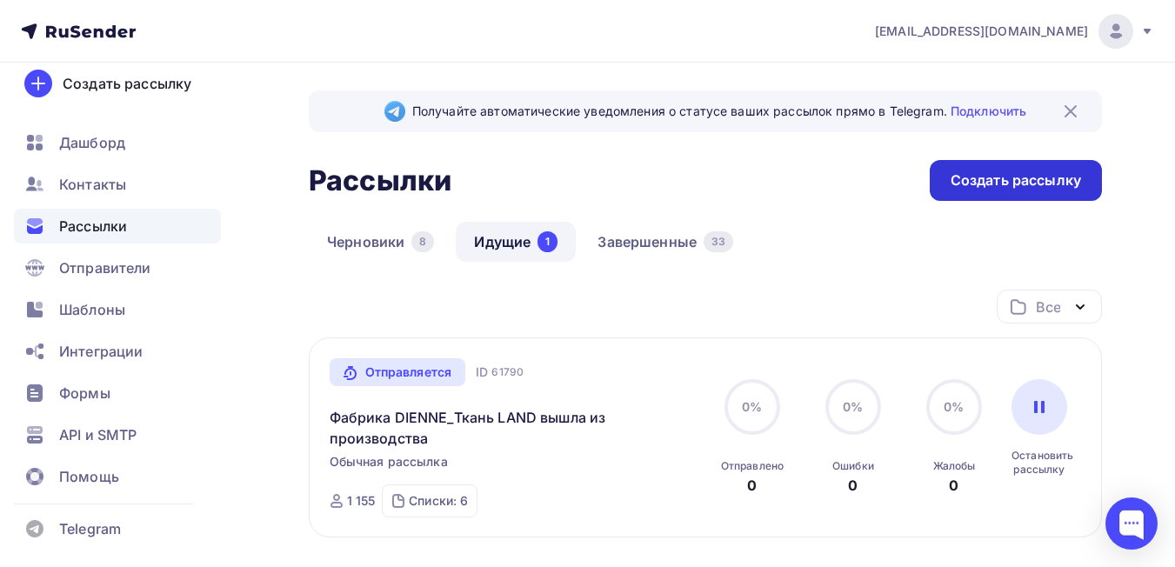
click at [981, 174] on div "Создать рассылку" at bounding box center [1016, 180] width 130 height 20
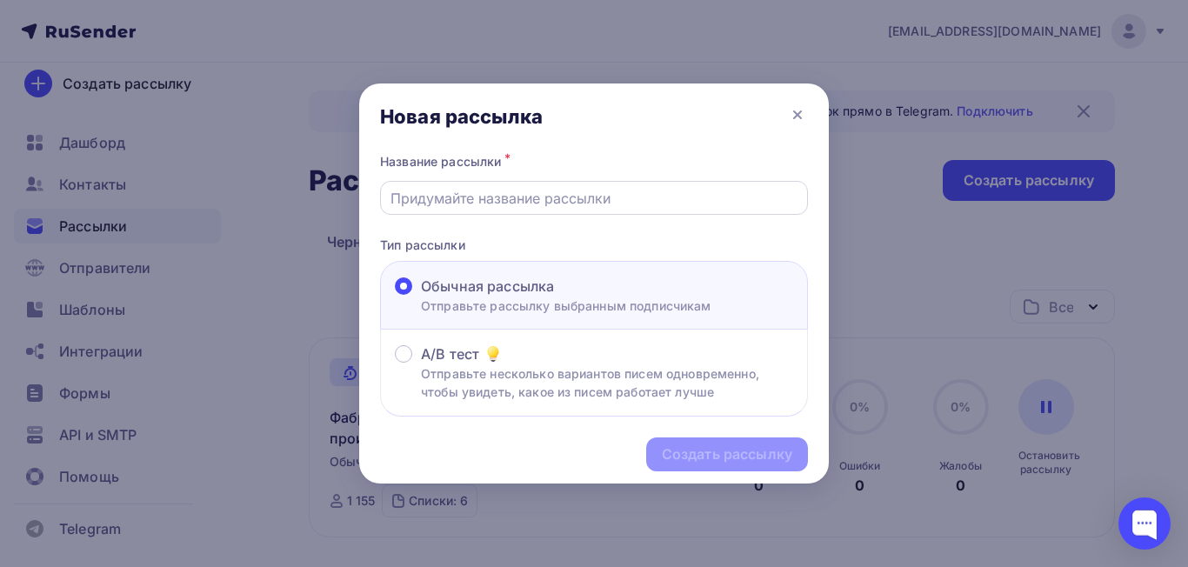
click at [502, 203] on input "text" at bounding box center [595, 198] width 408 height 21
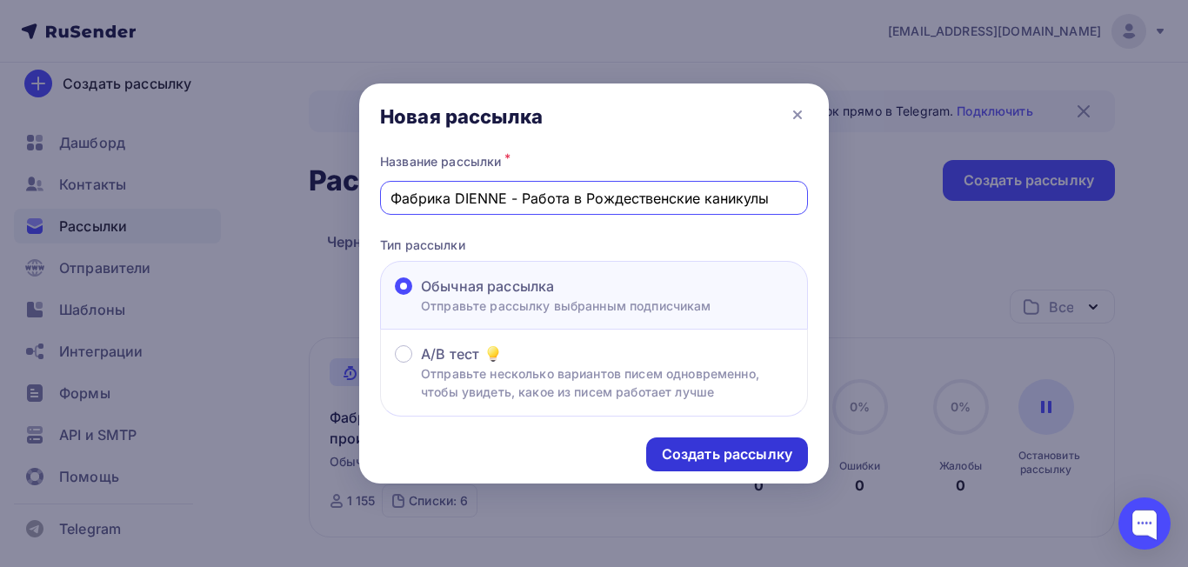
type input "Фабрика DIENNE - Работа в Рождественские каникулы"
click at [718, 453] on div "Создать рассылку" at bounding box center [727, 454] width 130 height 20
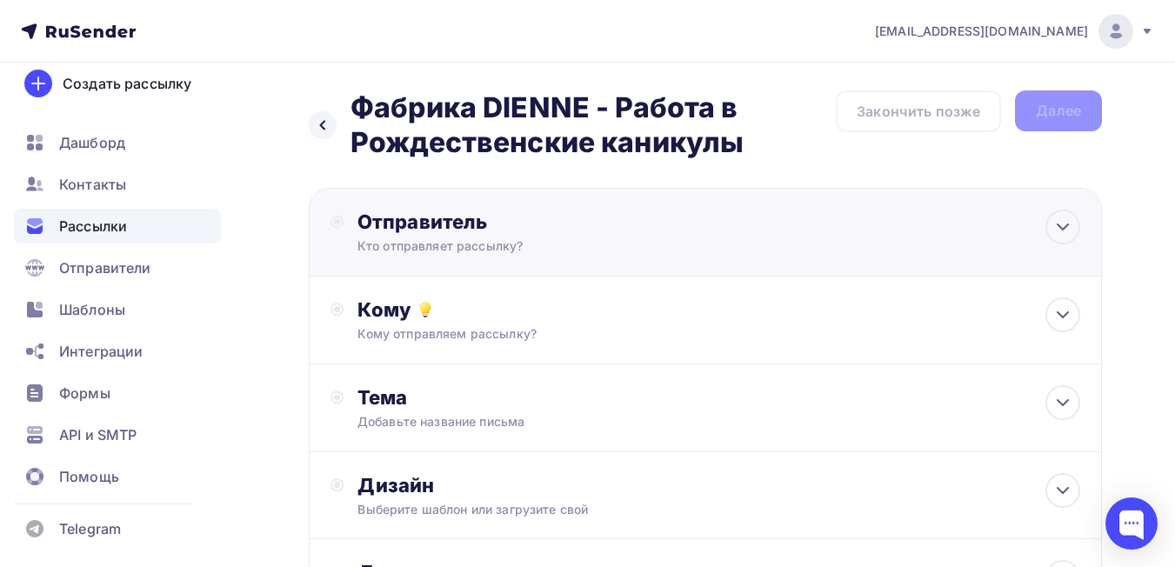
drag, startPoint x: 1051, startPoint y: 230, endPoint x: 1036, endPoint y: 230, distance: 14.8
click at [1052, 230] on div at bounding box center [1062, 227] width 35 height 35
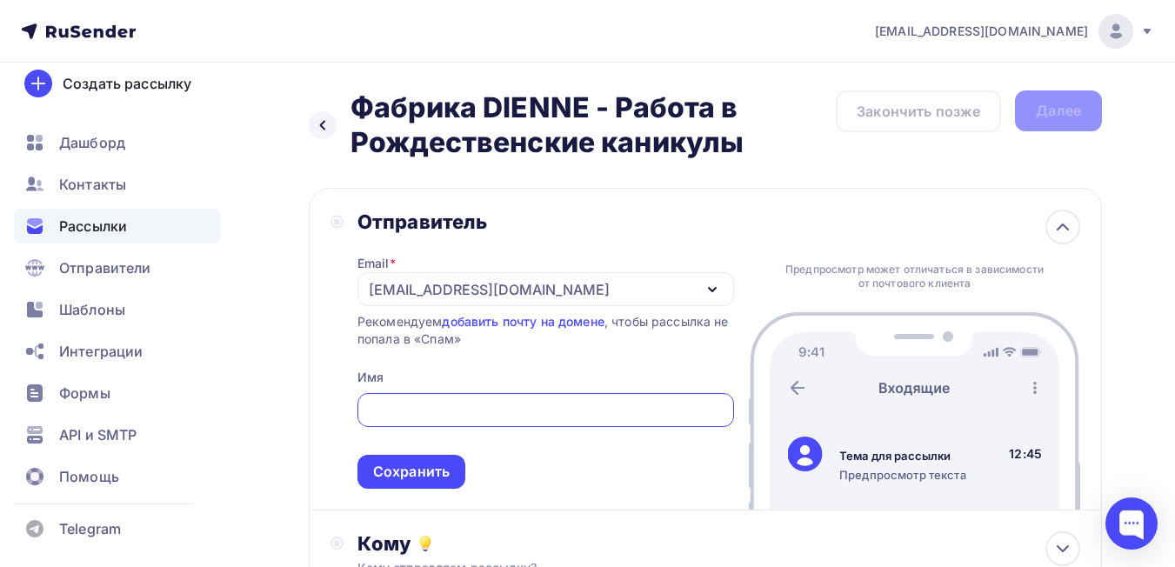
click at [449, 417] on input "text" at bounding box center [545, 410] width 357 height 21
drag, startPoint x: 358, startPoint y: 100, endPoint x: 775, endPoint y: 151, distance: 419.8
click at [775, 151] on h2 "Фабрика DIENNE - Работа в Рождественские каникулы" at bounding box center [593, 125] width 485 height 70
copy h2 "Фабрика DIENNE - Работа в Рождественские каникулы"
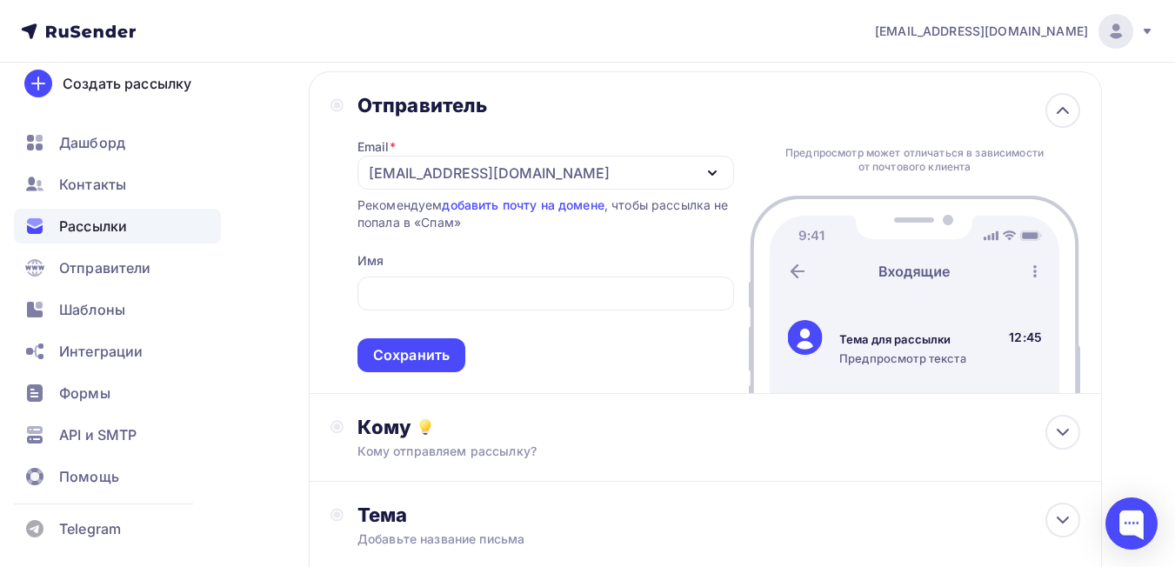
scroll to position [174, 0]
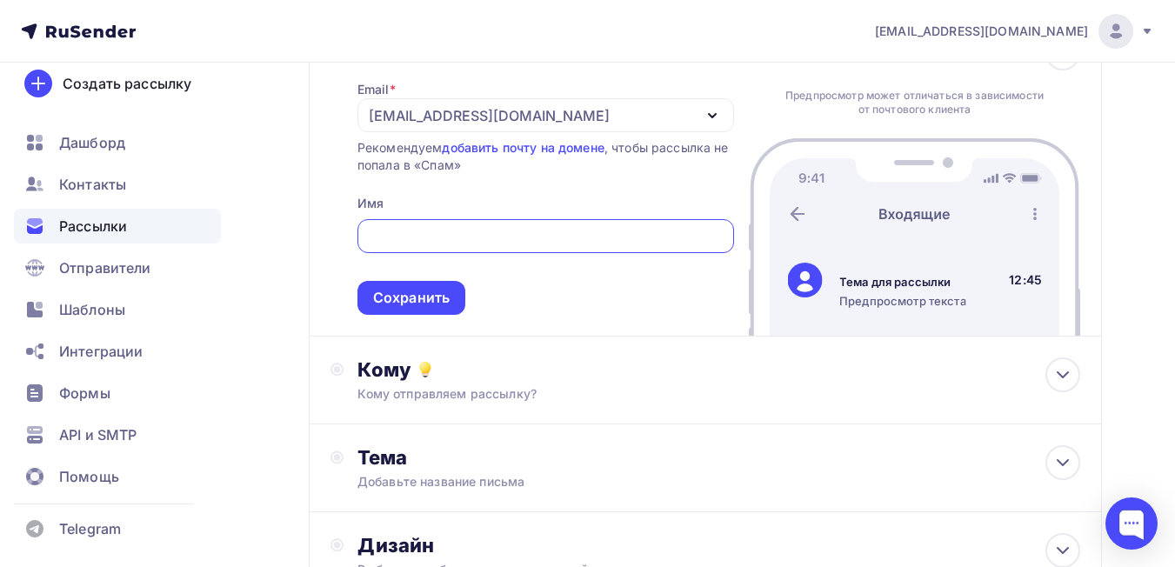
click at [491, 228] on input "text" at bounding box center [545, 236] width 357 height 21
paste input "Фабрика DIENNE - Работа в Рождественские каникулы"
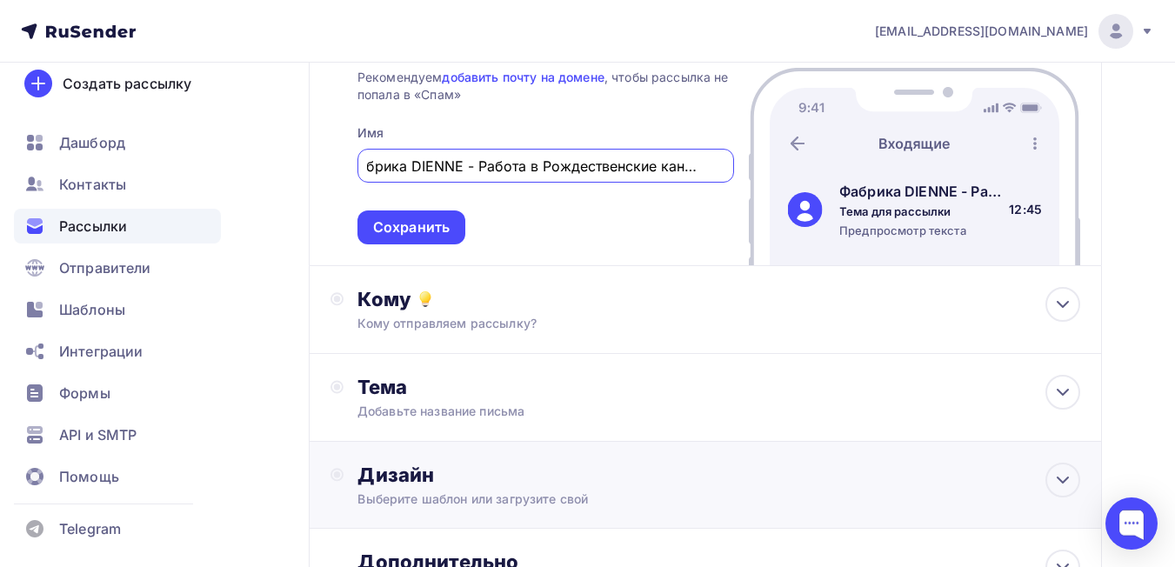
scroll to position [348, 0]
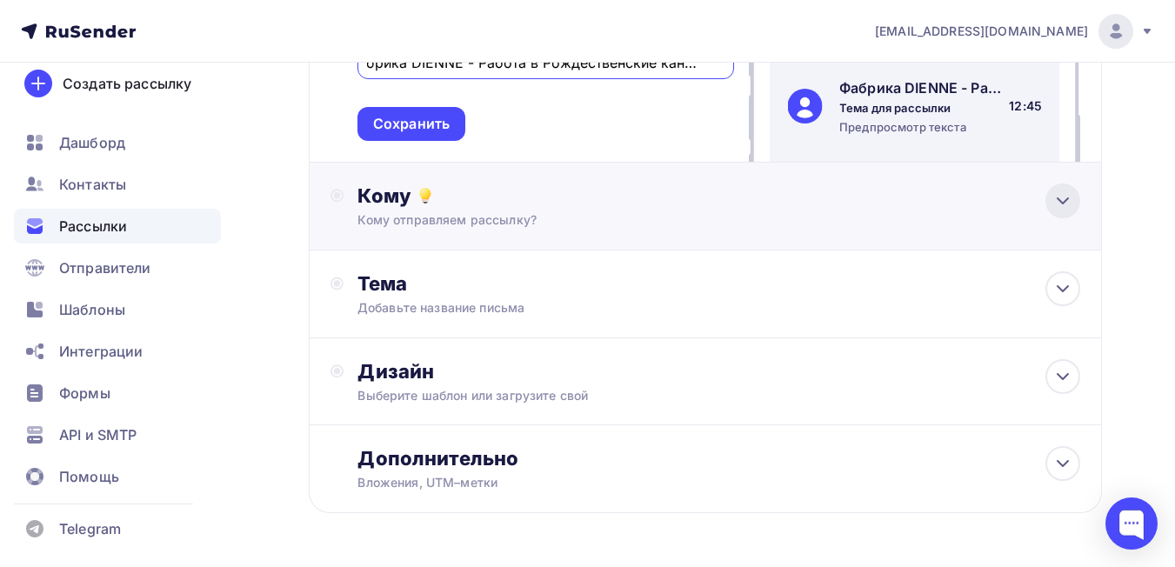
click at [1055, 205] on icon at bounding box center [1062, 200] width 21 height 21
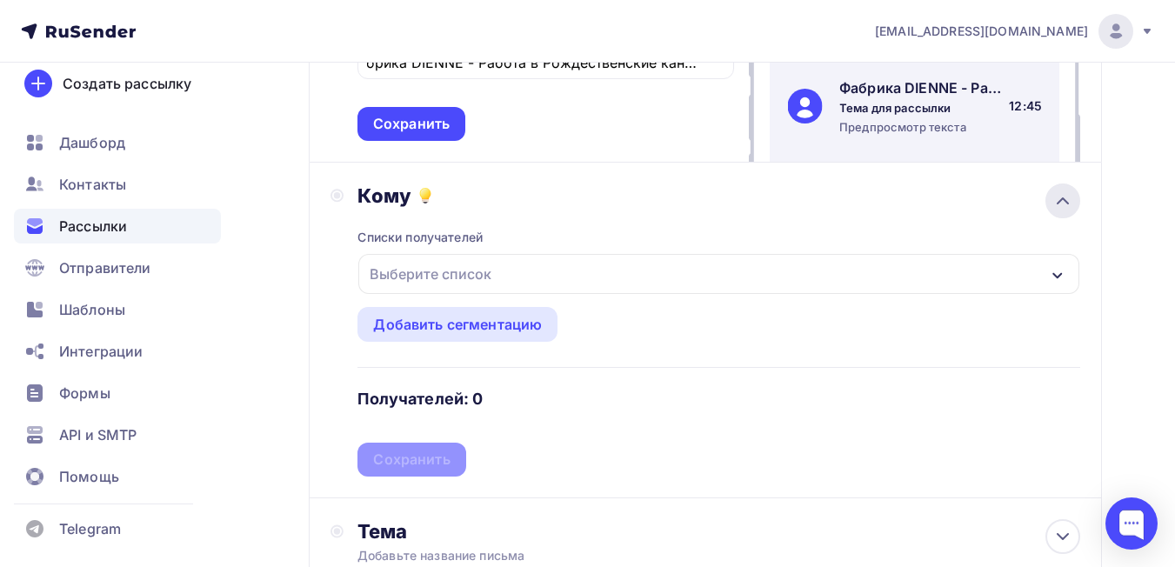
scroll to position [0, 0]
click at [511, 273] on div "Выберите список" at bounding box center [718, 274] width 721 height 40
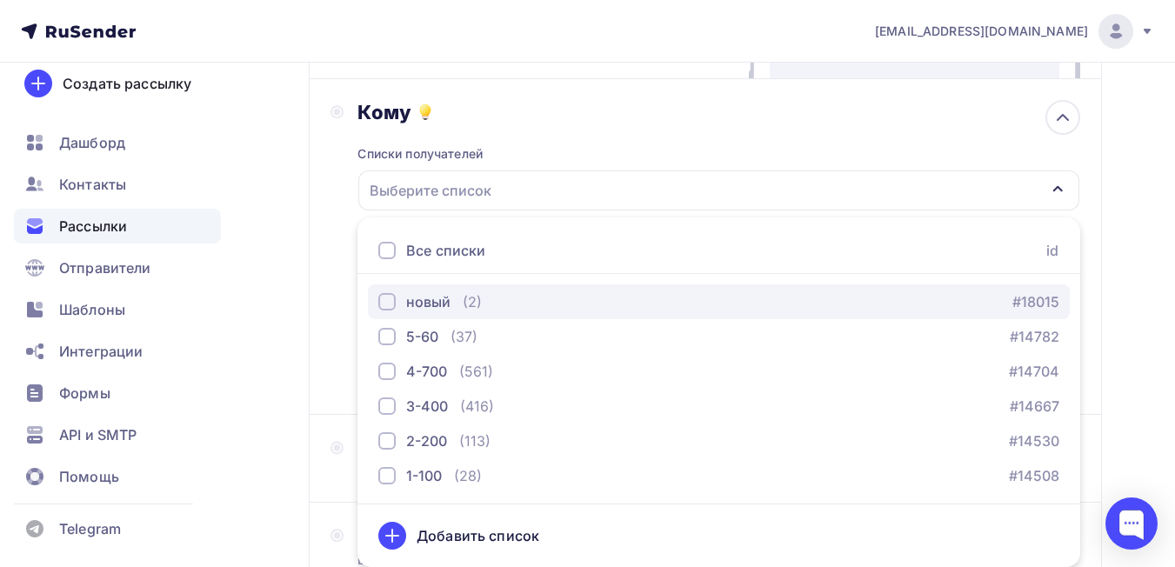
click at [461, 301] on div "новый (2)" at bounding box center [430, 301] width 104 height 21
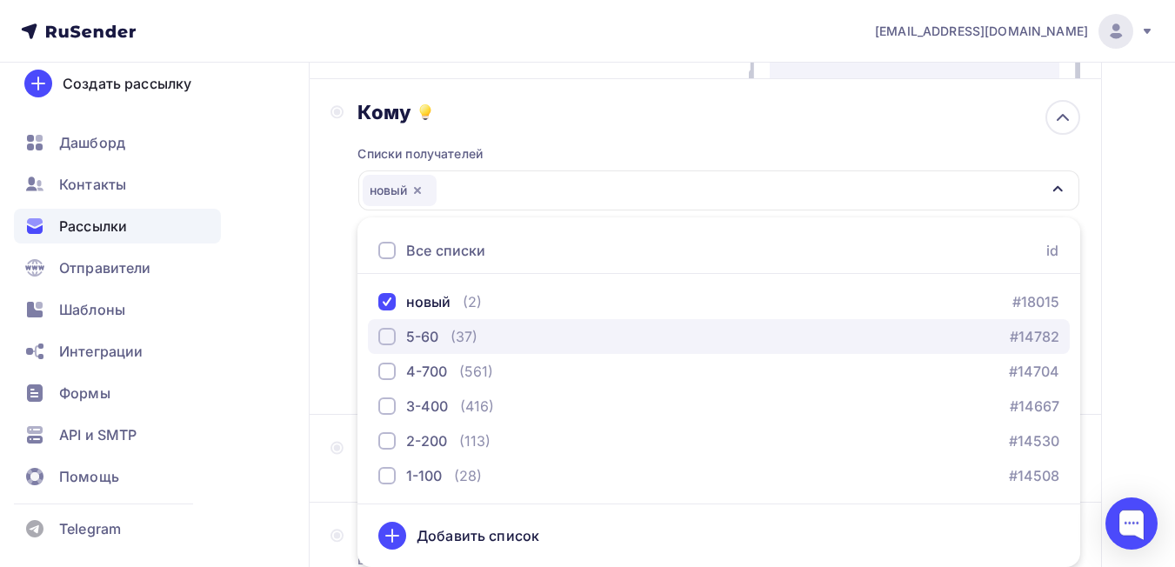
click at [437, 337] on div "5-60" at bounding box center [422, 336] width 32 height 21
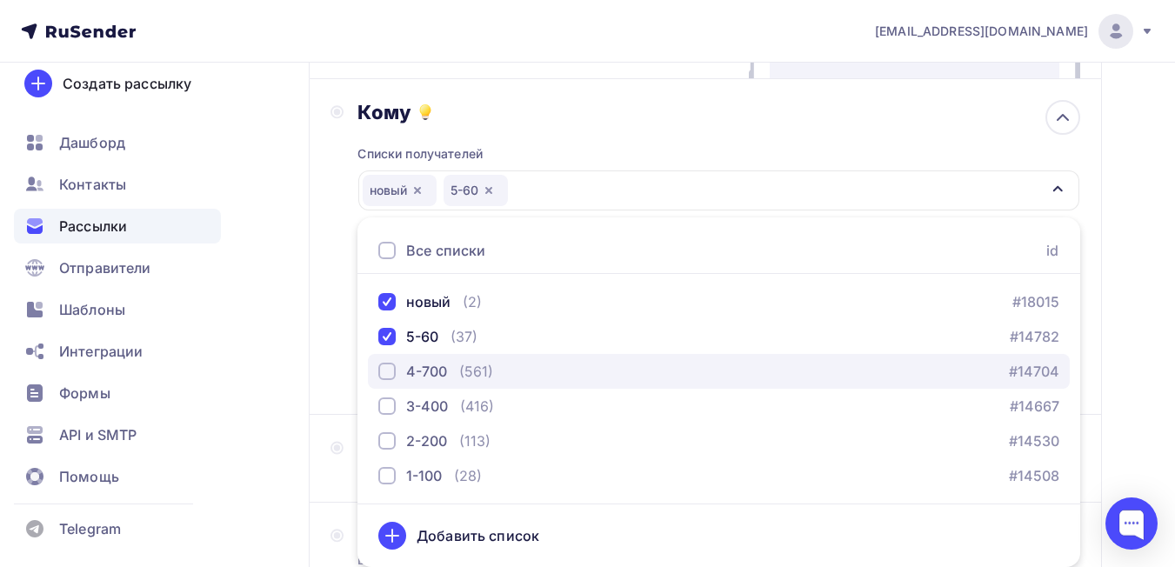
click at [427, 378] on div "4-700" at bounding box center [426, 371] width 41 height 21
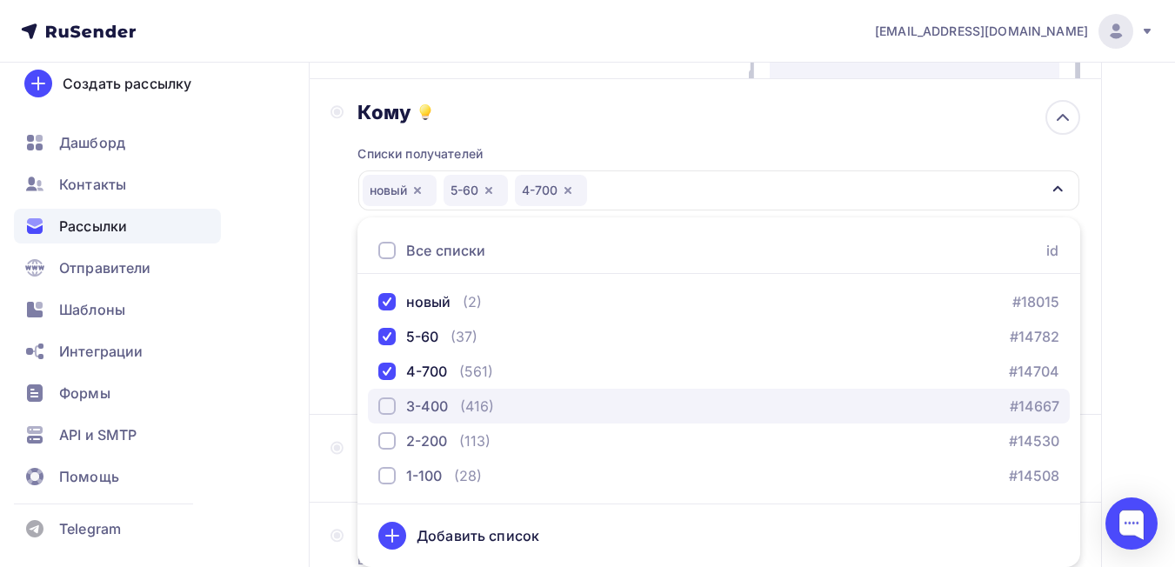
click at [430, 405] on div "3-400" at bounding box center [427, 406] width 42 height 21
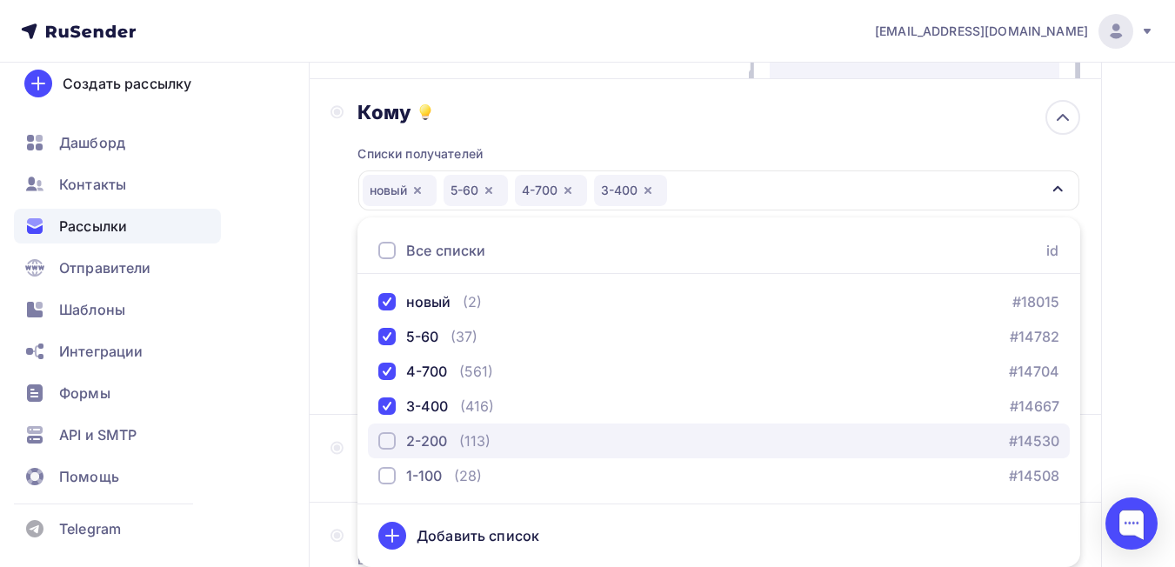
click at [432, 443] on div "2-200" at bounding box center [426, 441] width 41 height 21
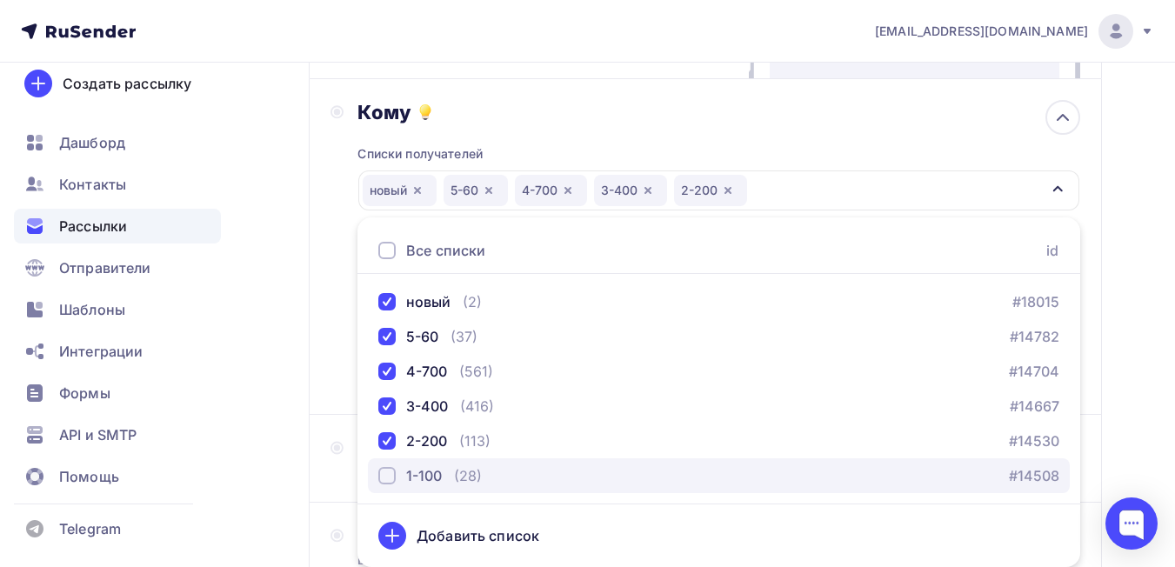
click at [429, 475] on div "1-100" at bounding box center [424, 475] width 36 height 21
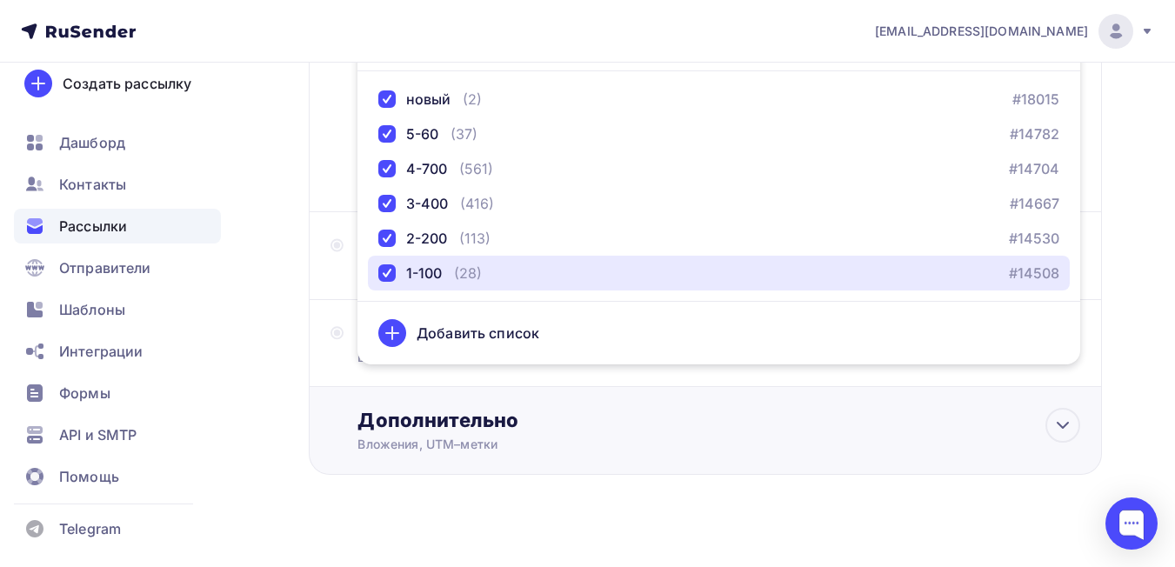
scroll to position [654, 0]
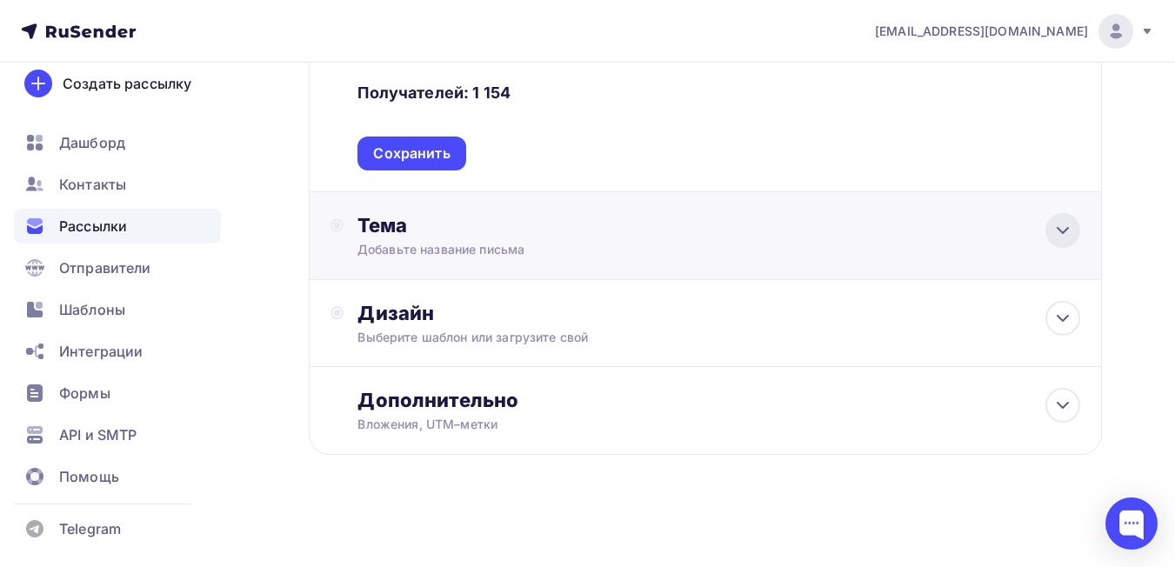
click at [1065, 230] on icon at bounding box center [1062, 230] width 21 height 21
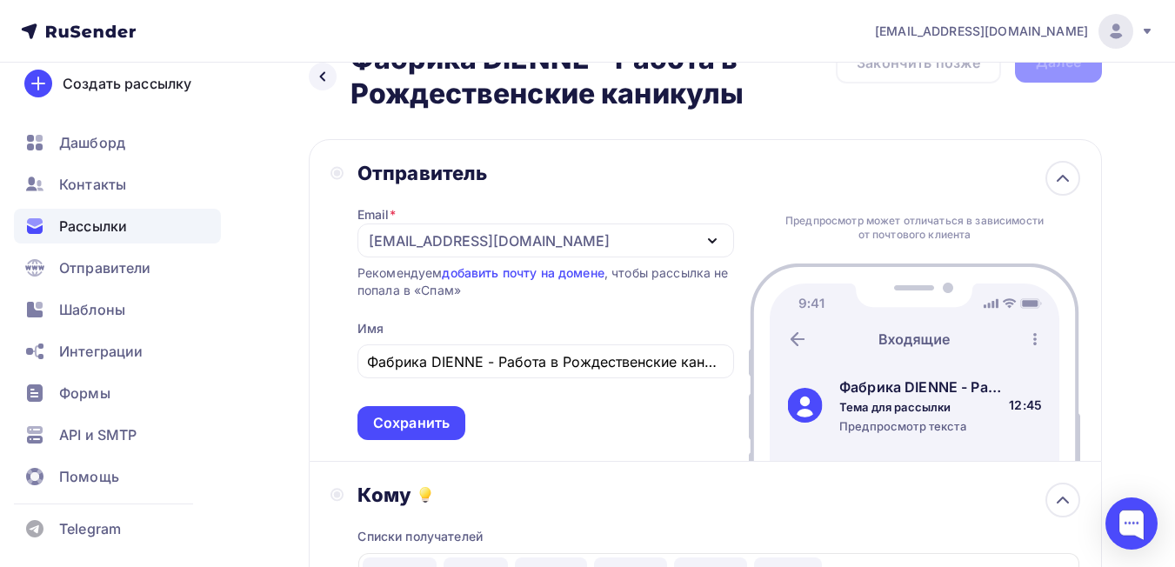
scroll to position [44, 0]
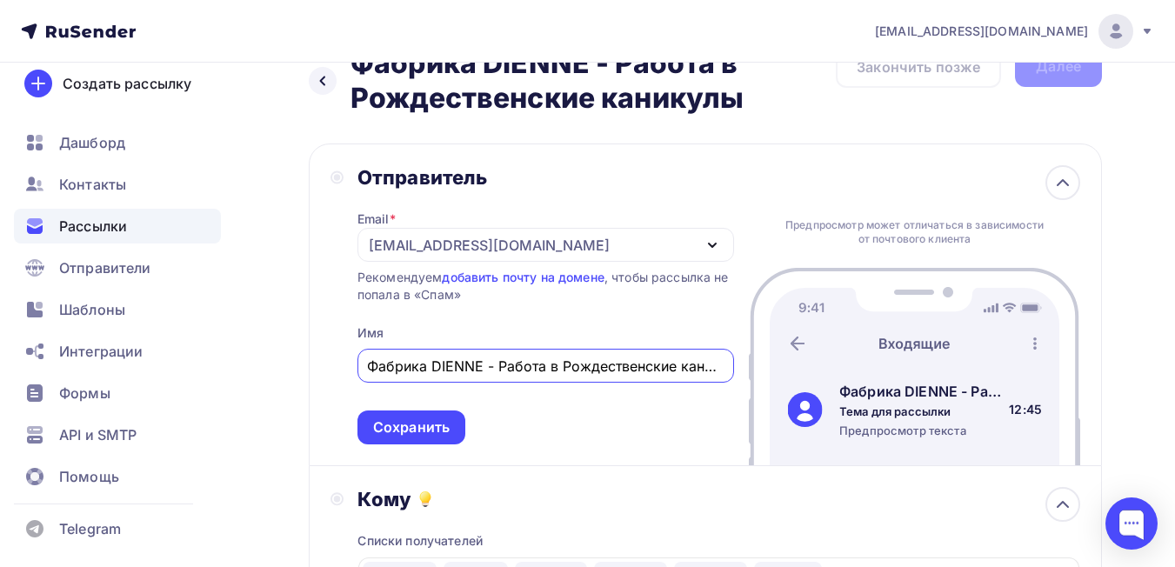
drag, startPoint x: 546, startPoint y: 364, endPoint x: 499, endPoint y: 371, distance: 47.4
click at [499, 371] on input "Фабрика DIENNE - Работа в Рождественские каникулы" at bounding box center [545, 366] width 357 height 21
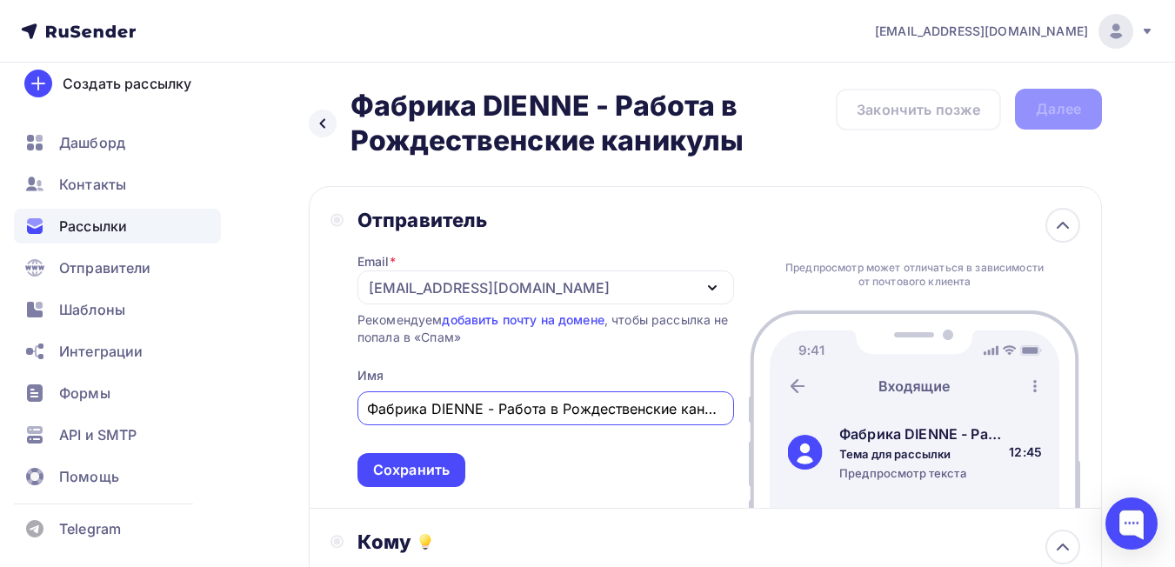
scroll to position [0, 0]
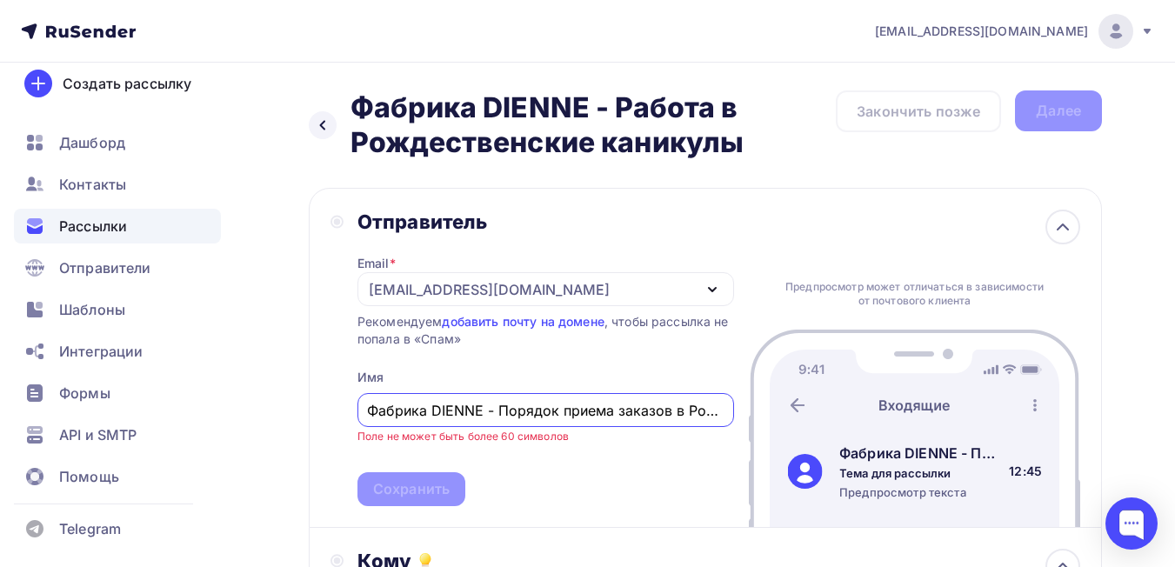
click at [684, 413] on input "Фабрика DIENNE - Порядок приема заказов в Рождественские каникулы" at bounding box center [545, 410] width 357 height 21
click at [675, 417] on input "Фабрика DIENNE - Порядок приема заказов в Рождественский период" at bounding box center [545, 410] width 357 height 21
click at [425, 411] on input "Фабрика DIENNE - Порядок приема заказов в Рождественский период" at bounding box center [545, 410] width 357 height 21
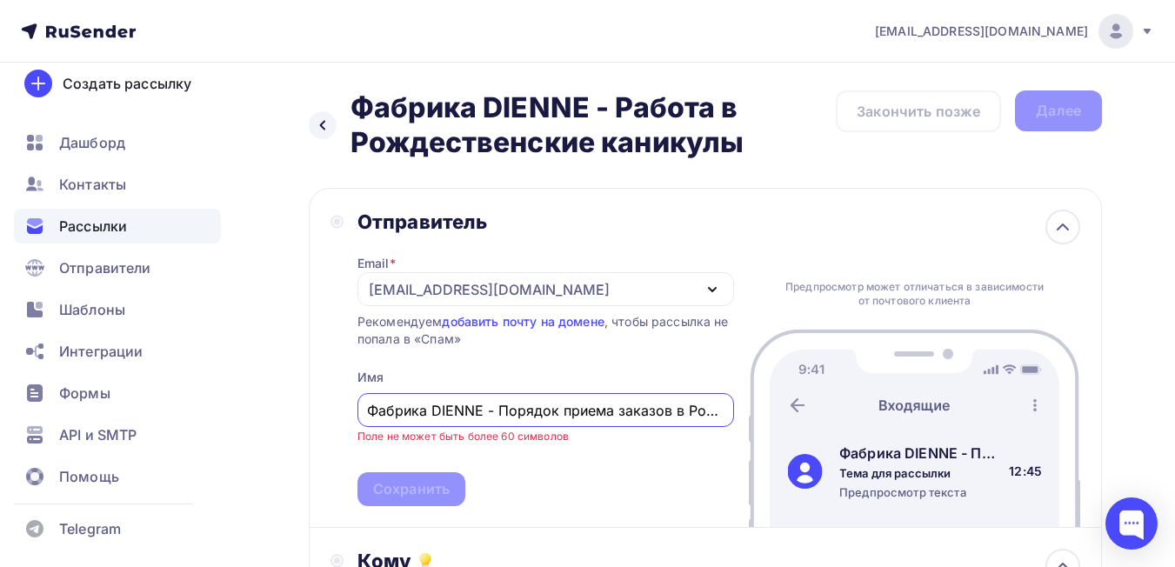
click at [430, 405] on input "Фабрика DIENNE - Порядок приема заказов в Рождественский период" at bounding box center [545, 410] width 357 height 21
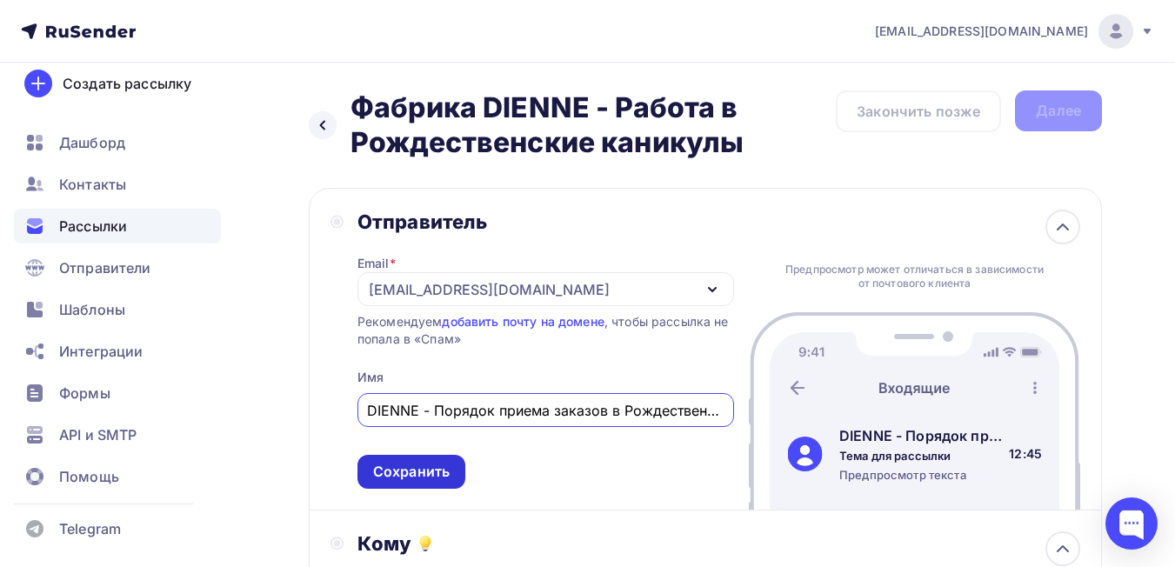
type input "DIENNE - Порядок приема заказов в Рождественский период"
click at [438, 476] on div "Сохранить" at bounding box center [411, 472] width 77 height 20
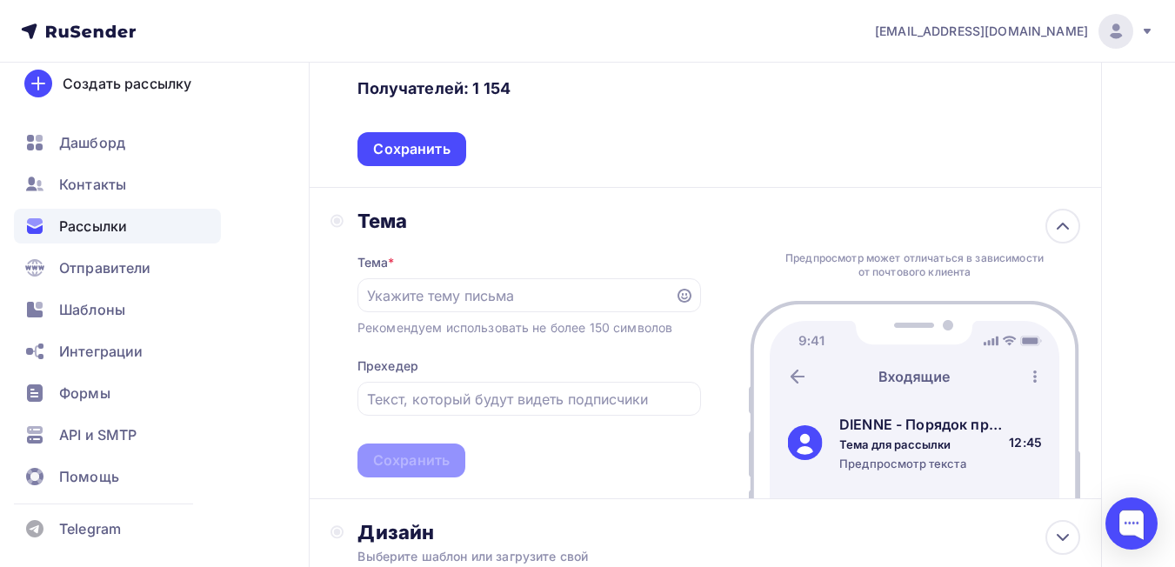
scroll to position [522, 0]
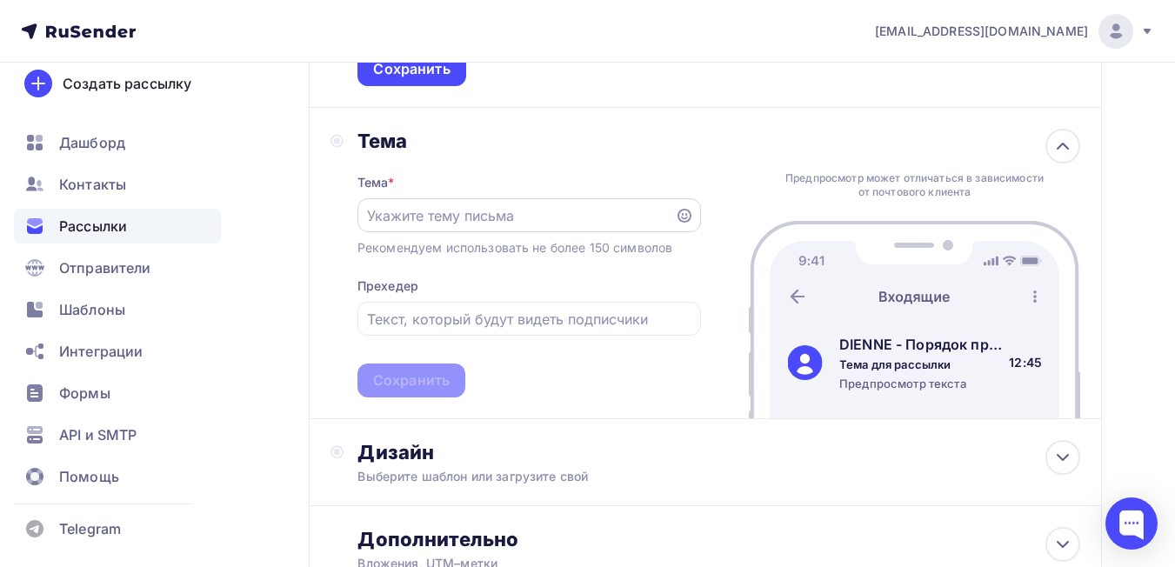
click at [470, 221] on input "text" at bounding box center [515, 215] width 297 height 21
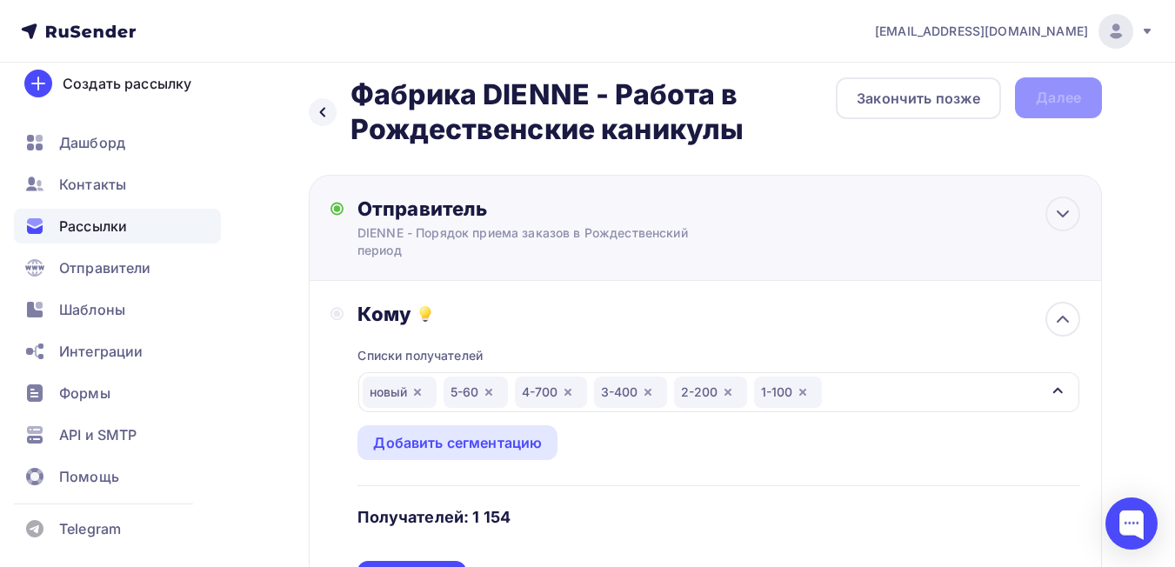
scroll to position [0, 0]
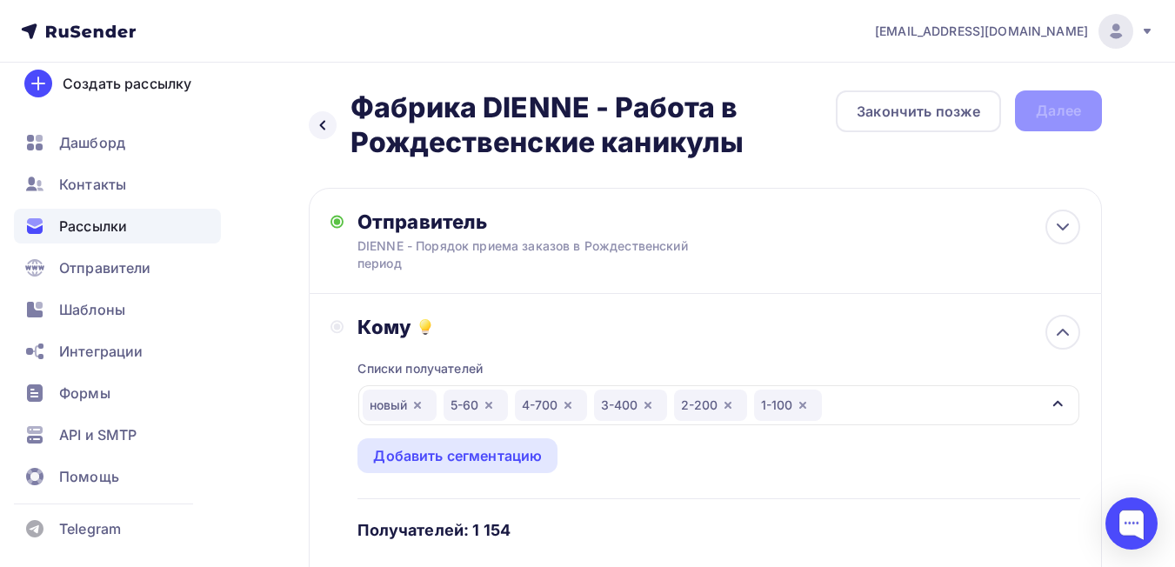
drag, startPoint x: 615, startPoint y: 110, endPoint x: 750, endPoint y: 135, distance: 137.0
click at [749, 135] on h2 "Фабрика DIENNE - Работа в Рождественские каникулы" at bounding box center [593, 125] width 485 height 70
click at [772, 155] on h2 "Фабрика DIENNE - Работа в Рождественские каникулы" at bounding box center [593, 125] width 485 height 70
drag, startPoint x: 415, startPoint y: 240, endPoint x: 572, endPoint y: 270, distance: 160.2
click at [572, 270] on div "DIENNE - Порядок приема заказов в Рождественский период" at bounding box center [526, 254] width 339 height 35
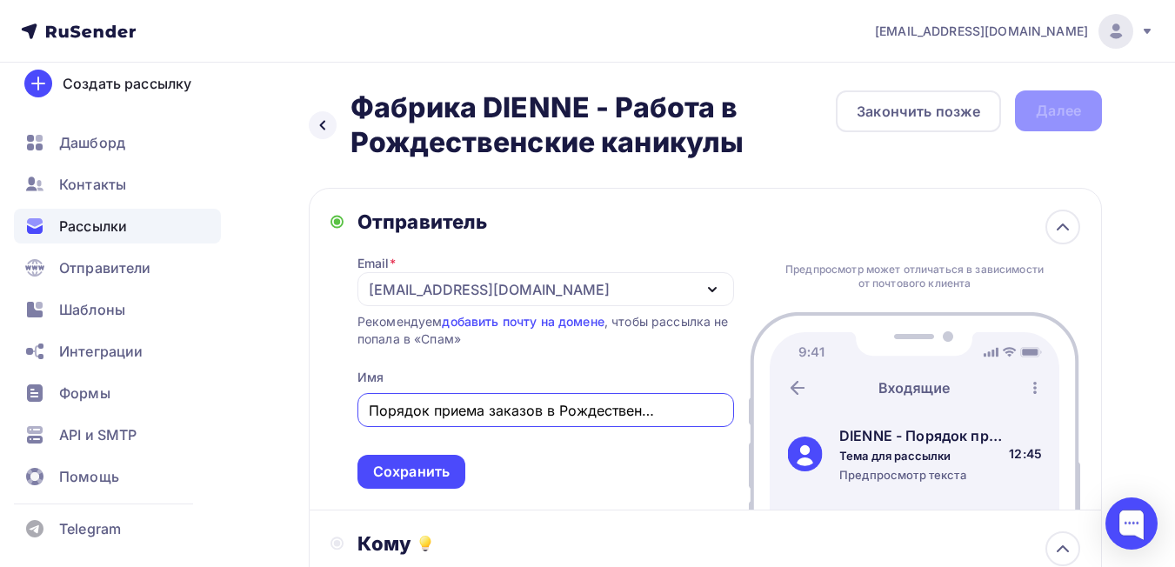
scroll to position [0, 70]
drag, startPoint x: 440, startPoint y: 411, endPoint x: 745, endPoint y: 425, distance: 304.8
click at [745, 425] on div "Отправитель Email * dima@diennesalotti.ru busnelli@eclettica.agency dima@dienne…" at bounding box center [705, 349] width 793 height 323
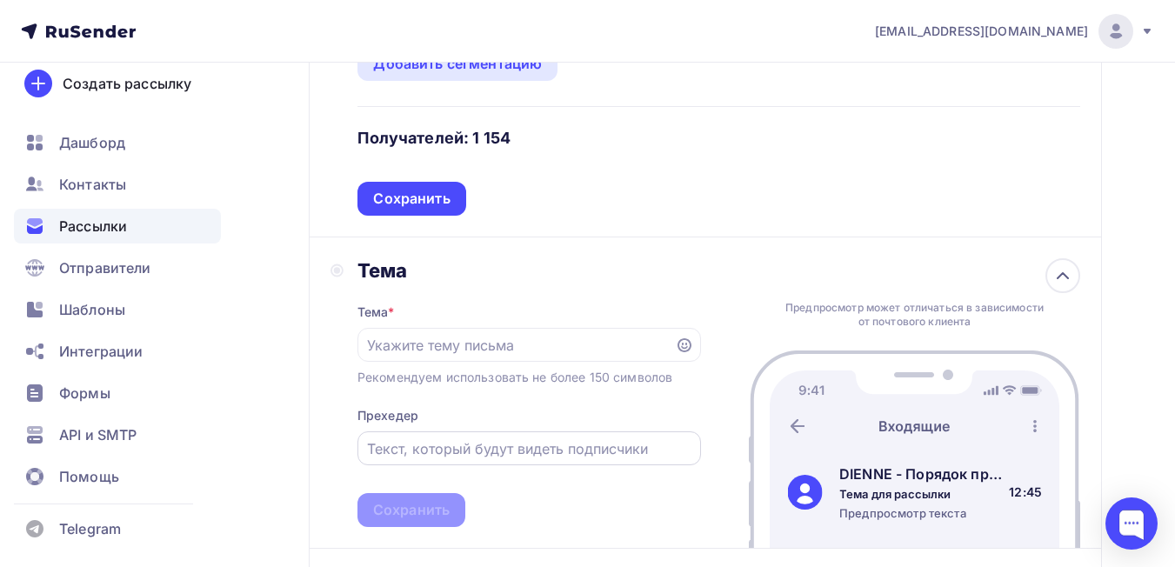
scroll to position [696, 0]
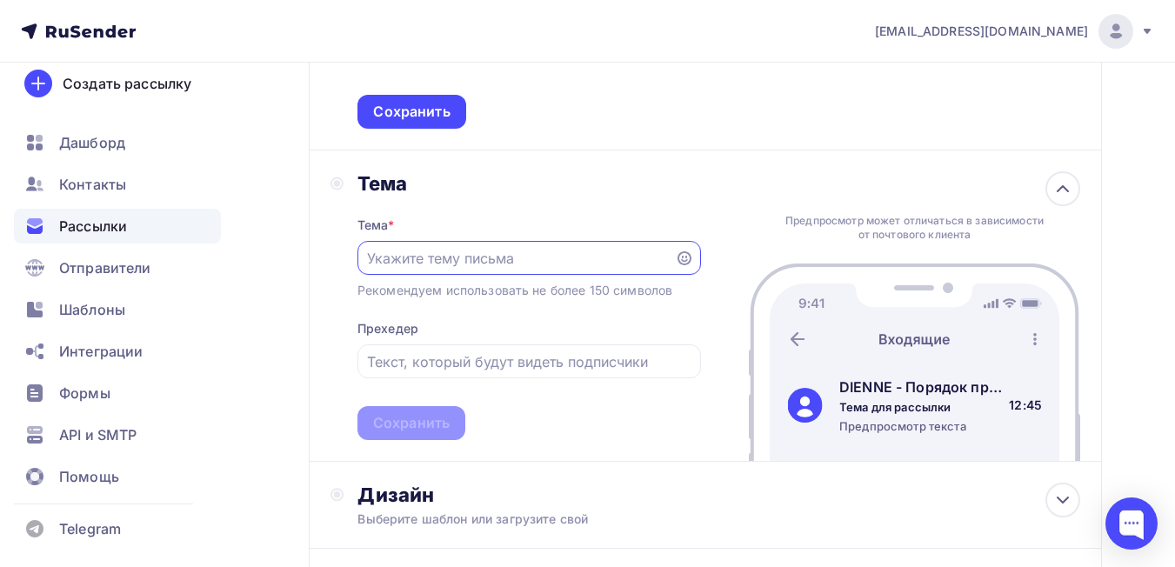
click at [436, 261] on input "text" at bounding box center [515, 258] width 297 height 21
paste input "Порядок приема заказов в Рождественский период"
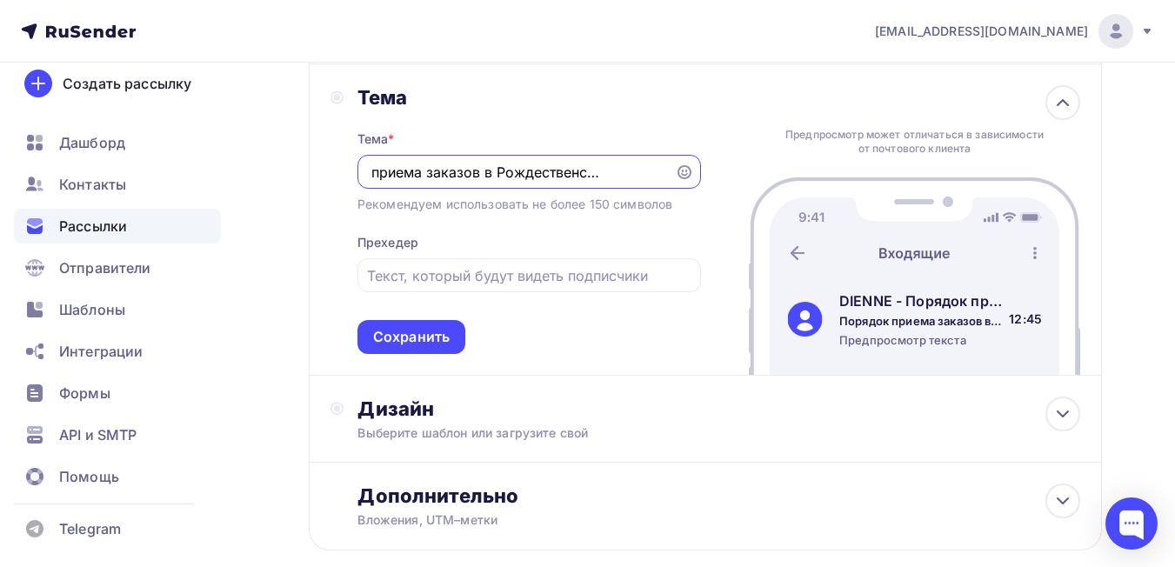
scroll to position [783, 0]
type input "Порядок приема заказов в Рождественский период"
click at [603, 312] on div "Тема * Порядок приема заказов в Рождественский период Рекомендуем использовать …" at bounding box center [529, 231] width 344 height 244
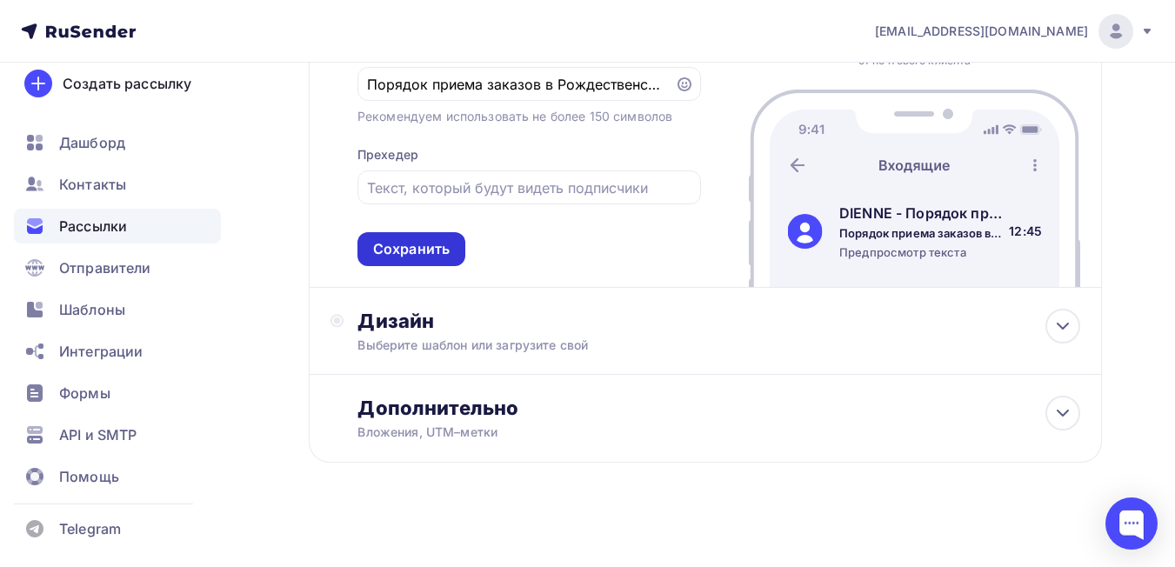
click at [442, 241] on div "Сохранить" at bounding box center [411, 249] width 77 height 20
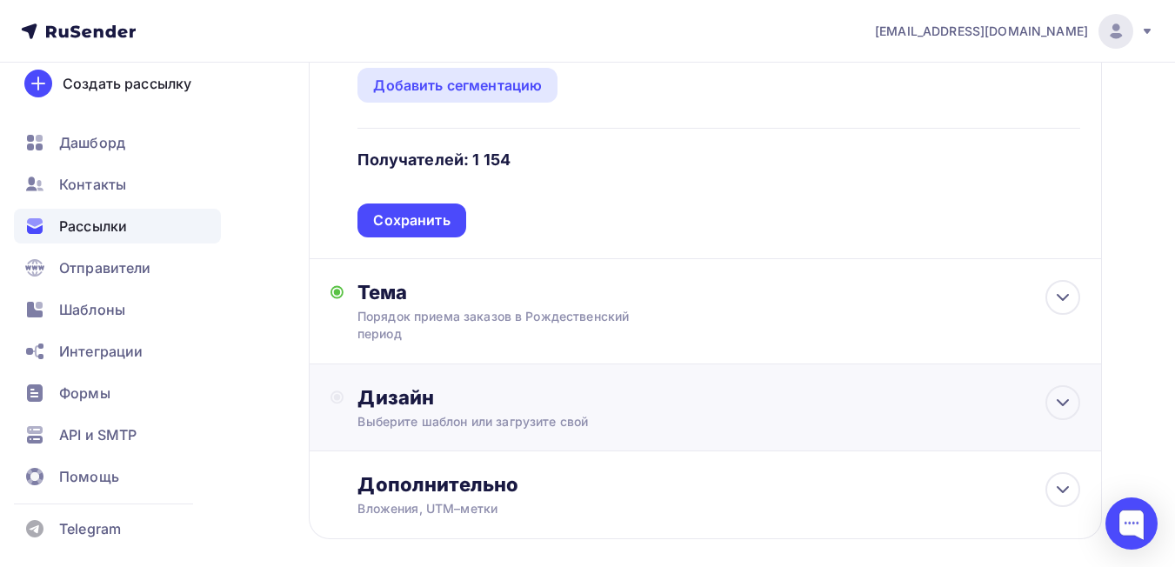
scroll to position [584, 0]
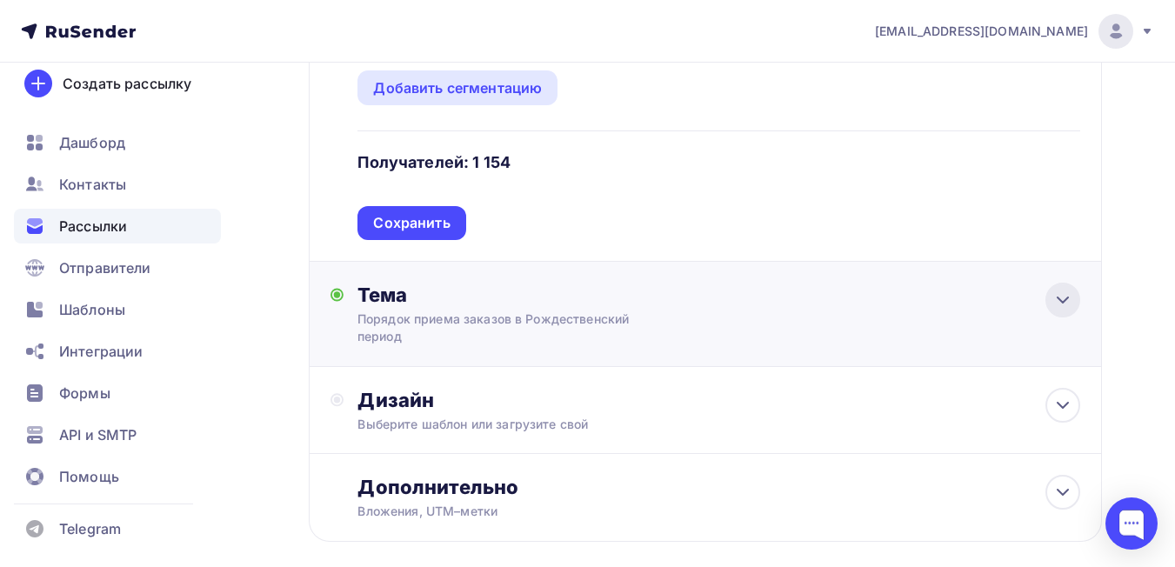
click at [1055, 298] on icon at bounding box center [1062, 300] width 21 height 21
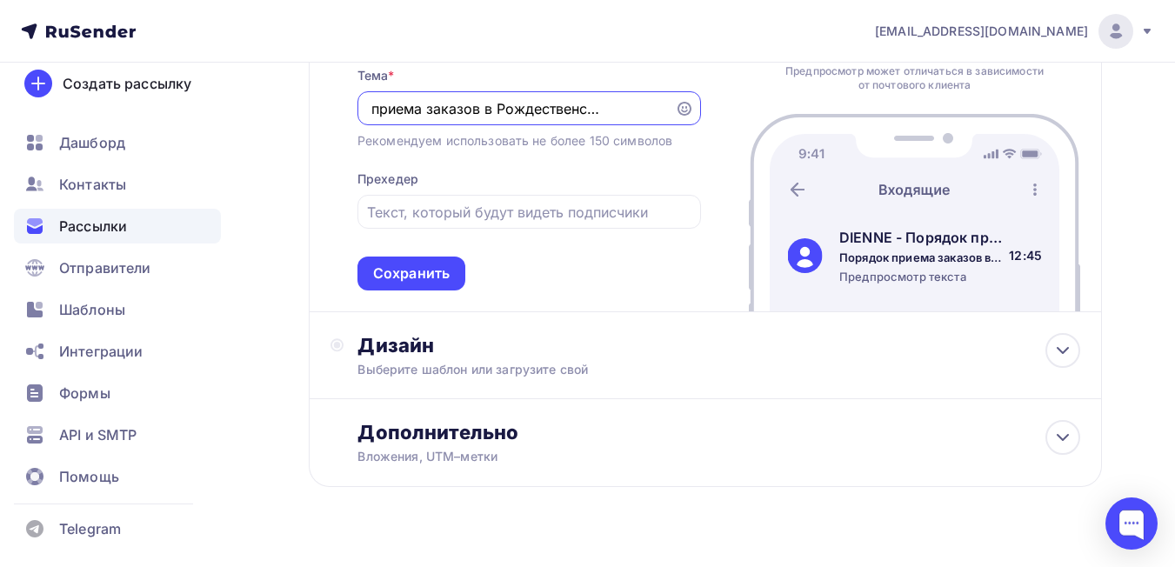
scroll to position [878, 0]
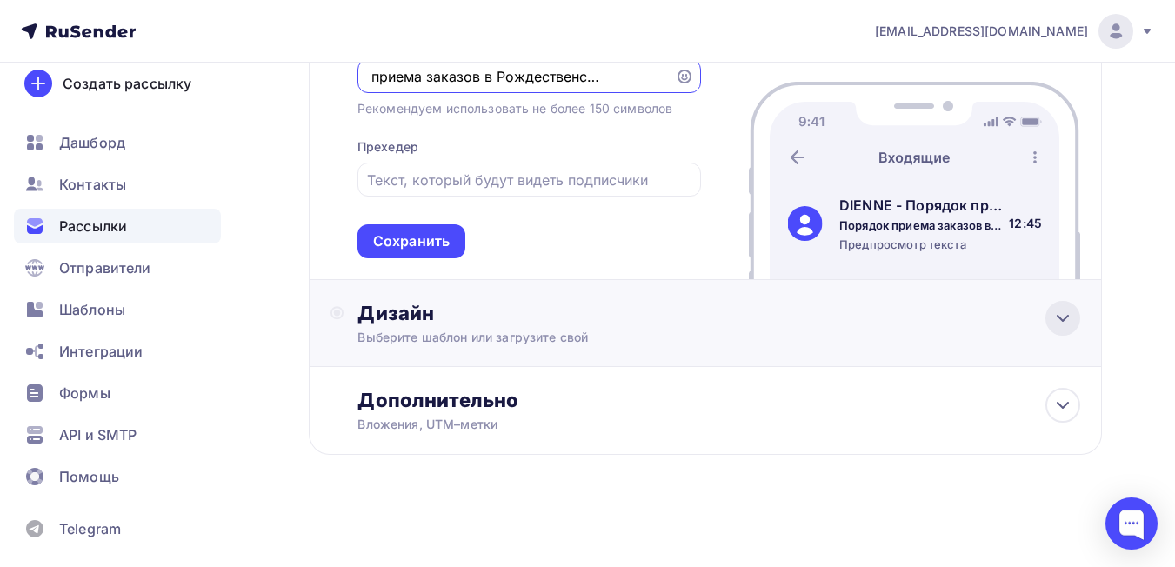
click at [1056, 314] on icon at bounding box center [1062, 318] width 21 height 21
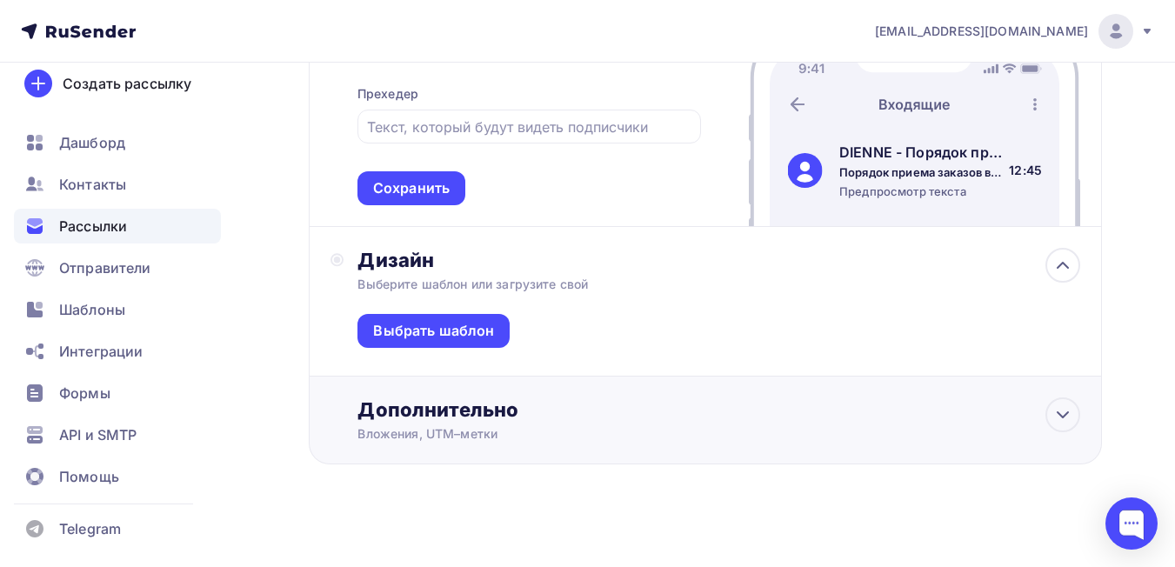
scroll to position [940, 0]
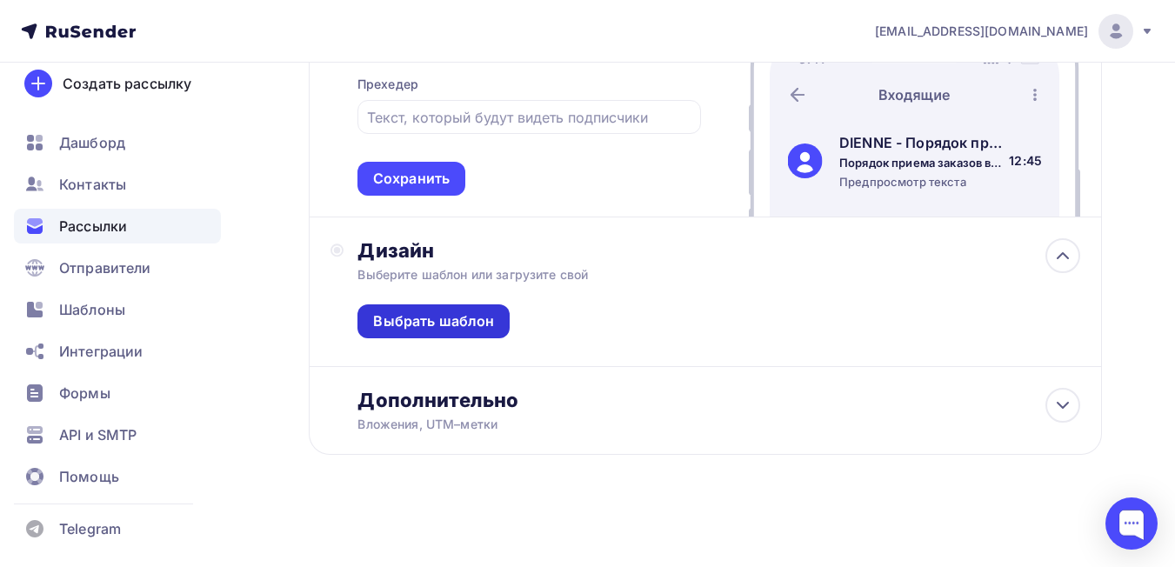
click at [491, 321] on div "Выбрать шаблон" at bounding box center [433, 321] width 121 height 20
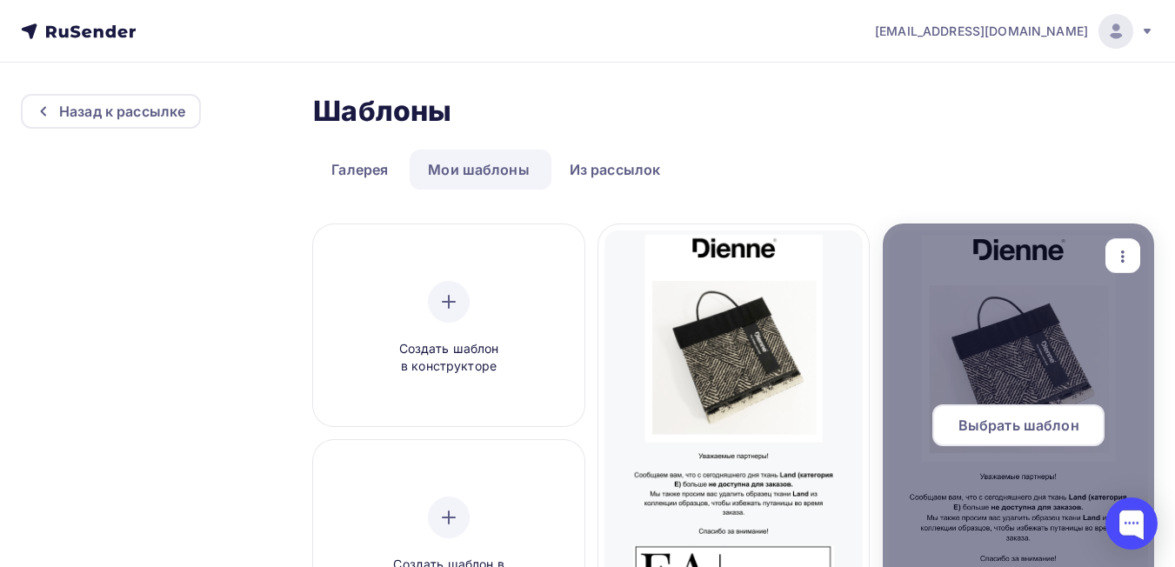
click at [1119, 254] on icon "button" at bounding box center [1122, 256] width 21 height 21
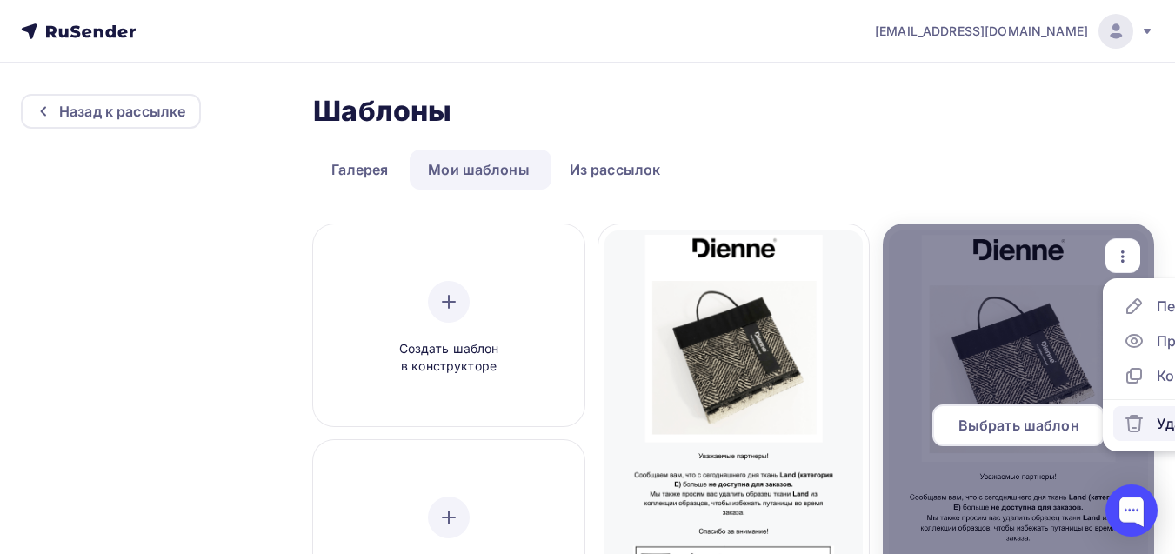
click at [1140, 426] on icon at bounding box center [1134, 424] width 12 height 13
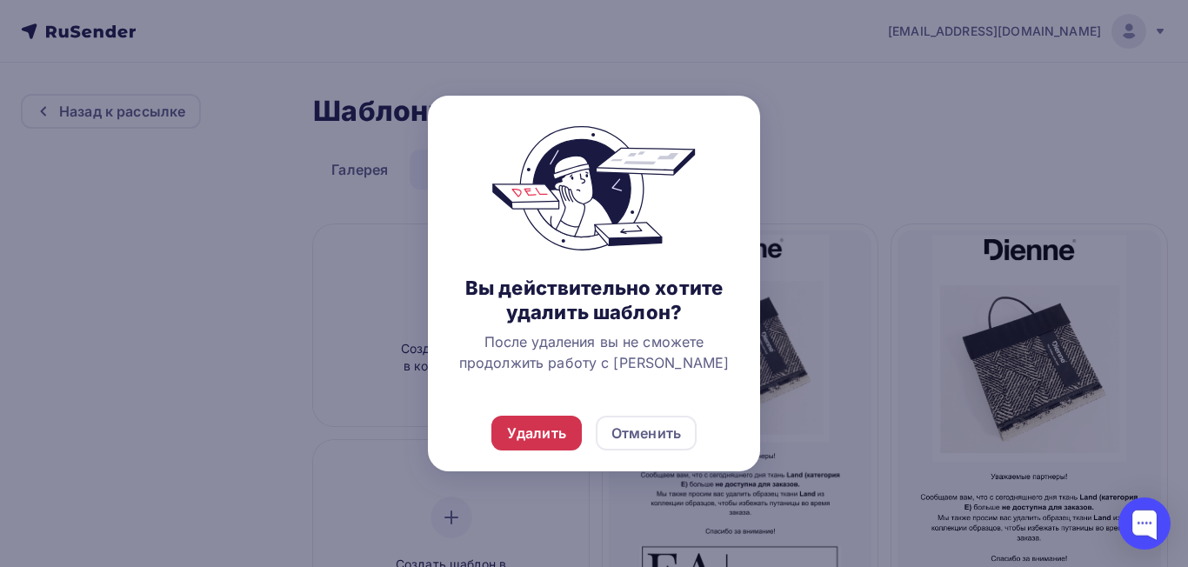
click at [523, 430] on div "Удалить" at bounding box center [536, 433] width 59 height 21
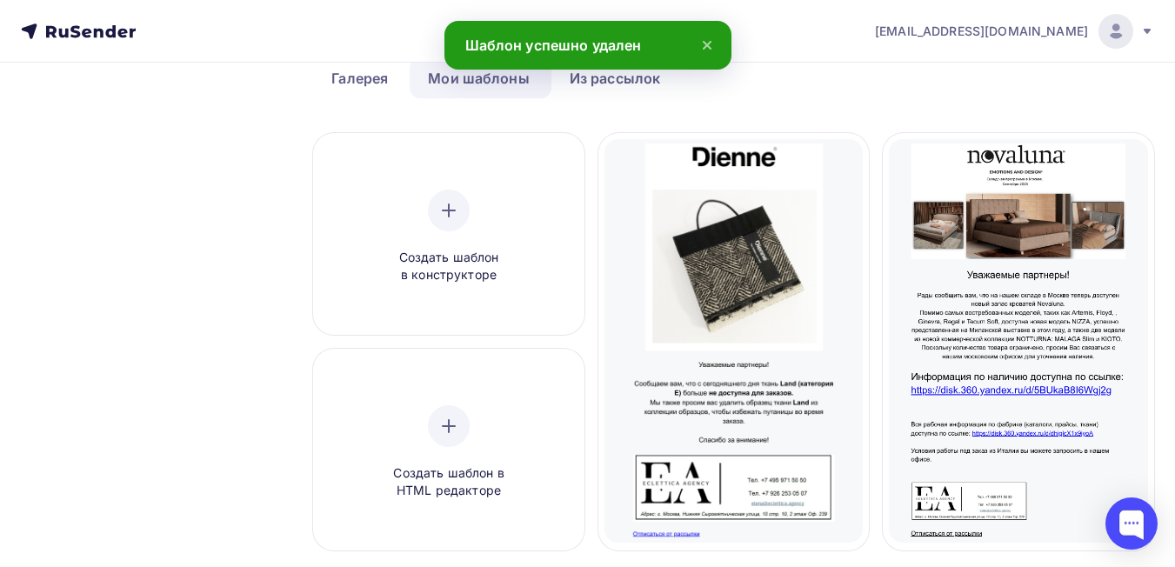
scroll to position [174, 0]
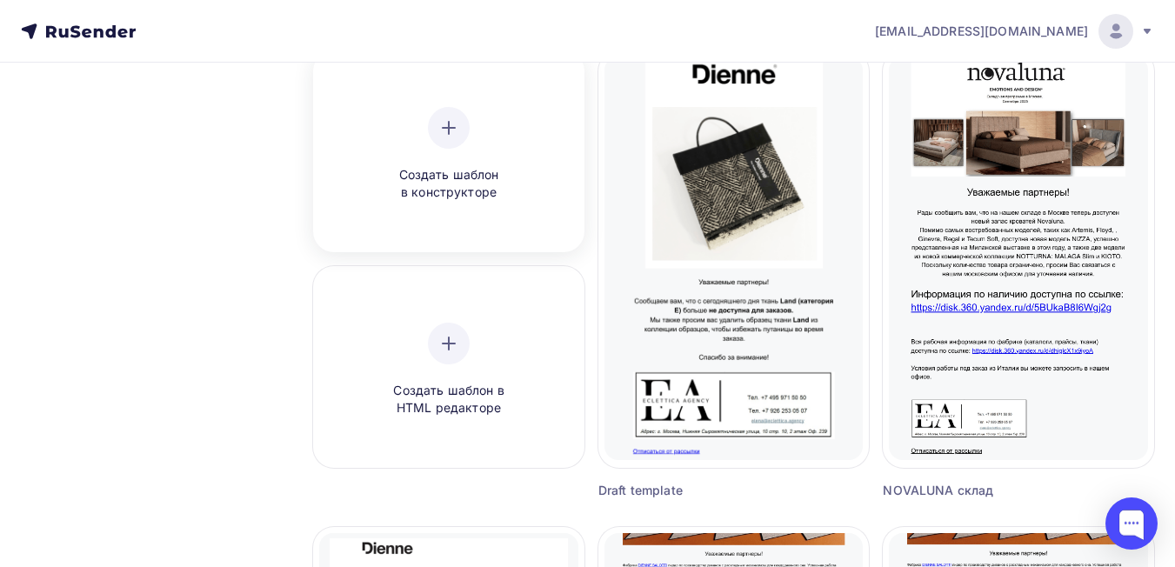
click at [451, 134] on icon at bounding box center [448, 127] width 21 height 21
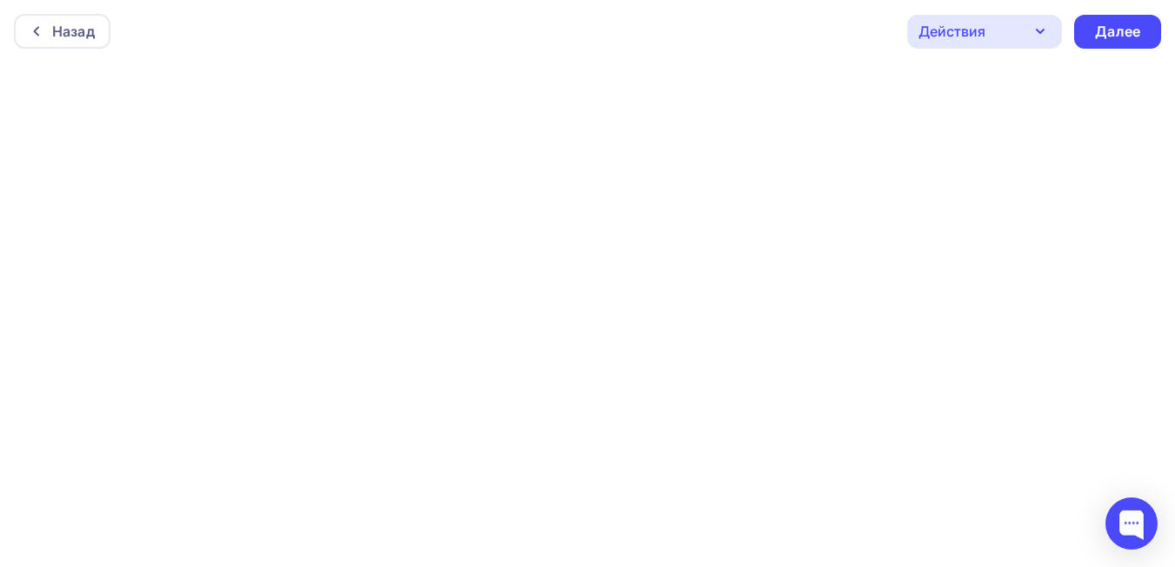
scroll to position [4, 0]
click at [1045, 27] on icon "button" at bounding box center [1040, 27] width 21 height 21
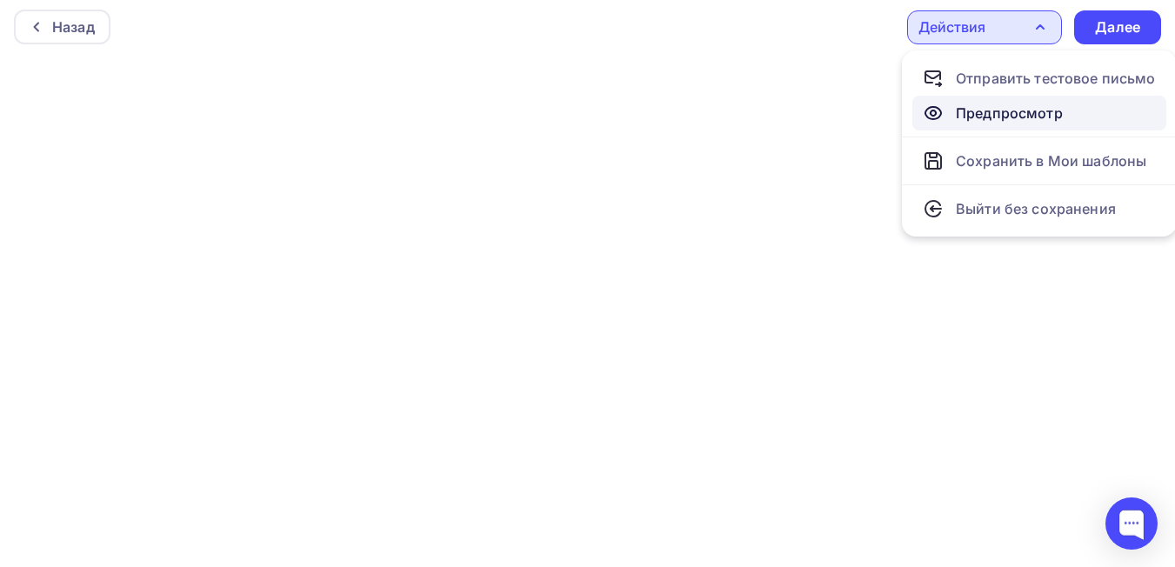
click at [1021, 115] on div "Предпросмотр" at bounding box center [1009, 113] width 107 height 21
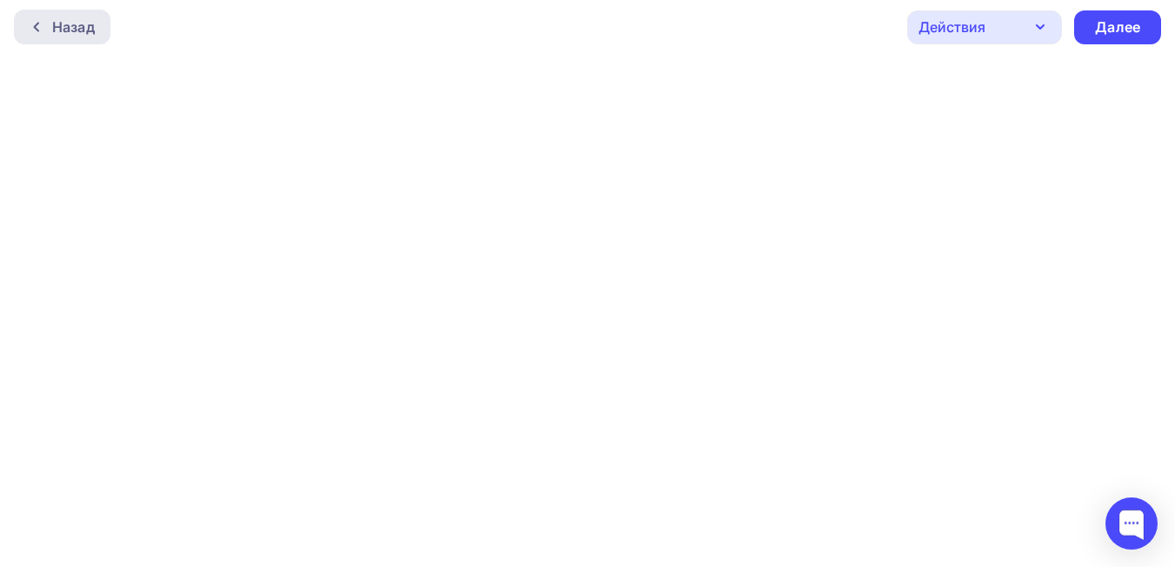
click at [38, 27] on icon at bounding box center [37, 27] width 14 height 14
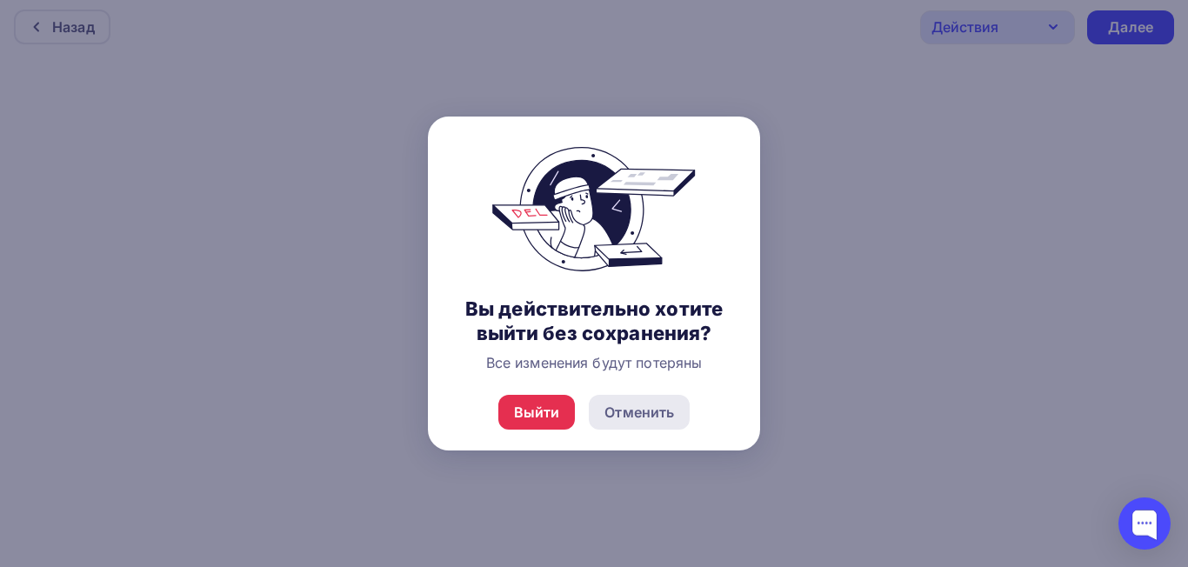
click at [662, 419] on div "Отменить" at bounding box center [639, 412] width 70 height 21
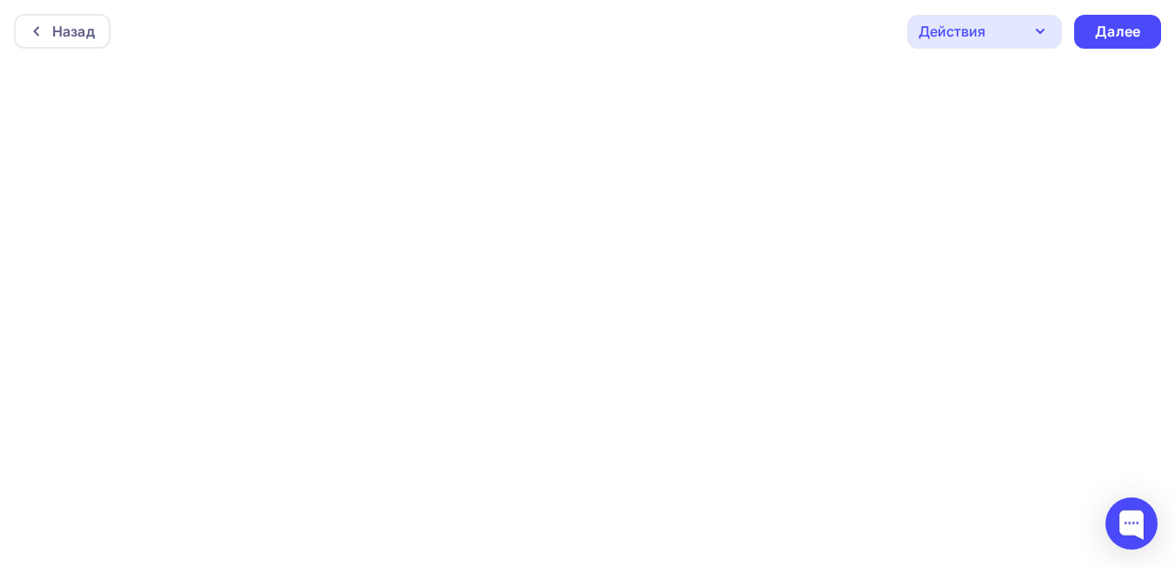
click at [1033, 39] on icon "button" at bounding box center [1040, 31] width 21 height 21
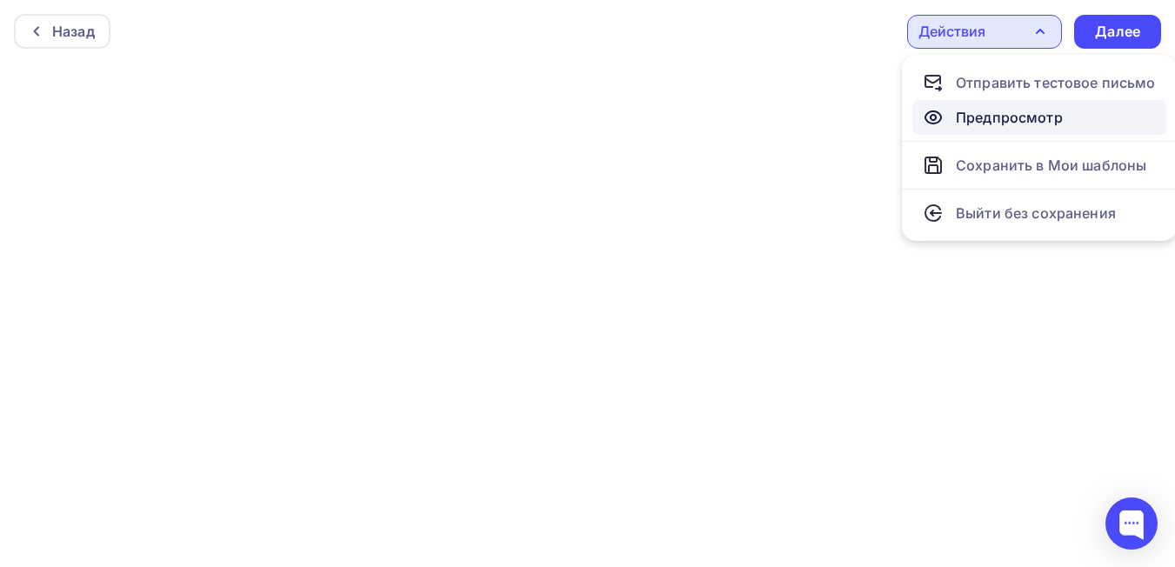
click at [1028, 123] on div "Предпросмотр" at bounding box center [1009, 117] width 107 height 21
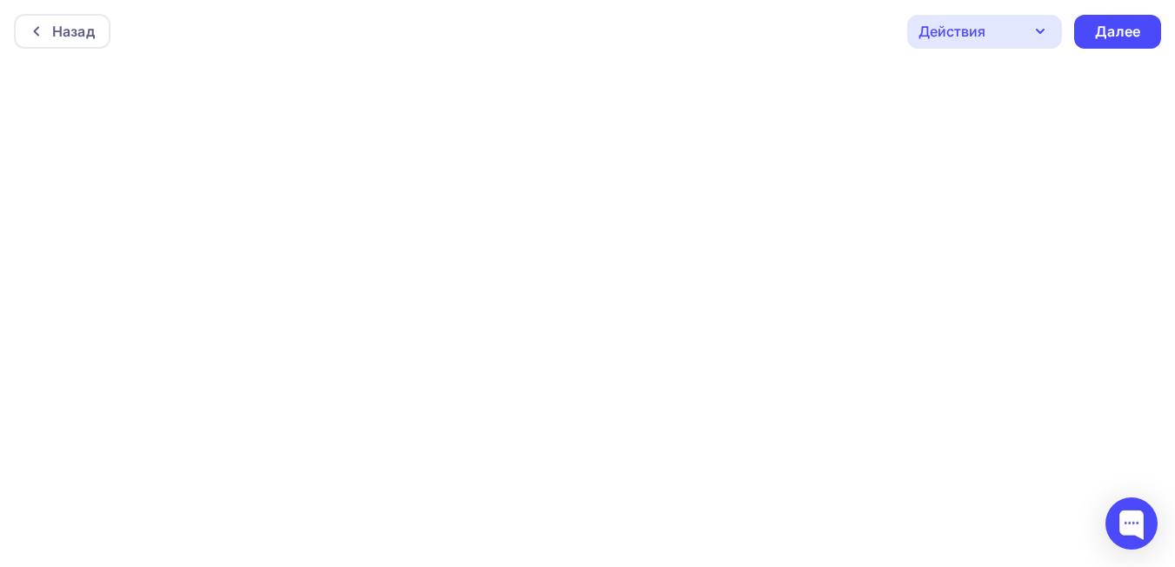
scroll to position [4, 0]
click at [1041, 36] on icon "button" at bounding box center [1040, 27] width 21 height 21
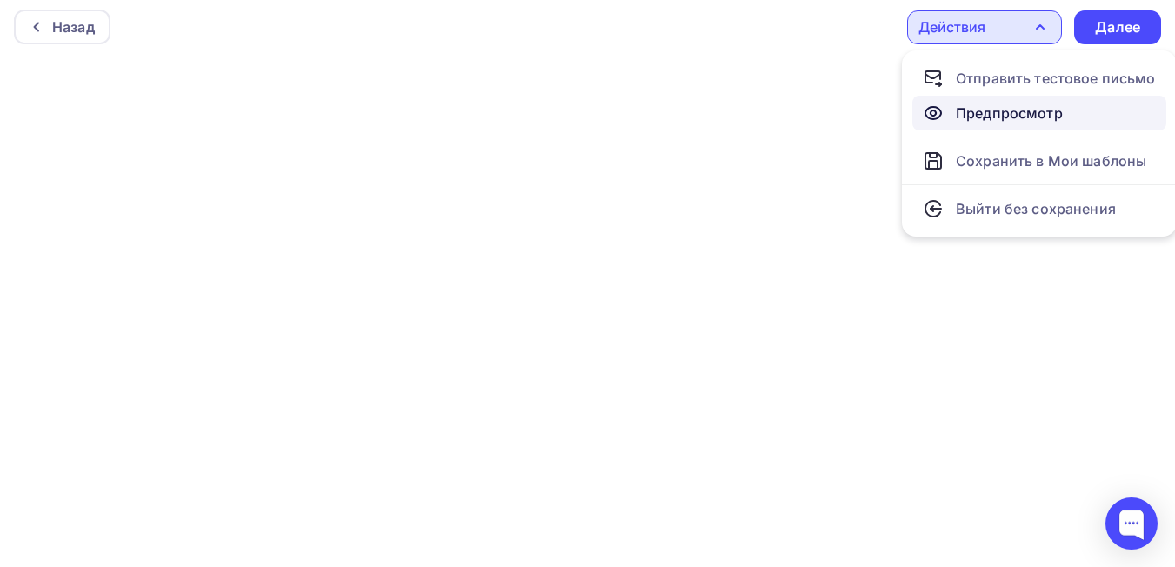
click at [1019, 121] on div "Предпросмотр" at bounding box center [1009, 113] width 107 height 21
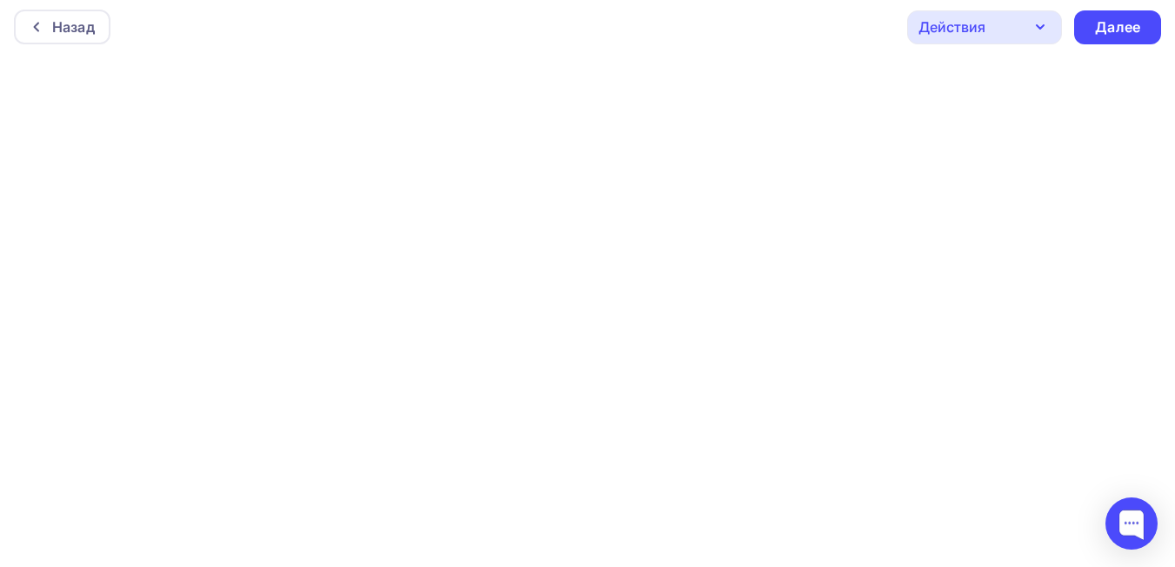
scroll to position [0, 0]
click at [1041, 38] on icon "button" at bounding box center [1040, 31] width 21 height 21
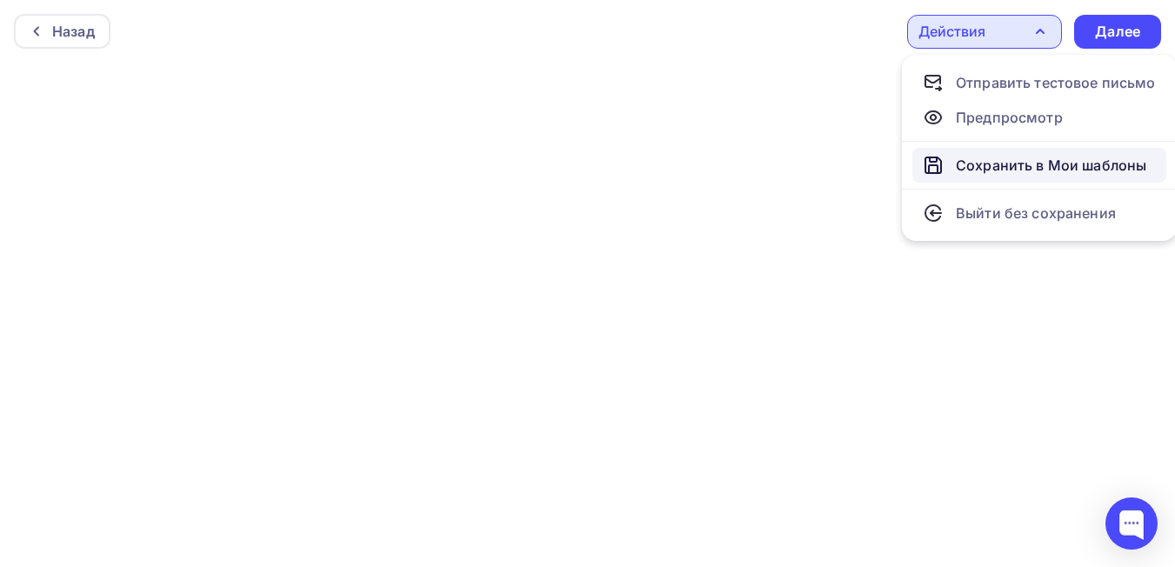
click at [1029, 168] on div "Сохранить в Мои шаблоны" at bounding box center [1051, 165] width 190 height 21
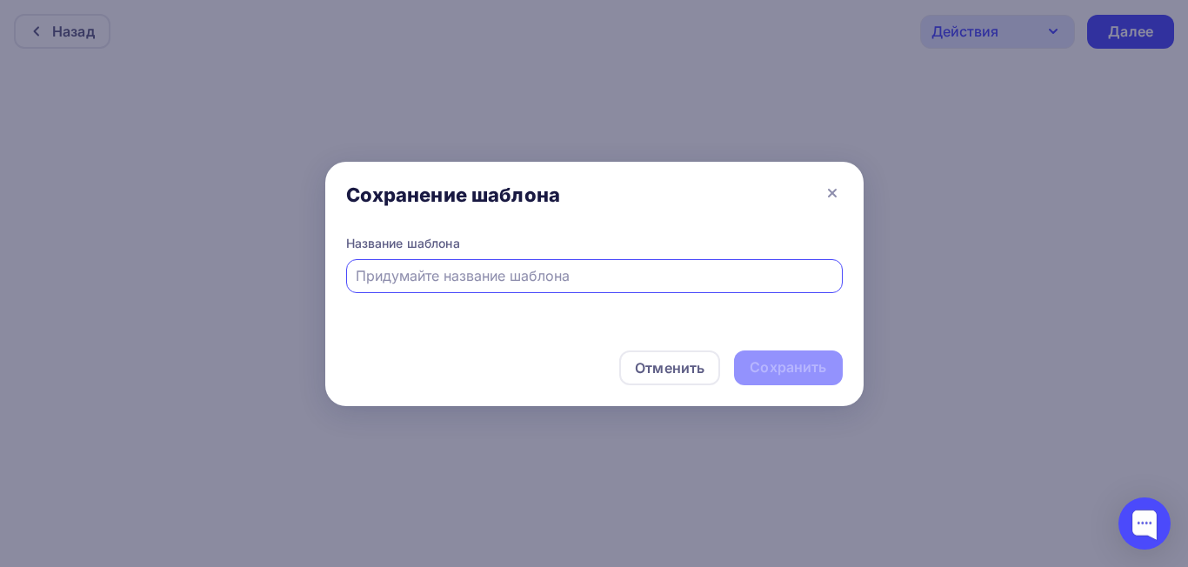
click at [588, 288] on div at bounding box center [594, 276] width 497 height 34
click at [602, 287] on div at bounding box center [594, 276] width 497 height 34
click at [550, 283] on input "text" at bounding box center [594, 275] width 477 height 21
type input "П"
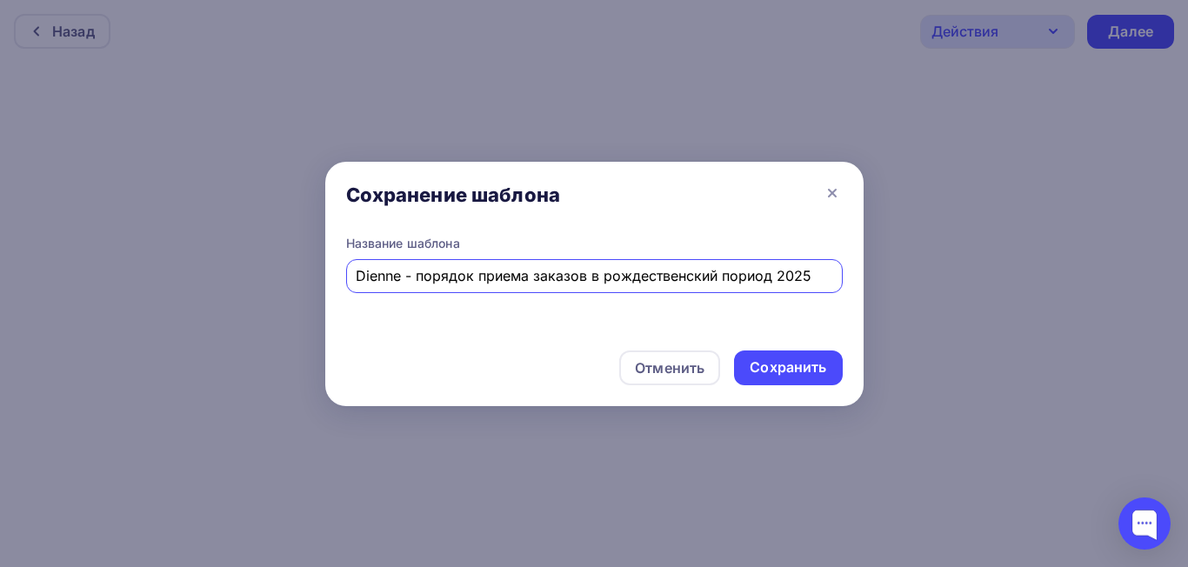
click at [738, 283] on input "Dienne - порядок приема заказов в рождественский пориод 2025" at bounding box center [594, 275] width 477 height 21
type input "Dienne - порядок приема заказов в рождественский период 2025"
click at [805, 362] on div "Сохранить" at bounding box center [788, 367] width 77 height 20
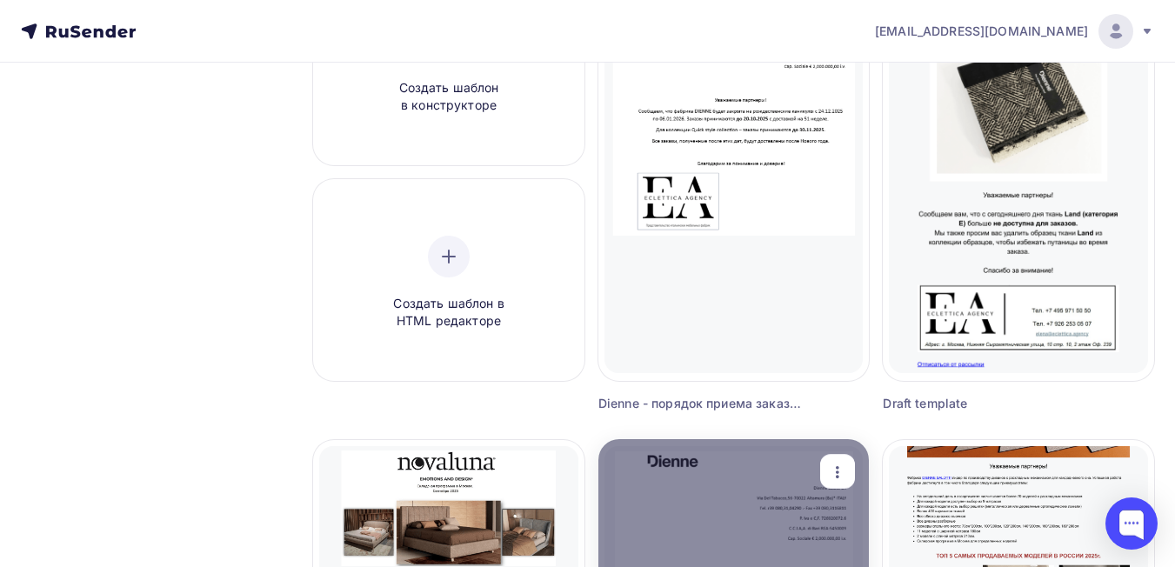
scroll to position [87, 0]
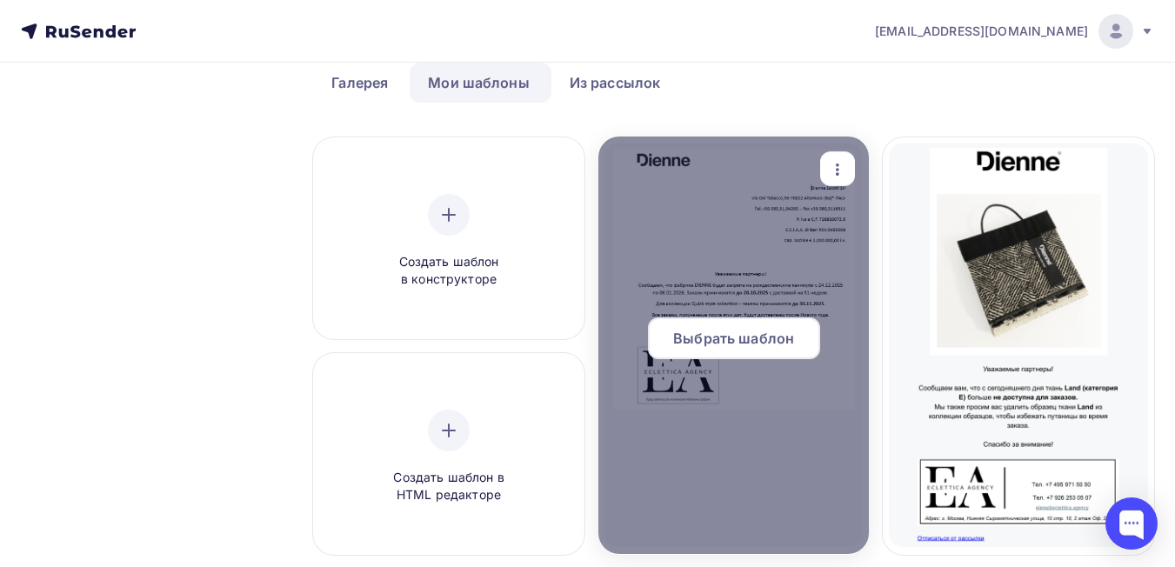
click at [751, 337] on span "Выбрать шаблон" at bounding box center [733, 338] width 121 height 21
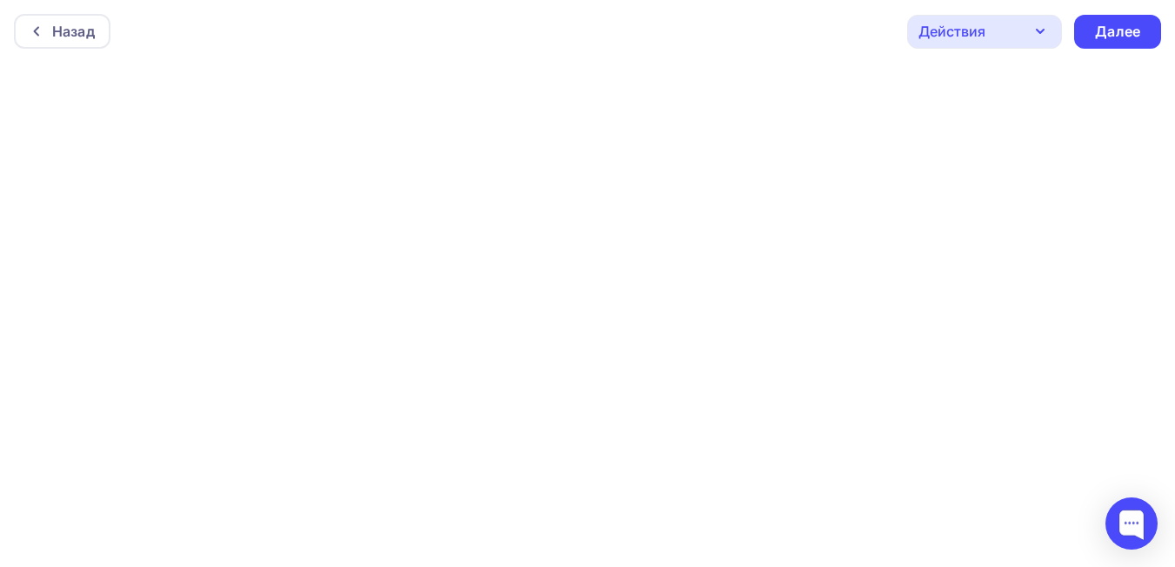
scroll to position [4, 0]
click at [1044, 31] on icon "button" at bounding box center [1040, 27] width 21 height 21
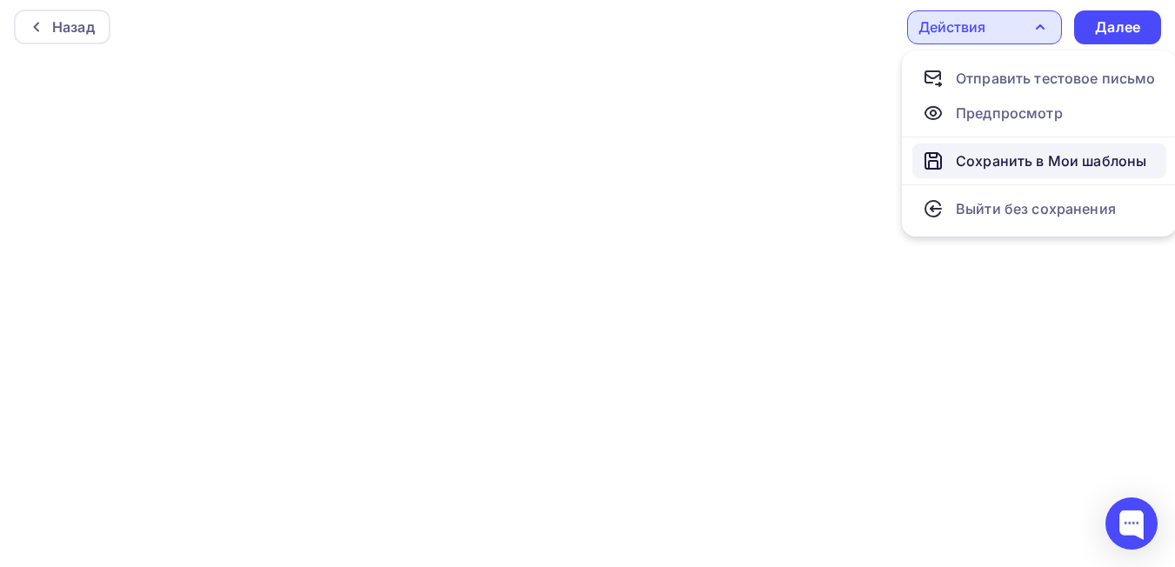
click at [1035, 163] on div "Сохранить в Мои шаблоны" at bounding box center [1051, 160] width 190 height 21
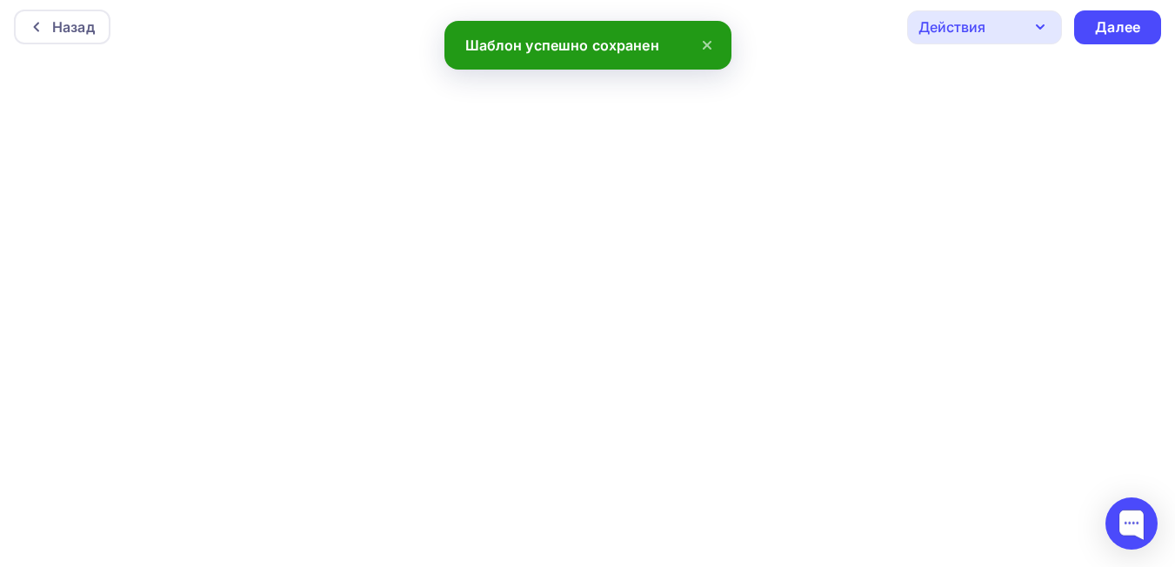
scroll to position [0, 0]
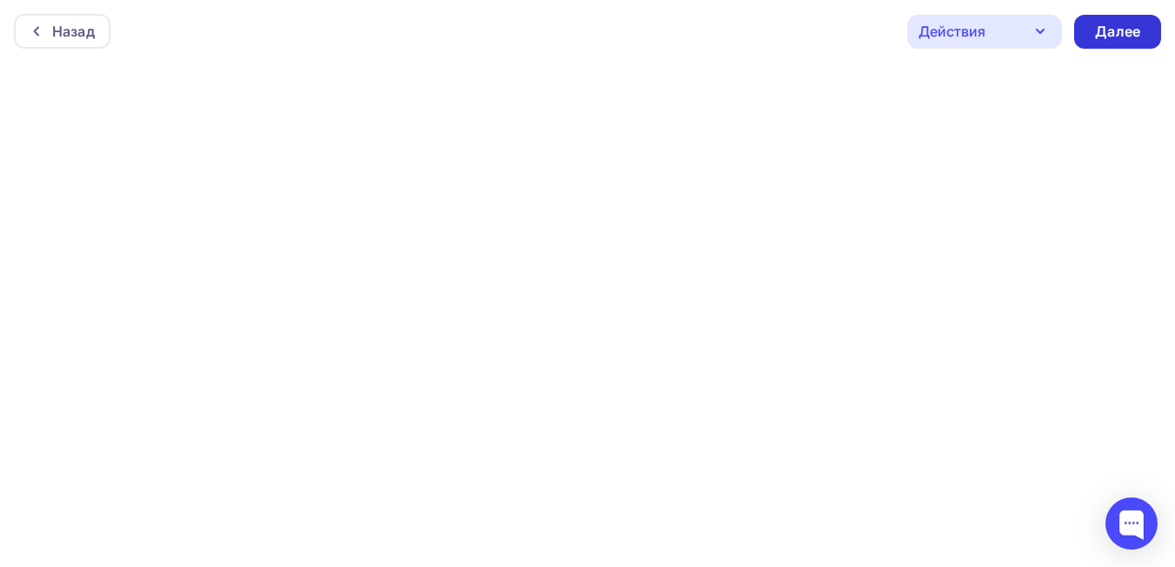
click at [1139, 34] on div "Далее" at bounding box center [1117, 32] width 45 height 20
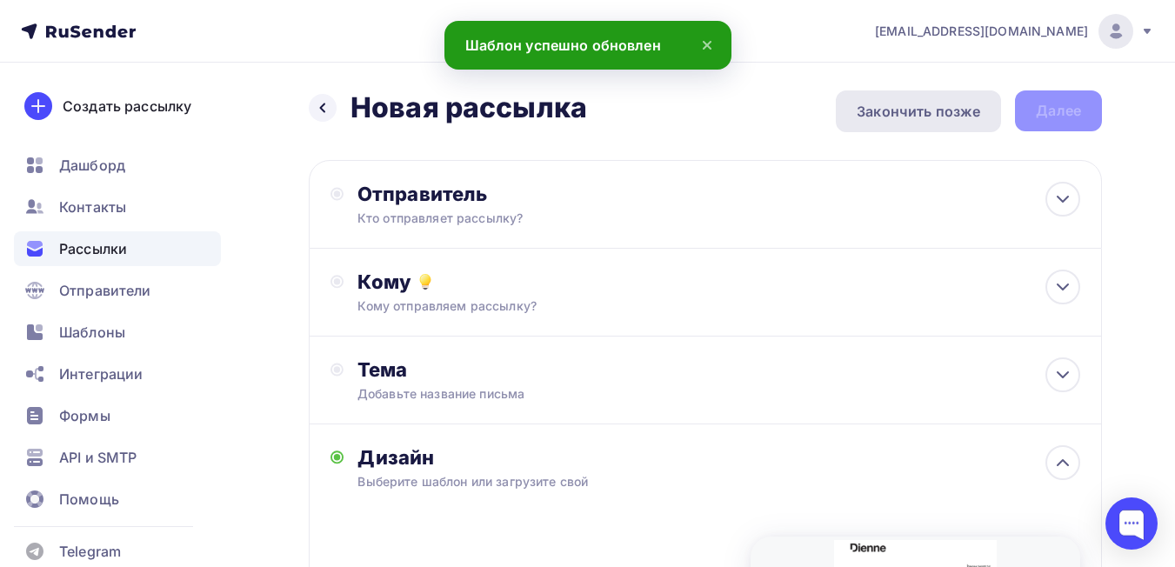
click at [920, 113] on div "Закончить позже" at bounding box center [919, 111] width 124 height 21
